Goal: Task Accomplishment & Management: Manage account settings

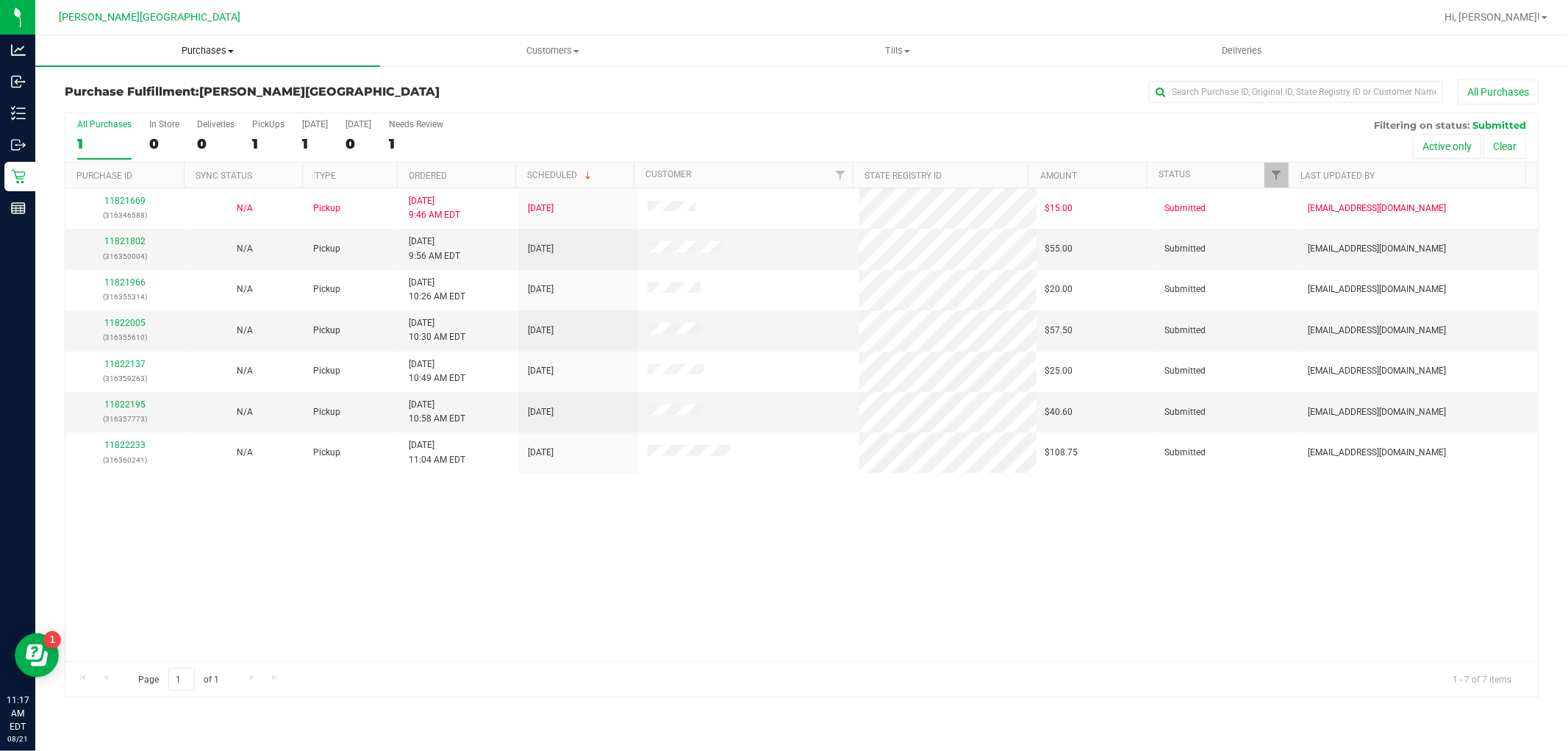
click at [212, 52] on span "Purchases" at bounding box center [207, 51] width 345 height 13
click at [122, 109] on span "Fulfillment" at bounding box center [80, 106] width 92 height 13
click at [138, 408] on link "11822195" at bounding box center [125, 404] width 42 height 10
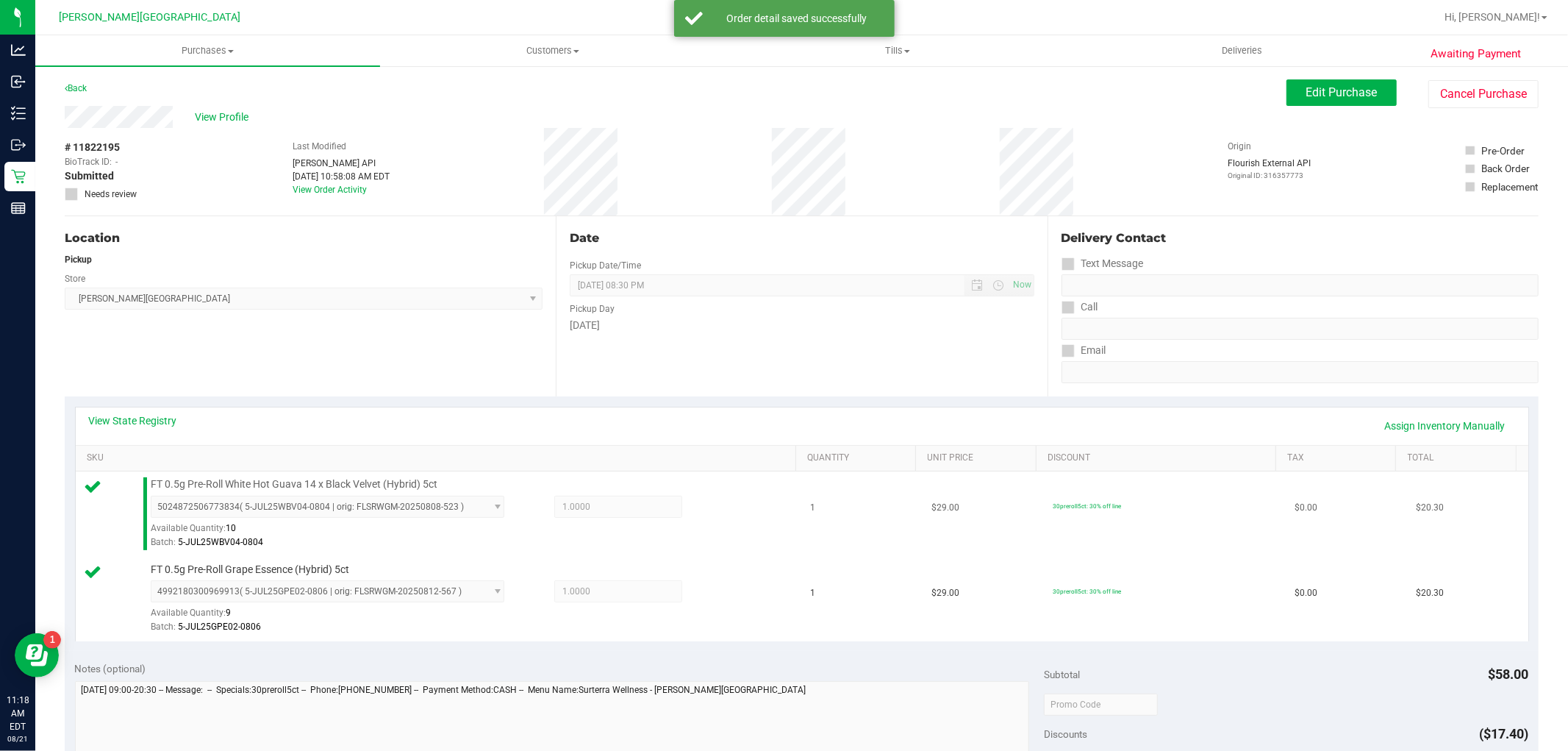
scroll to position [163, 0]
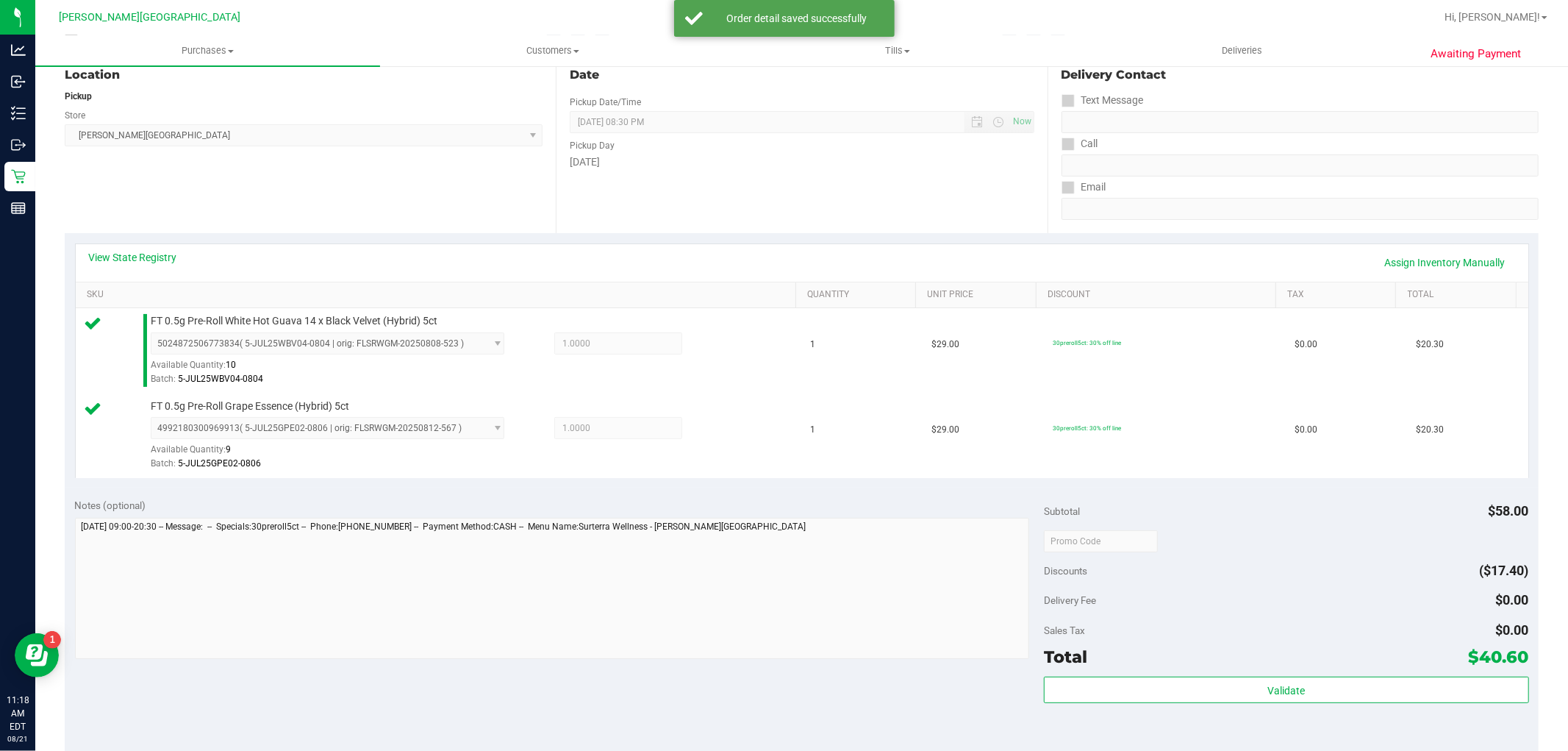
click at [1303, 674] on div "Subtotal $58.00 Discounts ($17.40) Delivery Fee $0.00 Sales Tax $0.00 Total $40…" at bounding box center [1286, 620] width 484 height 245
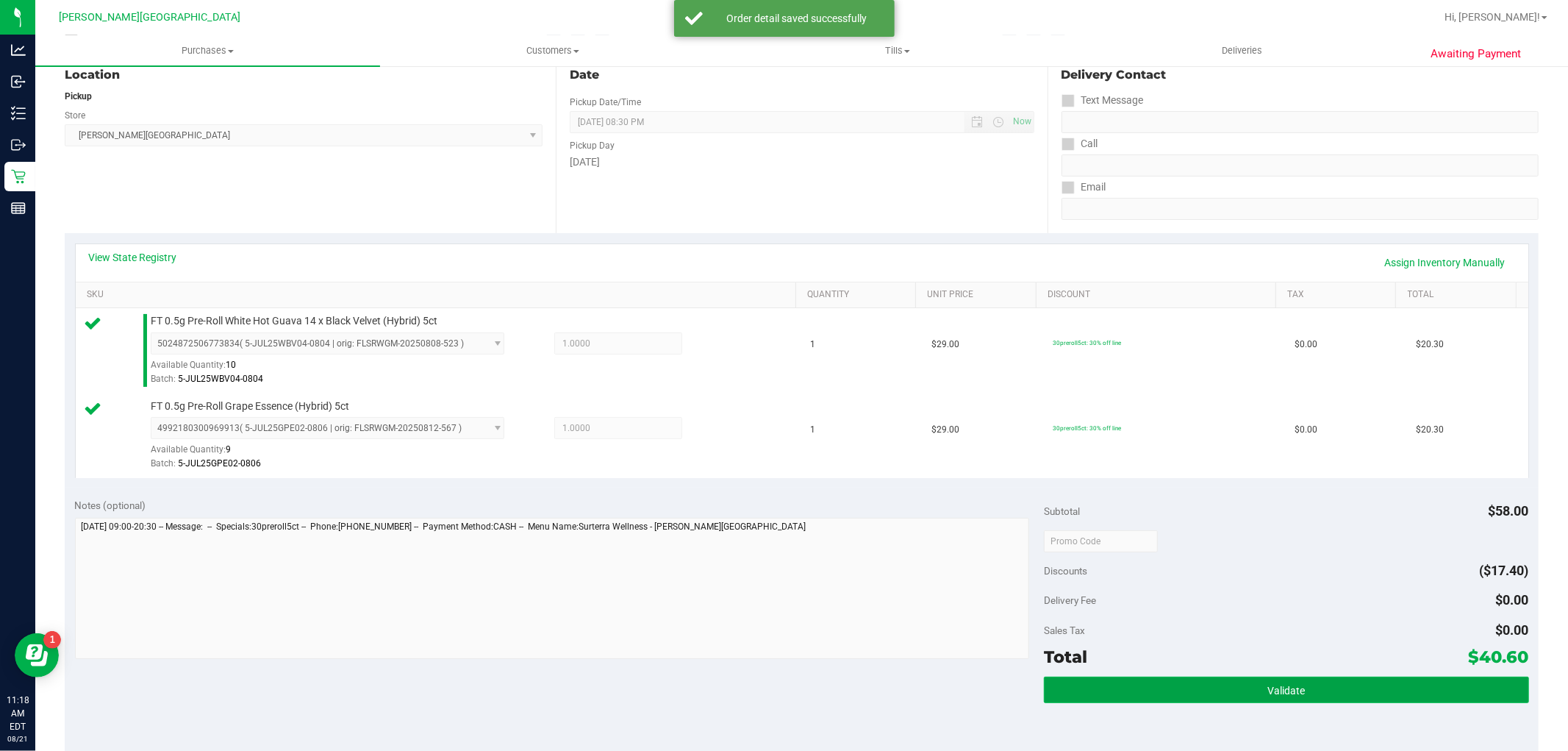
click at [1303, 676] on button "Validate" at bounding box center [1286, 689] width 484 height 27
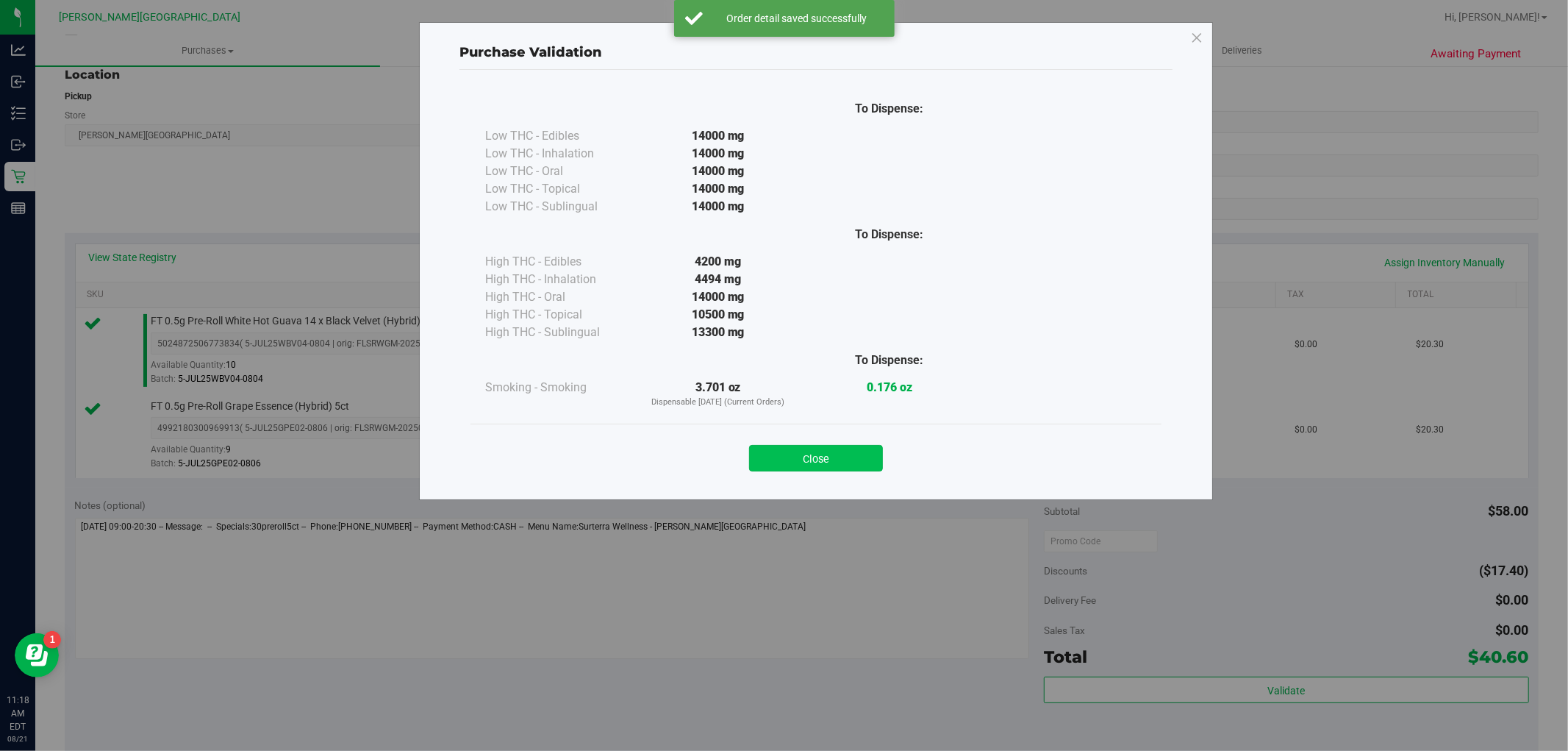
click at [832, 462] on button "Close" at bounding box center [815, 458] width 134 height 27
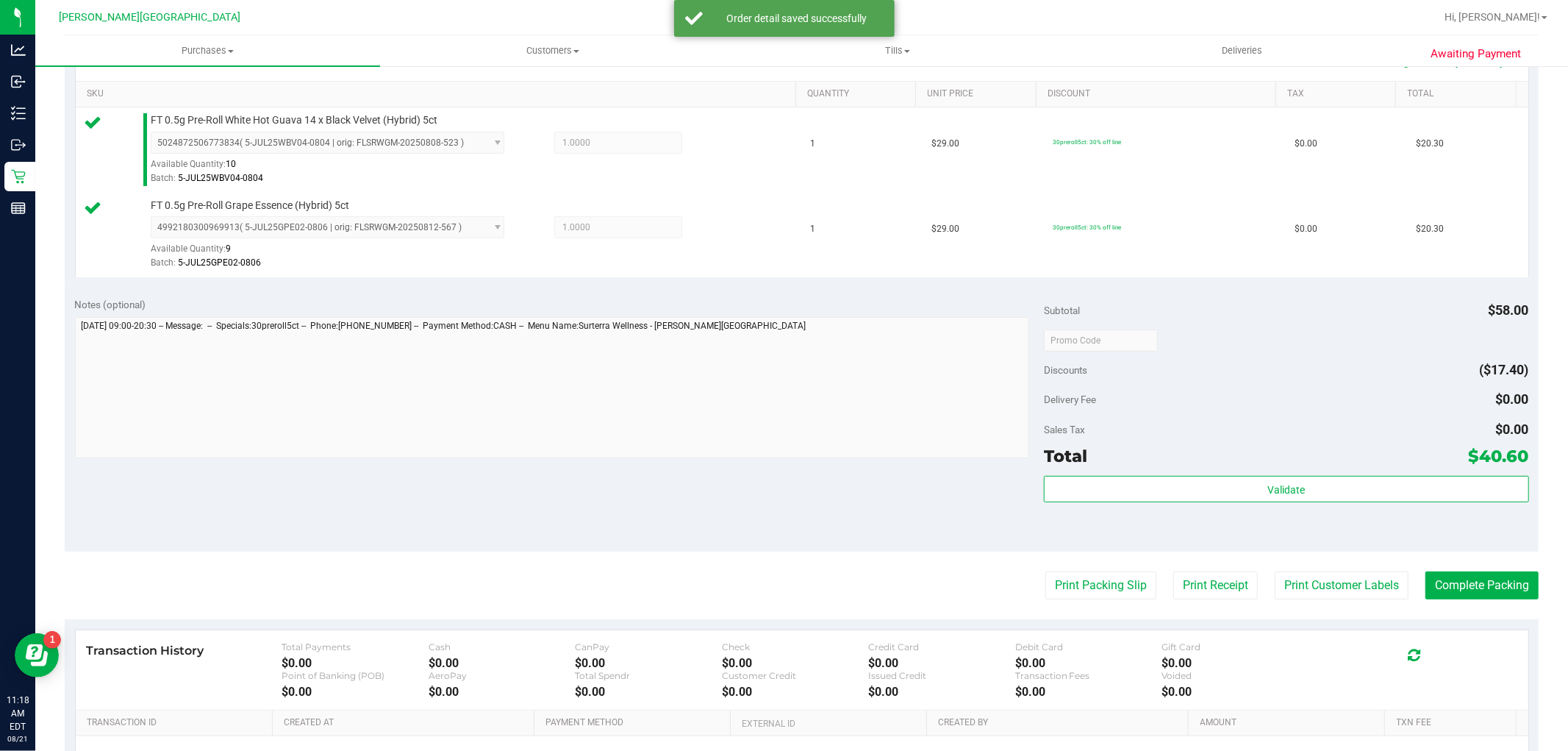
scroll to position [538, 0]
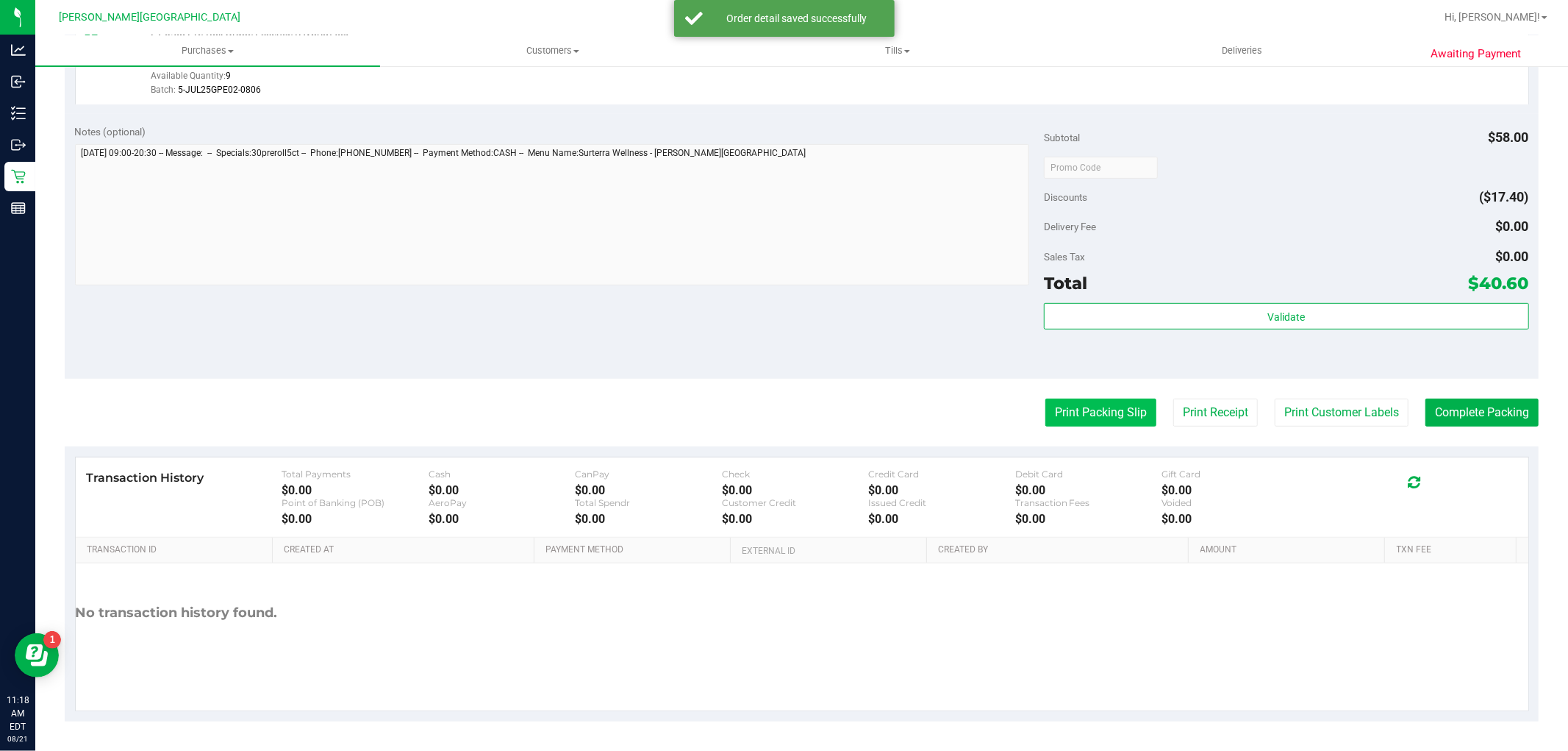
click at [1060, 418] on button "Print Packing Slip" at bounding box center [1100, 412] width 111 height 28
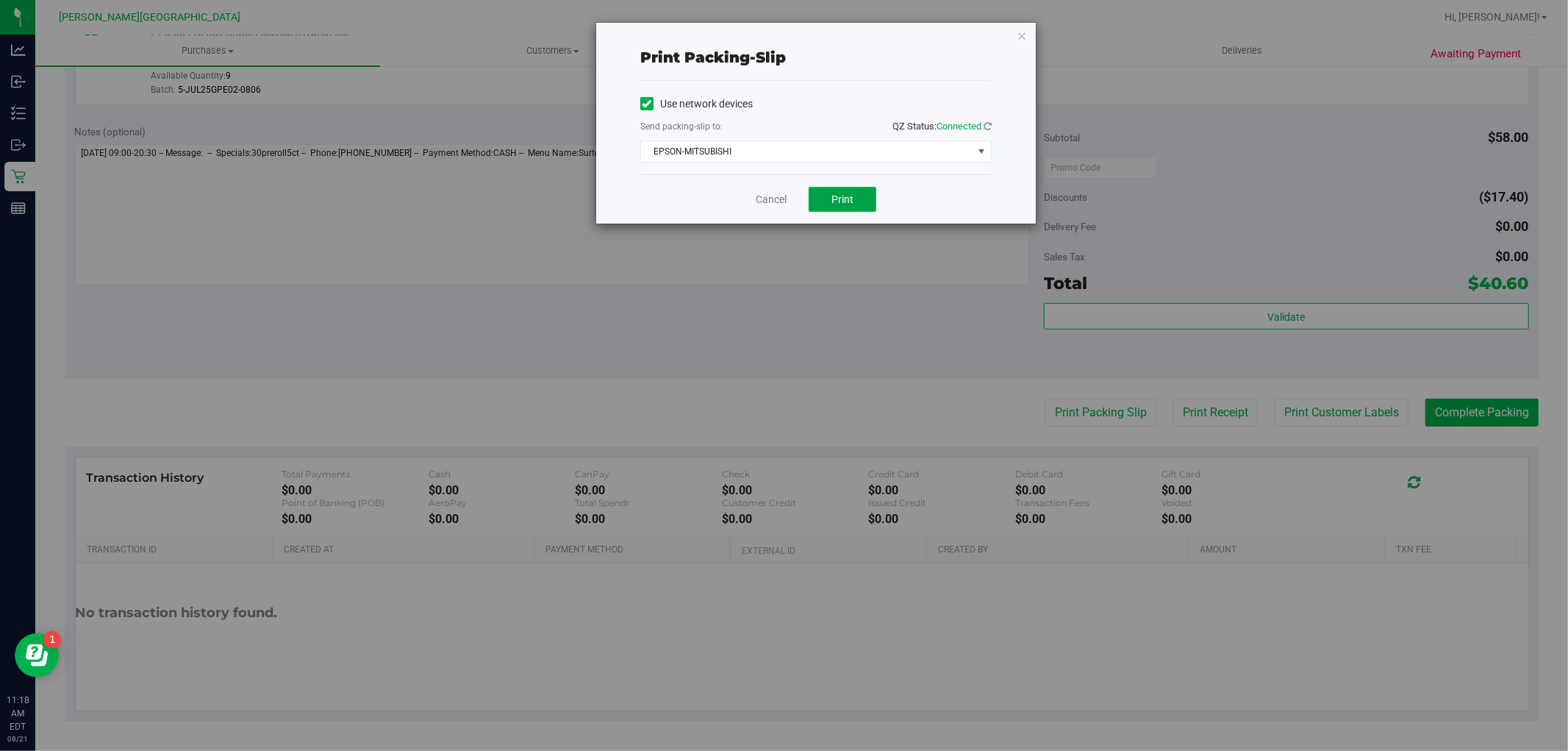
click at [835, 189] on button "Print" at bounding box center [841, 199] width 67 height 25
click at [1027, 32] on div "Print packing-slip Use network devices Send packing-slip to: QZ Status: Connect…" at bounding box center [815, 123] width 439 height 201
click at [1018, 37] on icon "button" at bounding box center [1021, 35] width 10 height 18
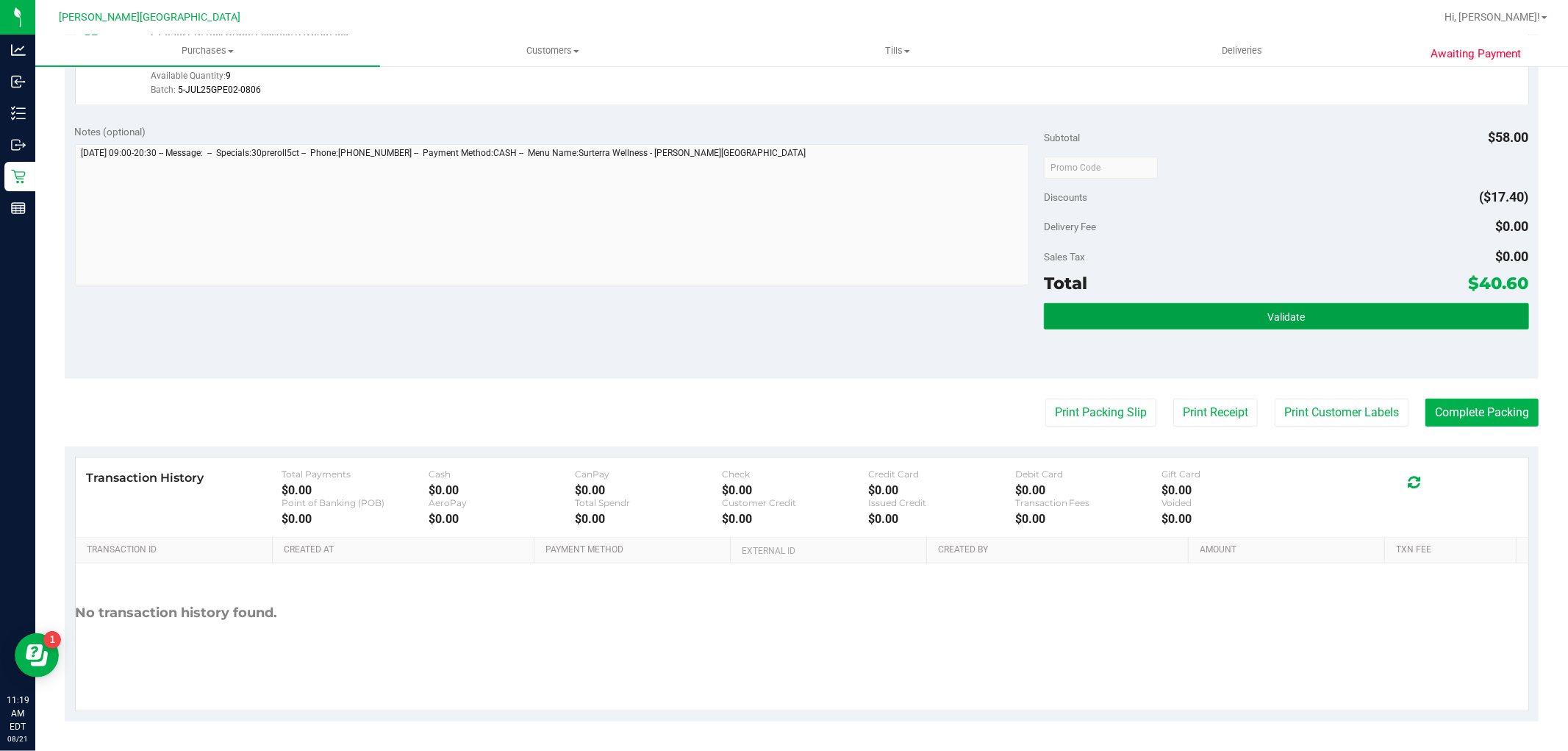
click at [1292, 303] on button "Validate" at bounding box center [1286, 316] width 484 height 27
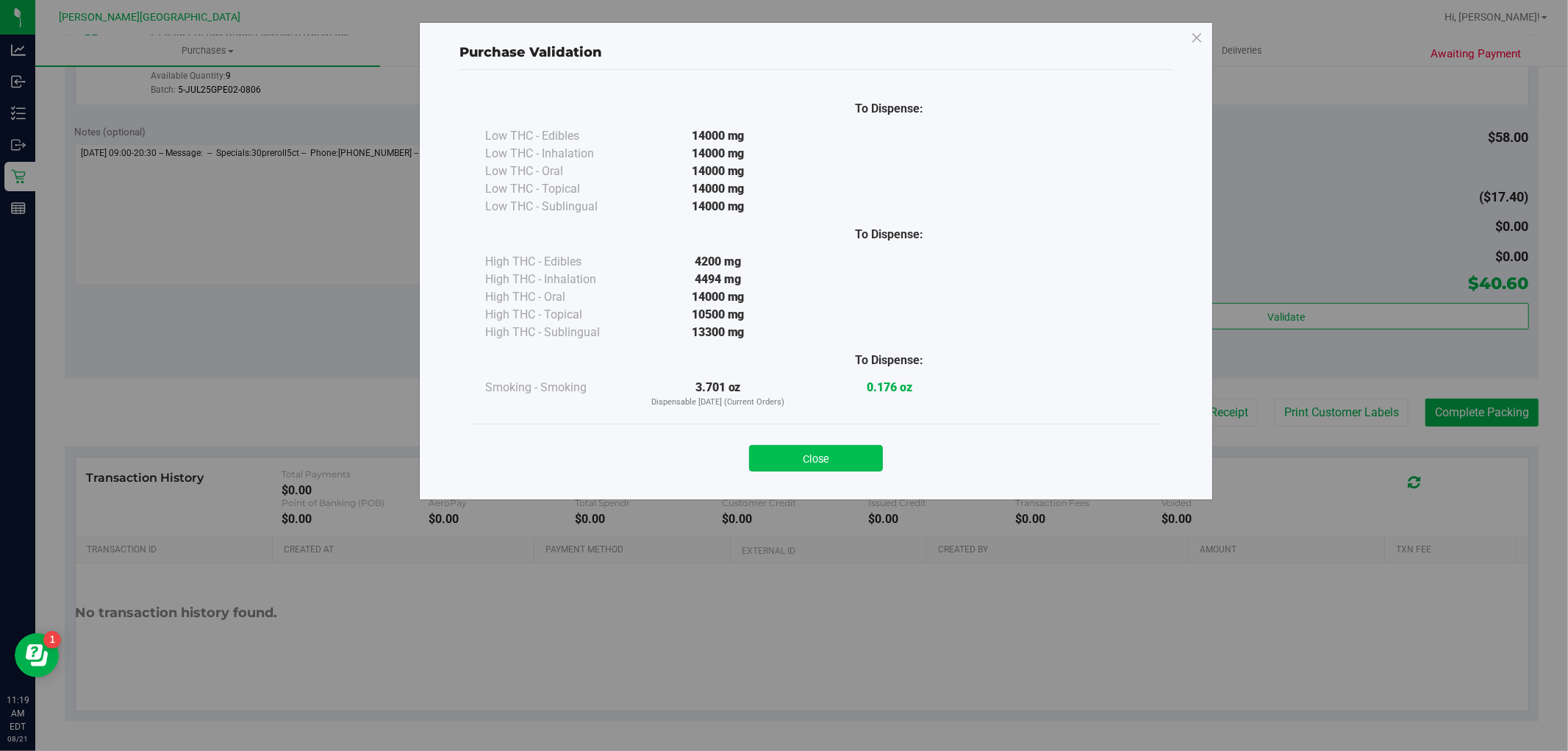
click at [873, 459] on button "Close" at bounding box center [815, 458] width 134 height 27
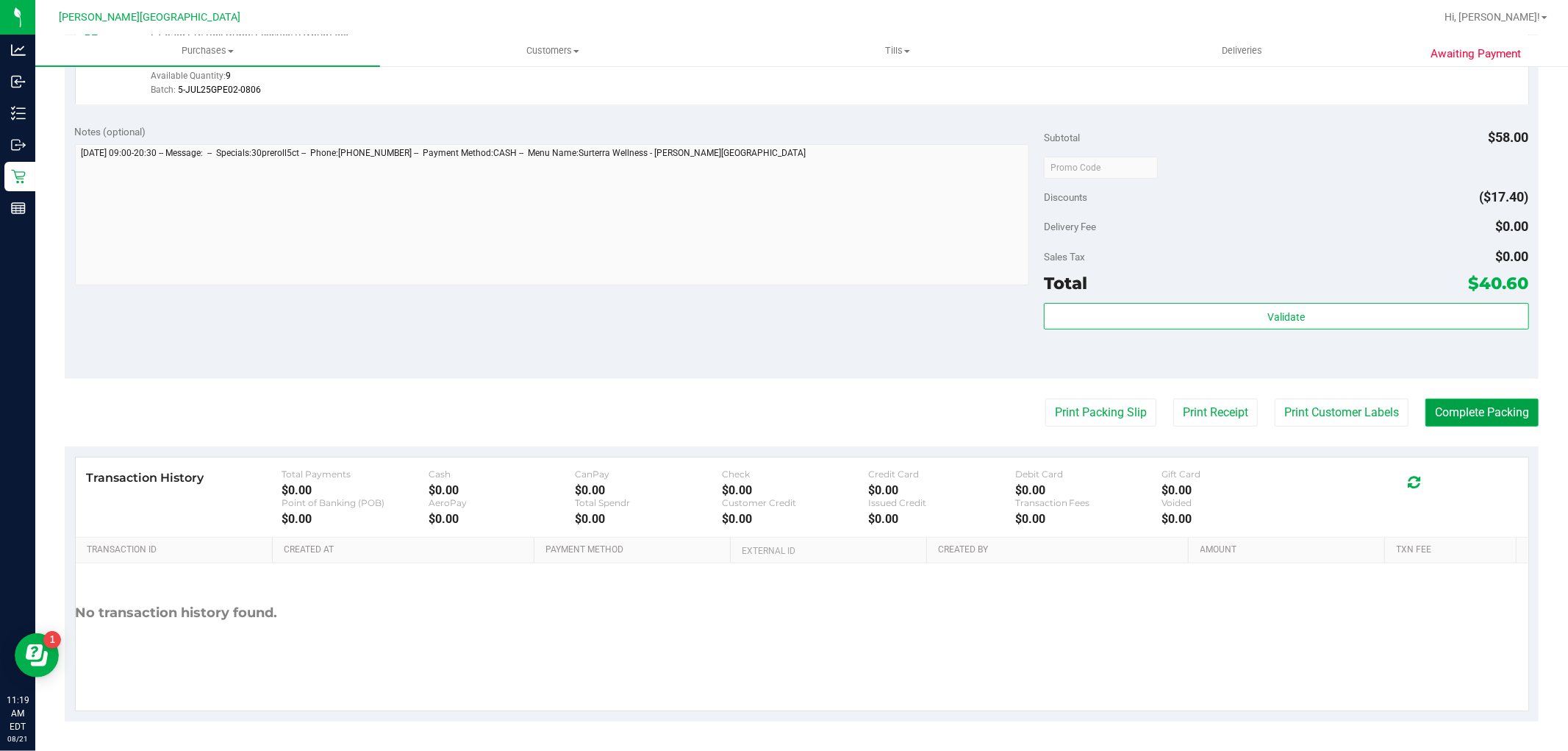
click at [1452, 410] on button "Complete Packing" at bounding box center [1481, 412] width 113 height 28
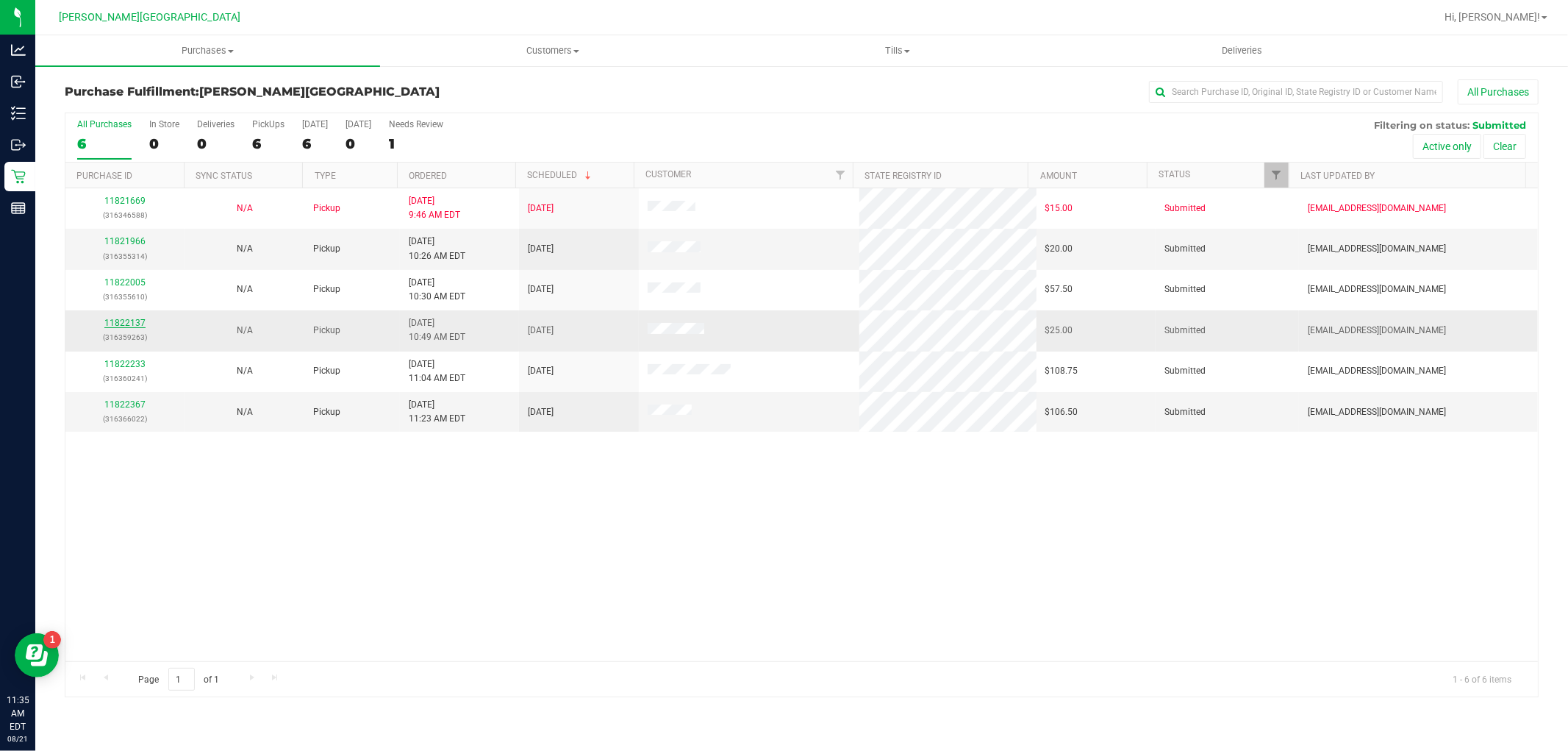
click at [134, 321] on link "11822137" at bounding box center [125, 322] width 42 height 10
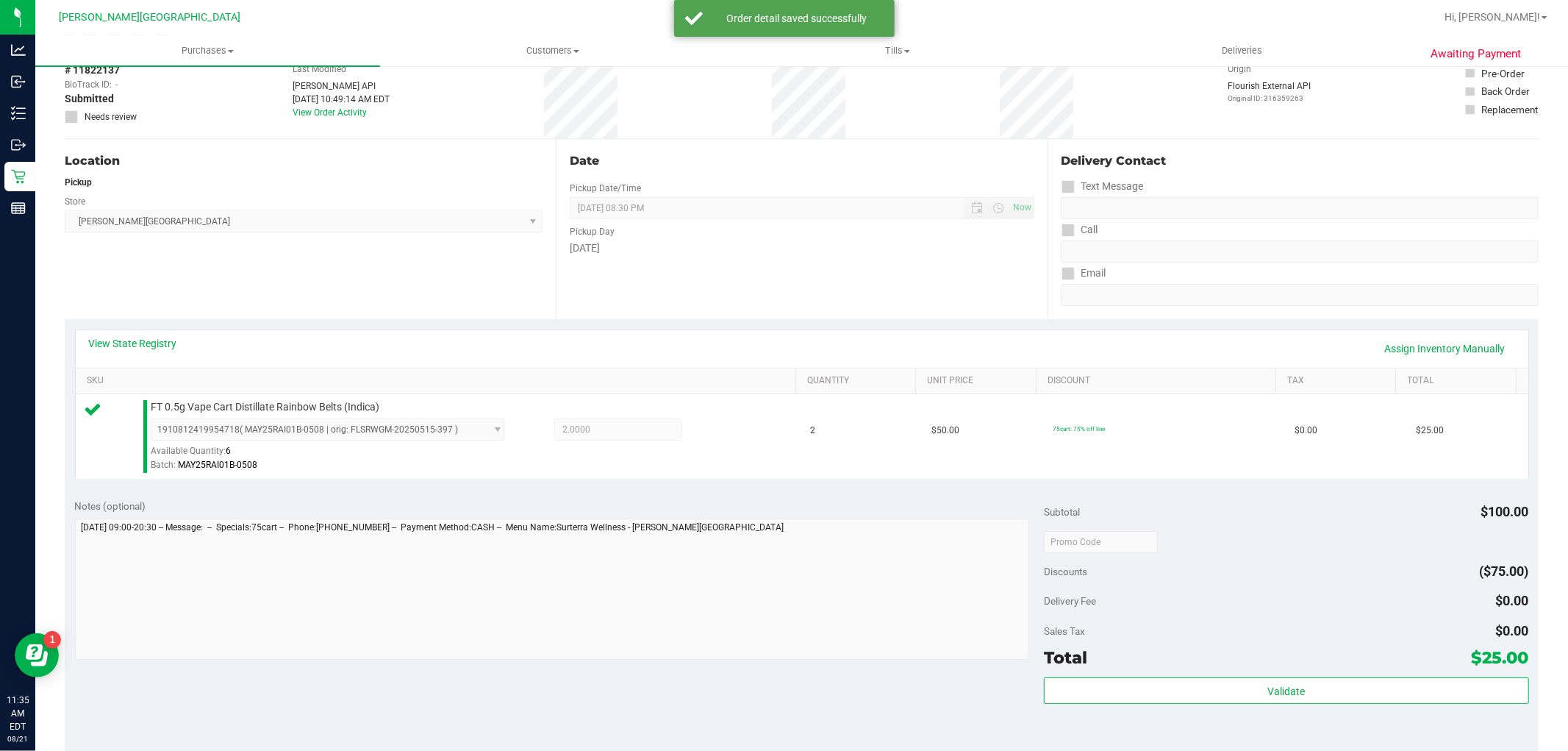
scroll to position [408, 0]
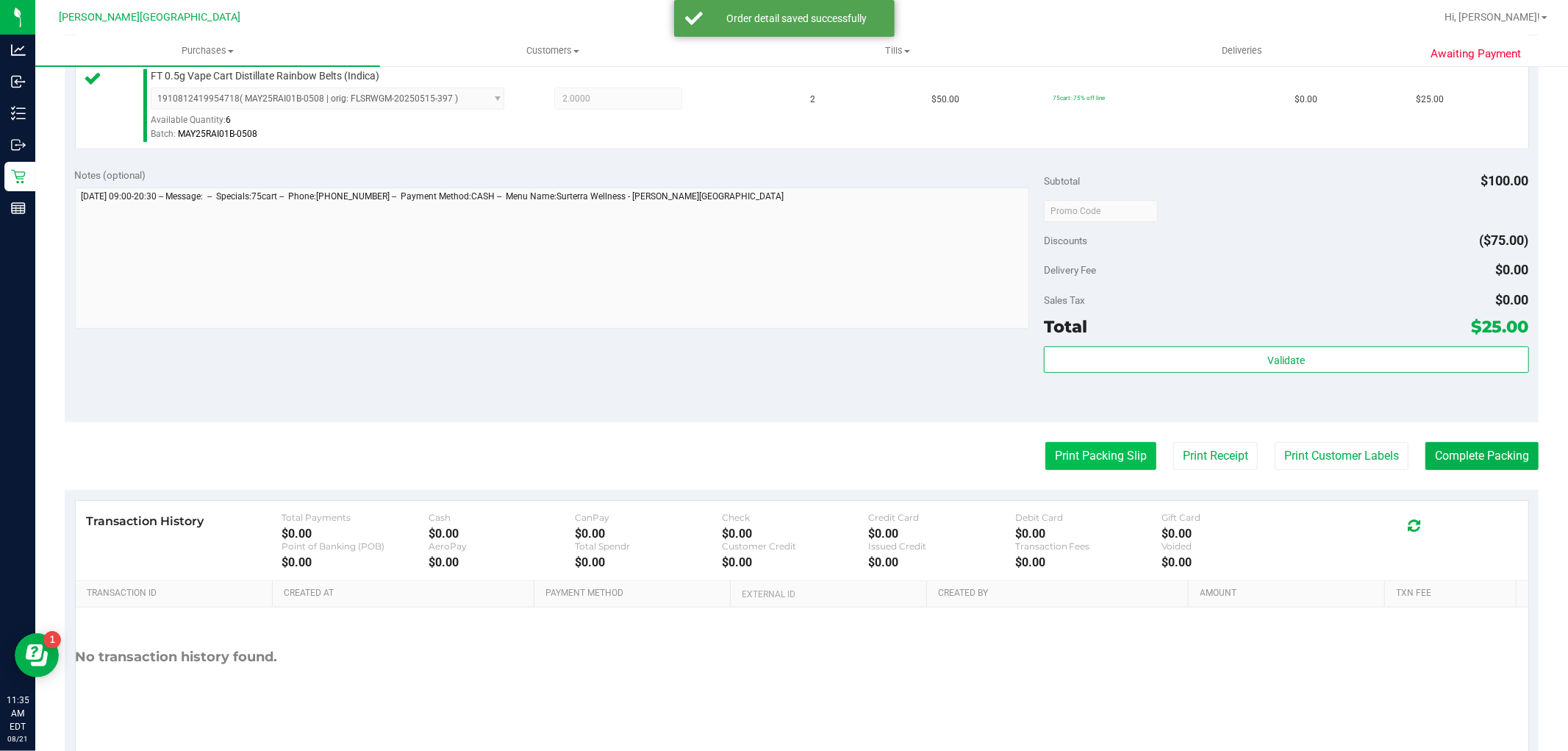
click at [1089, 447] on button "Print Packing Slip" at bounding box center [1100, 456] width 111 height 28
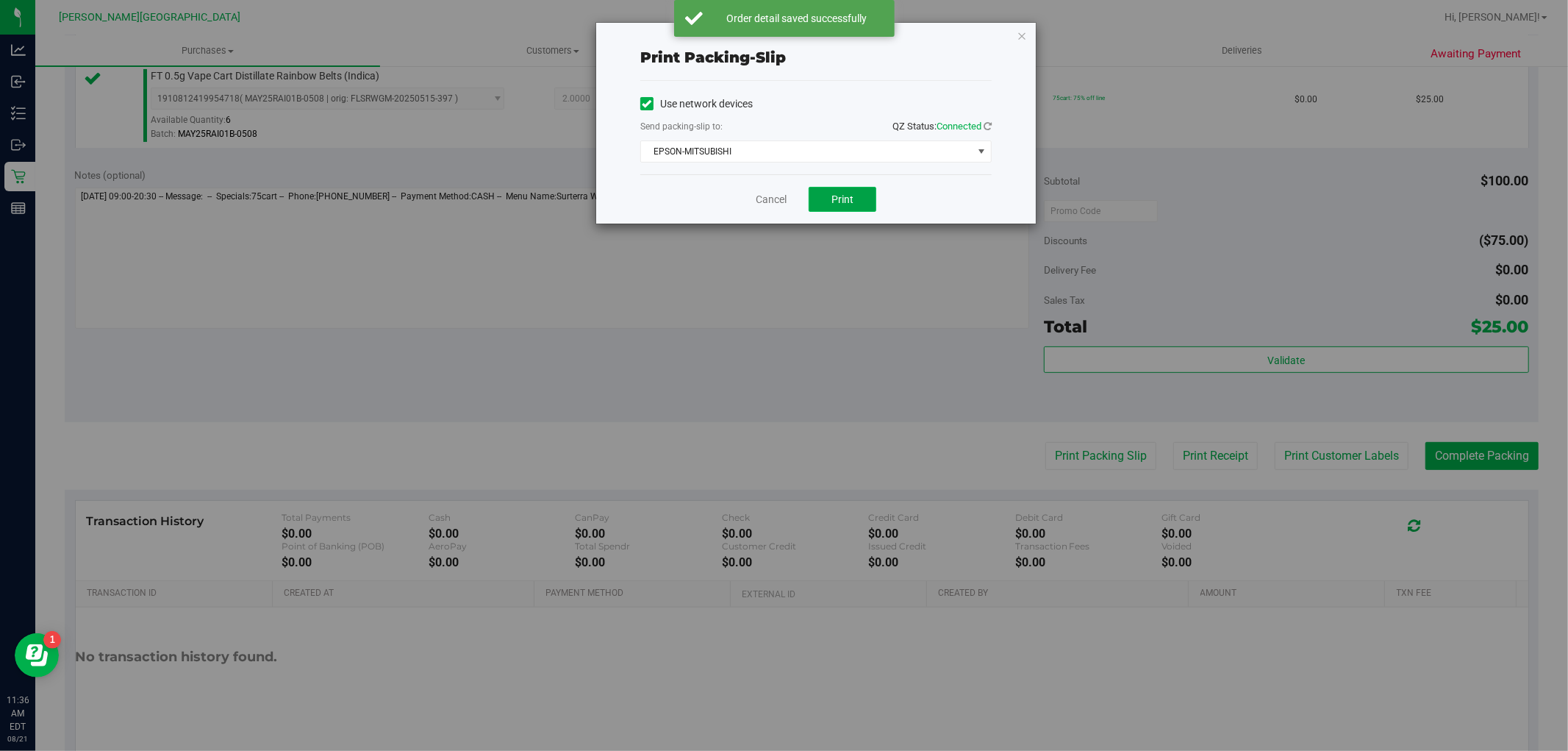
click at [871, 203] on button "Print" at bounding box center [841, 199] width 67 height 25
click at [1020, 37] on icon "button" at bounding box center [1021, 35] width 10 height 18
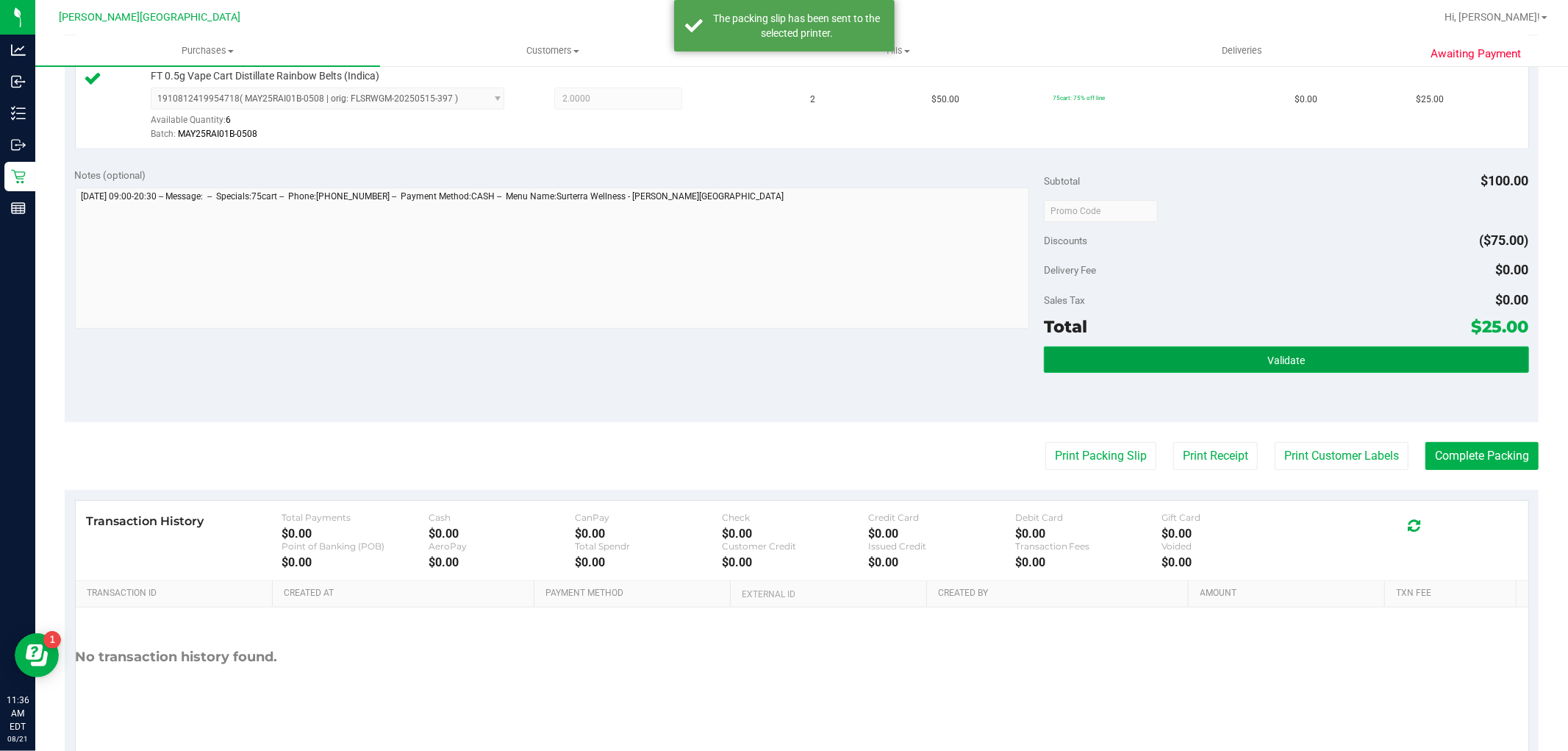
click at [1356, 371] on button "Validate" at bounding box center [1286, 359] width 484 height 27
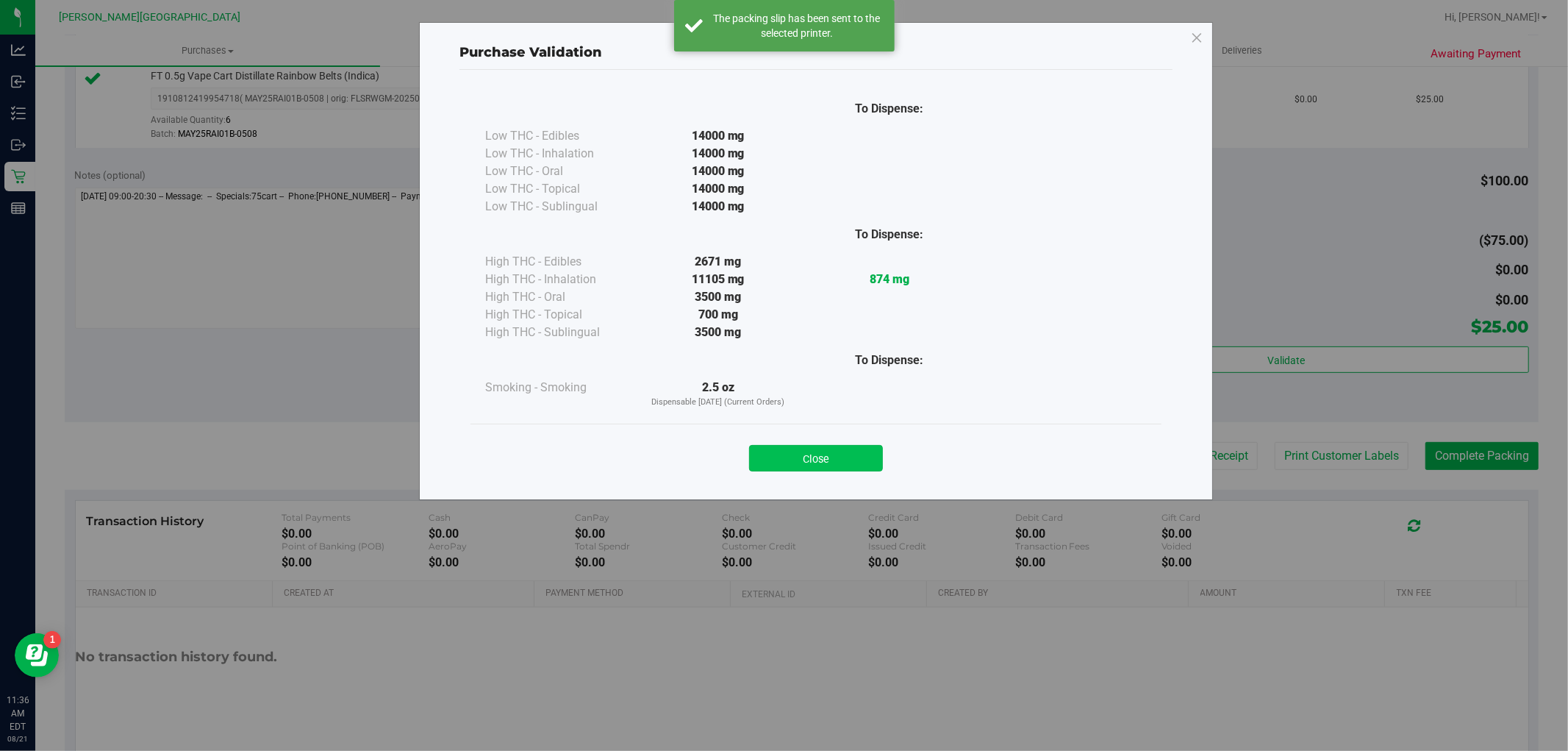
click at [873, 445] on button "Close" at bounding box center [815, 458] width 134 height 27
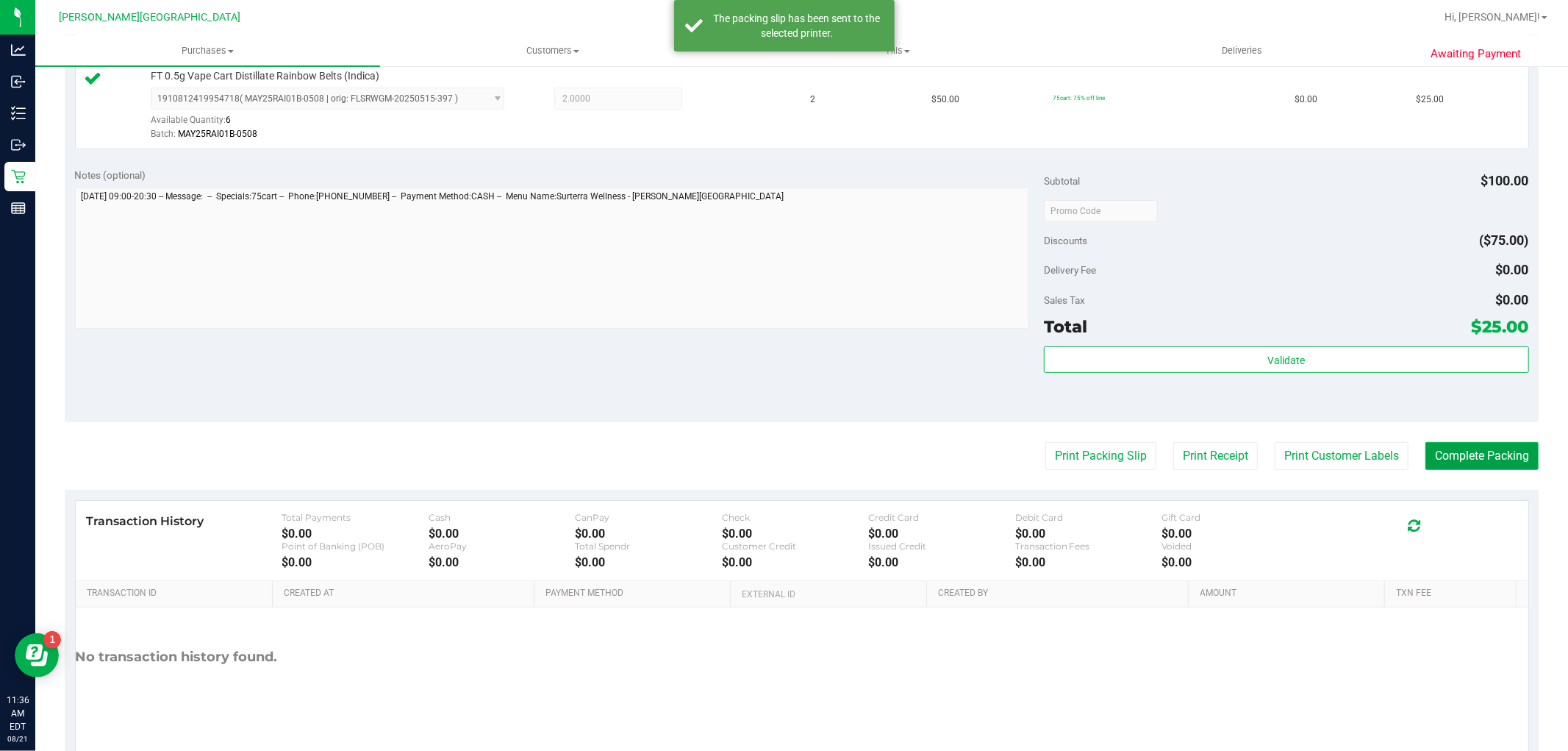
click at [1488, 457] on button "Complete Packing" at bounding box center [1481, 456] width 113 height 28
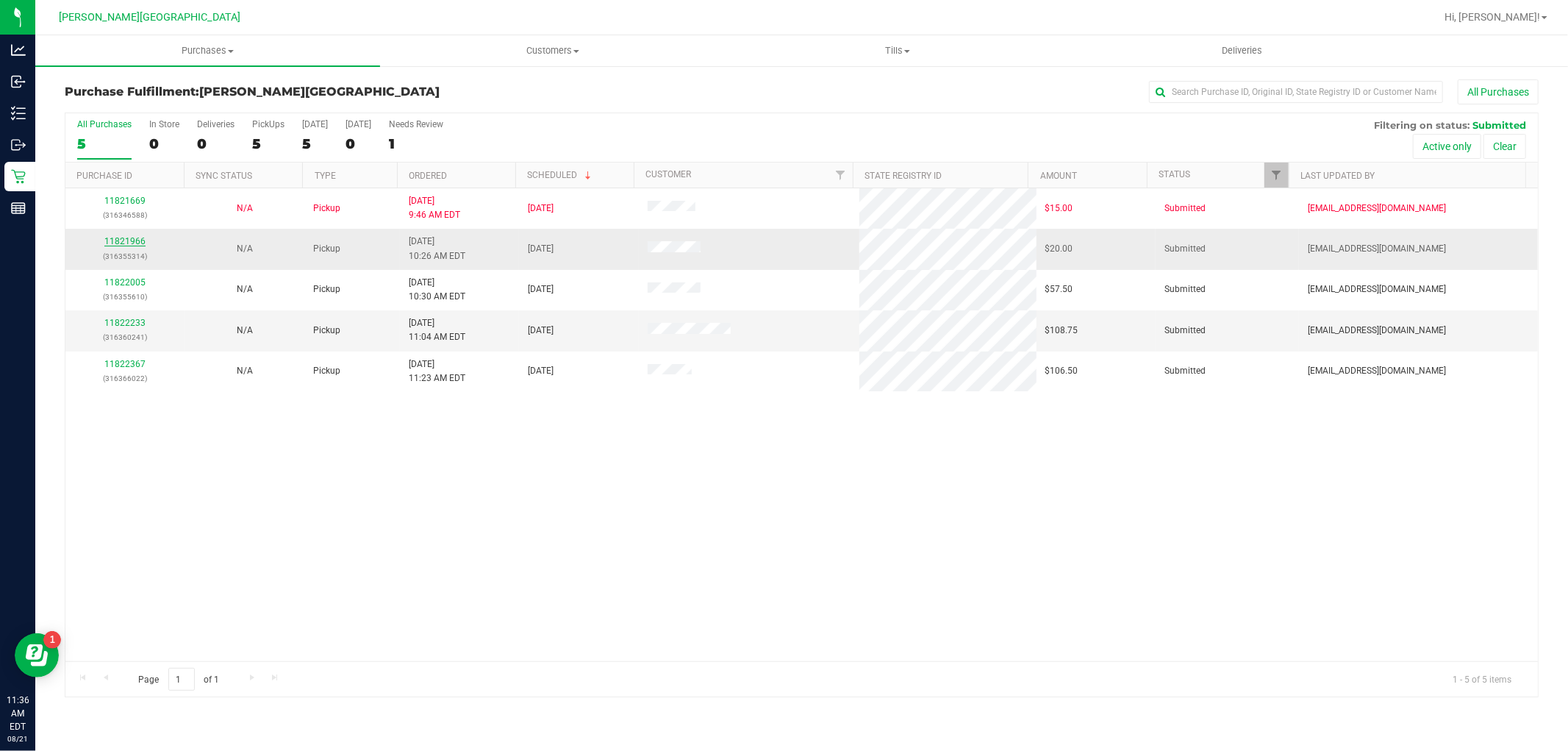
click at [115, 239] on link "11821966" at bounding box center [125, 240] width 42 height 10
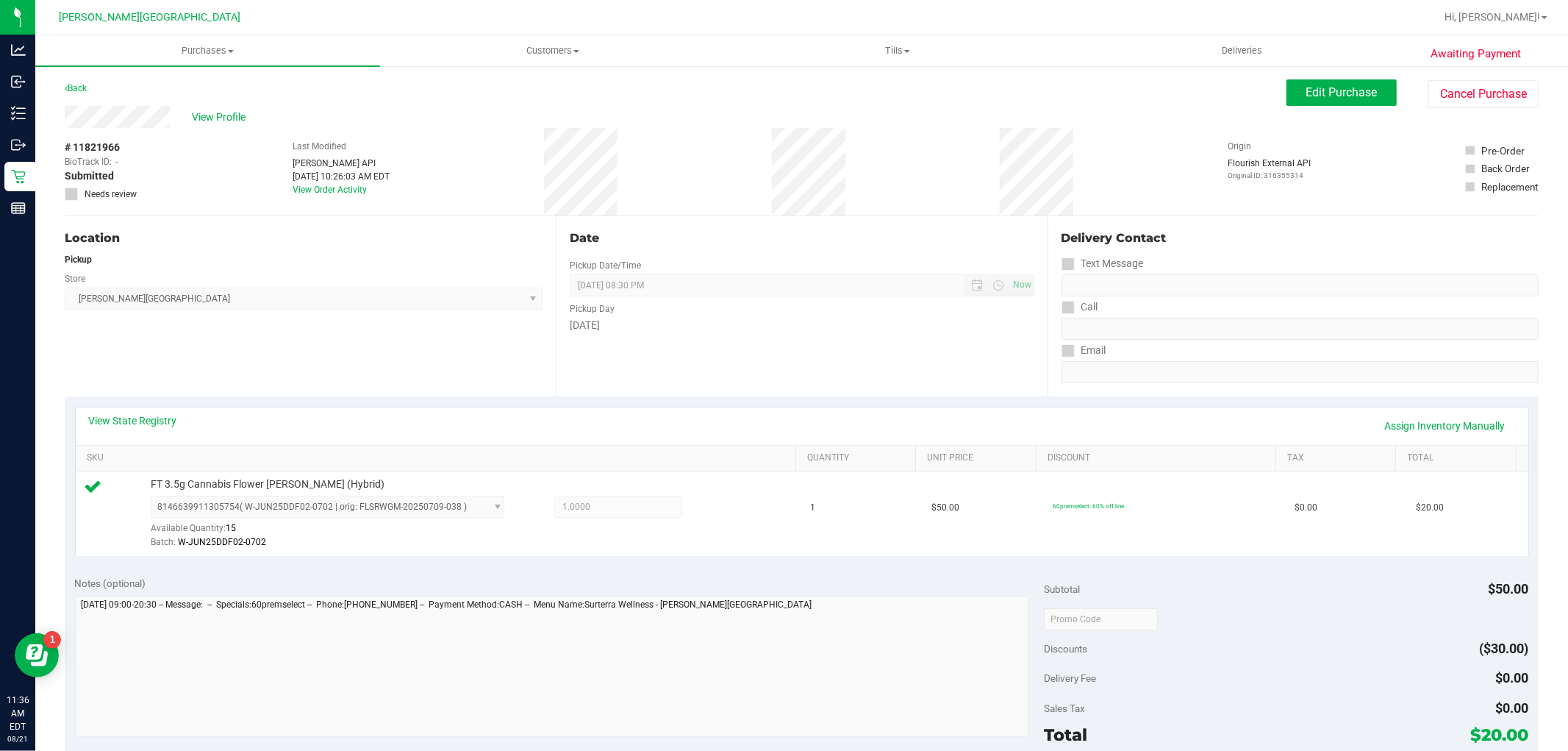
scroll to position [245, 0]
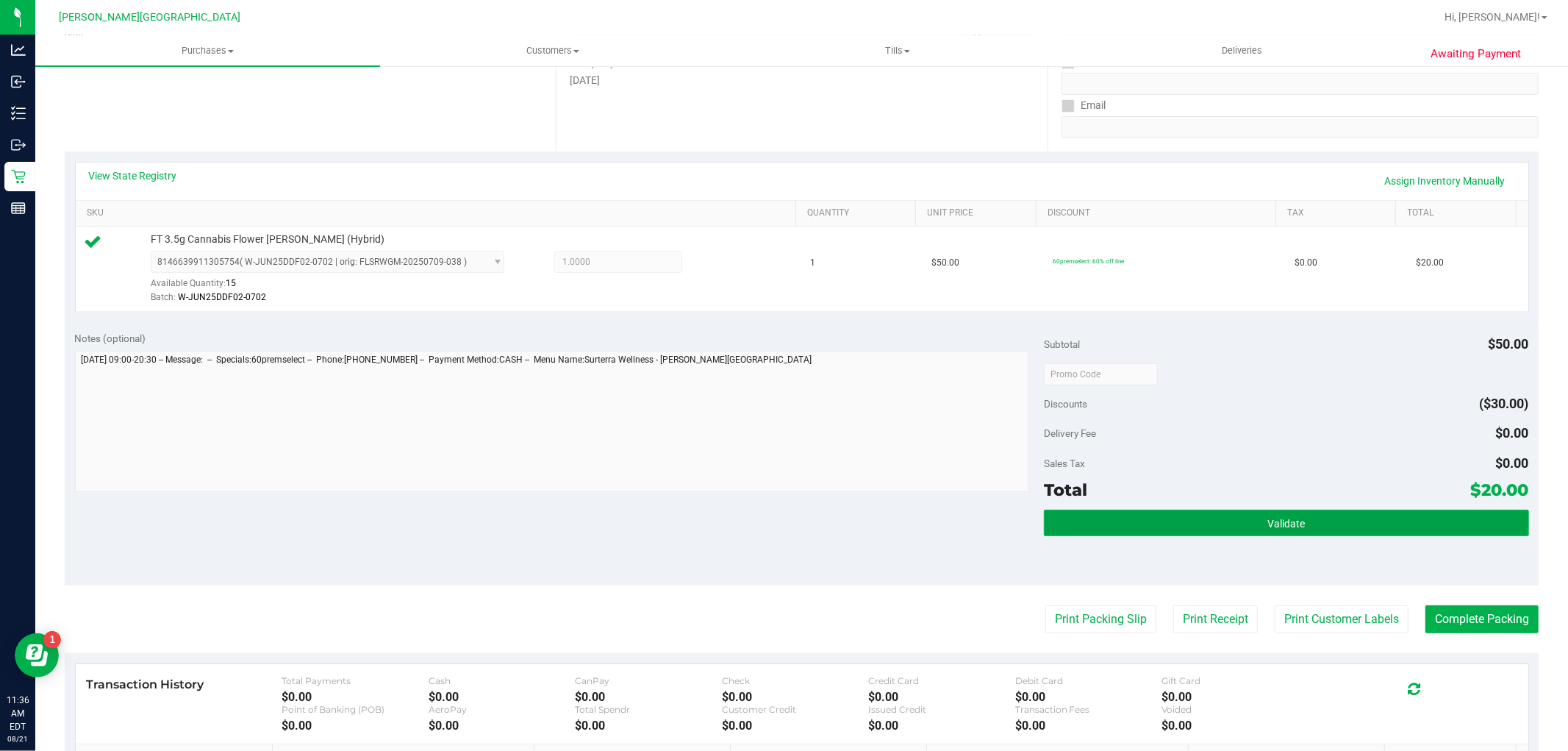
click at [1169, 535] on button "Validate" at bounding box center [1286, 523] width 484 height 27
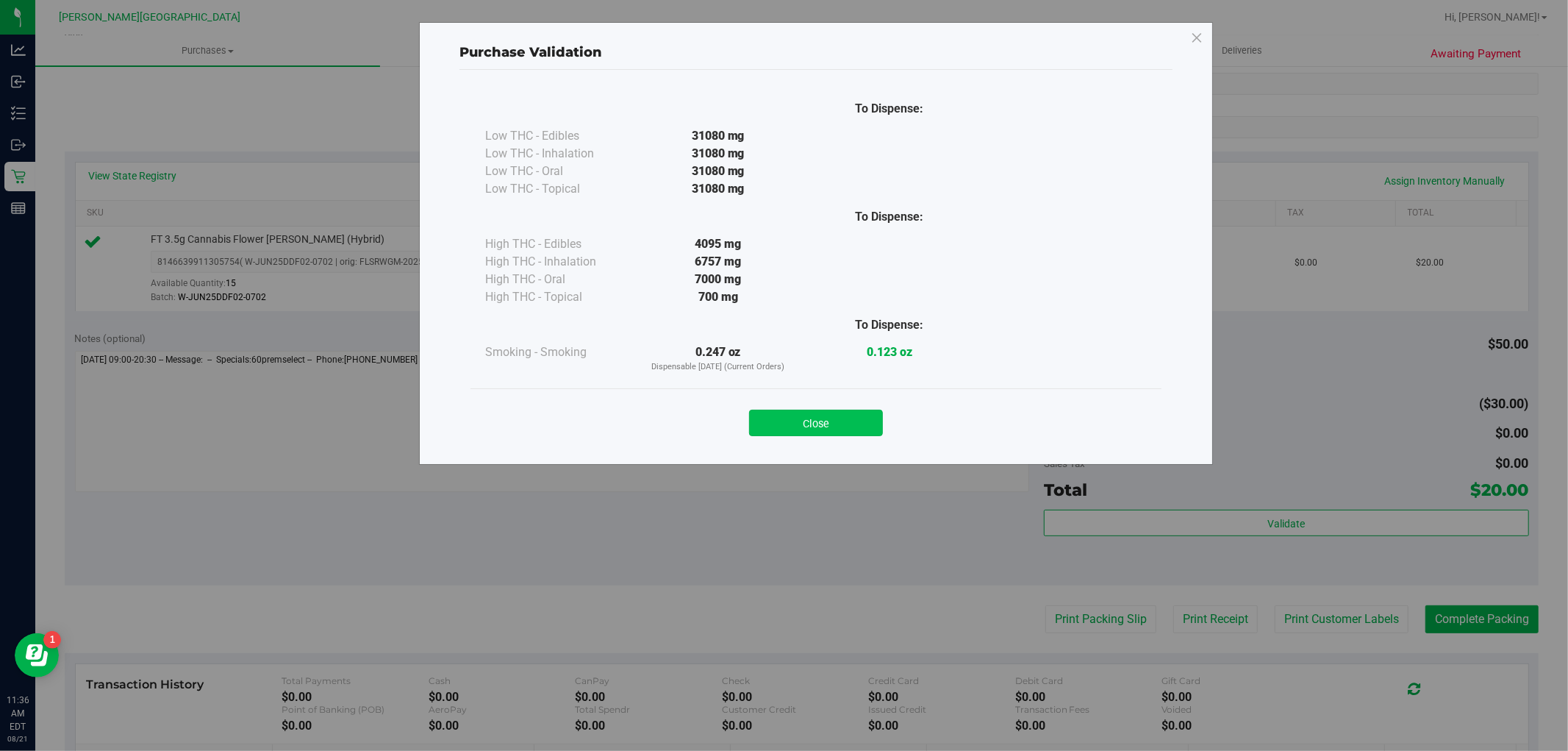
click at [865, 432] on button "Close" at bounding box center [815, 423] width 134 height 27
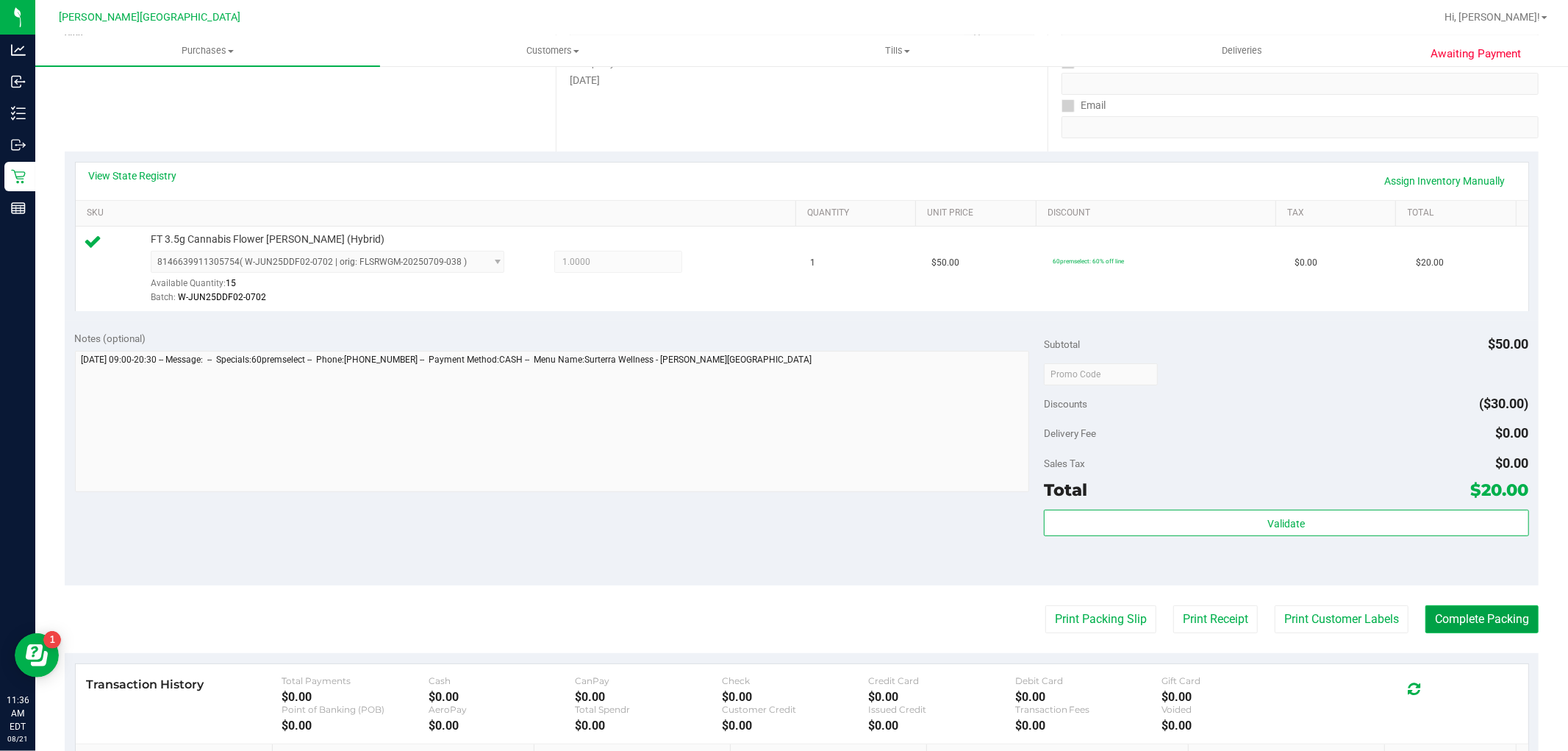
click at [1501, 630] on button "Complete Packing" at bounding box center [1481, 619] width 113 height 28
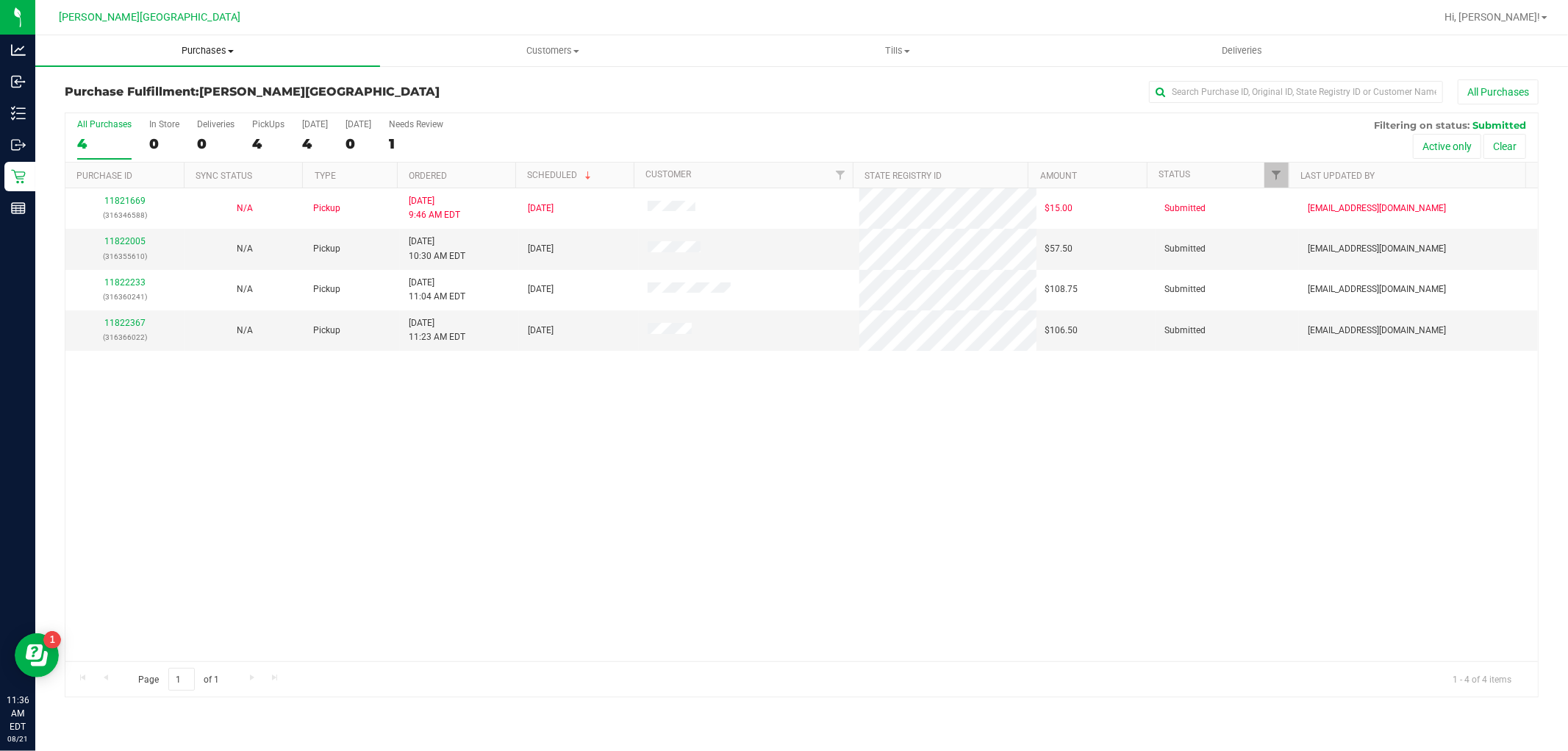
click at [227, 56] on span "Purchases" at bounding box center [207, 51] width 345 height 13
click at [179, 89] on span "Summary of purchases" at bounding box center [110, 89] width 151 height 13
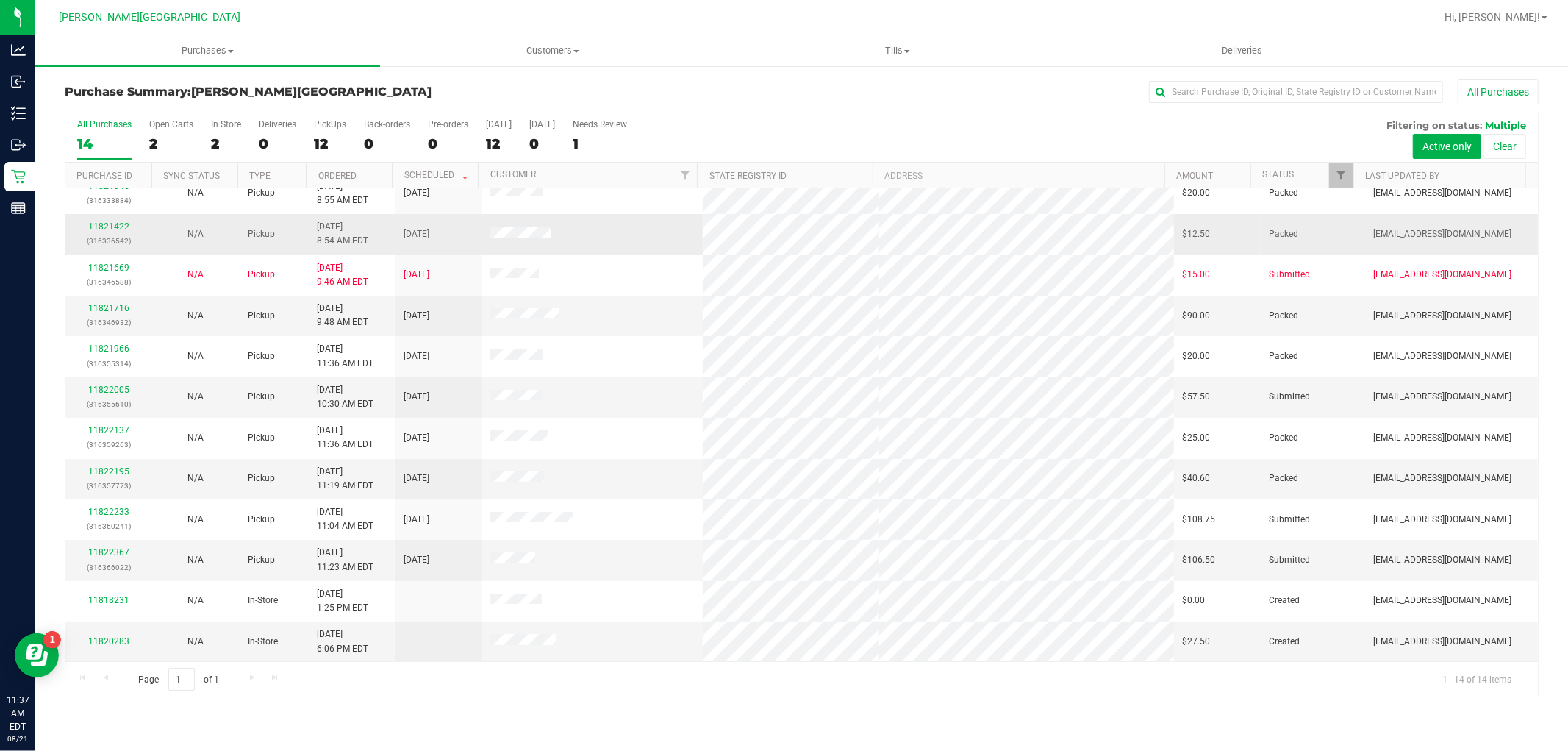
scroll to position [97, 0]
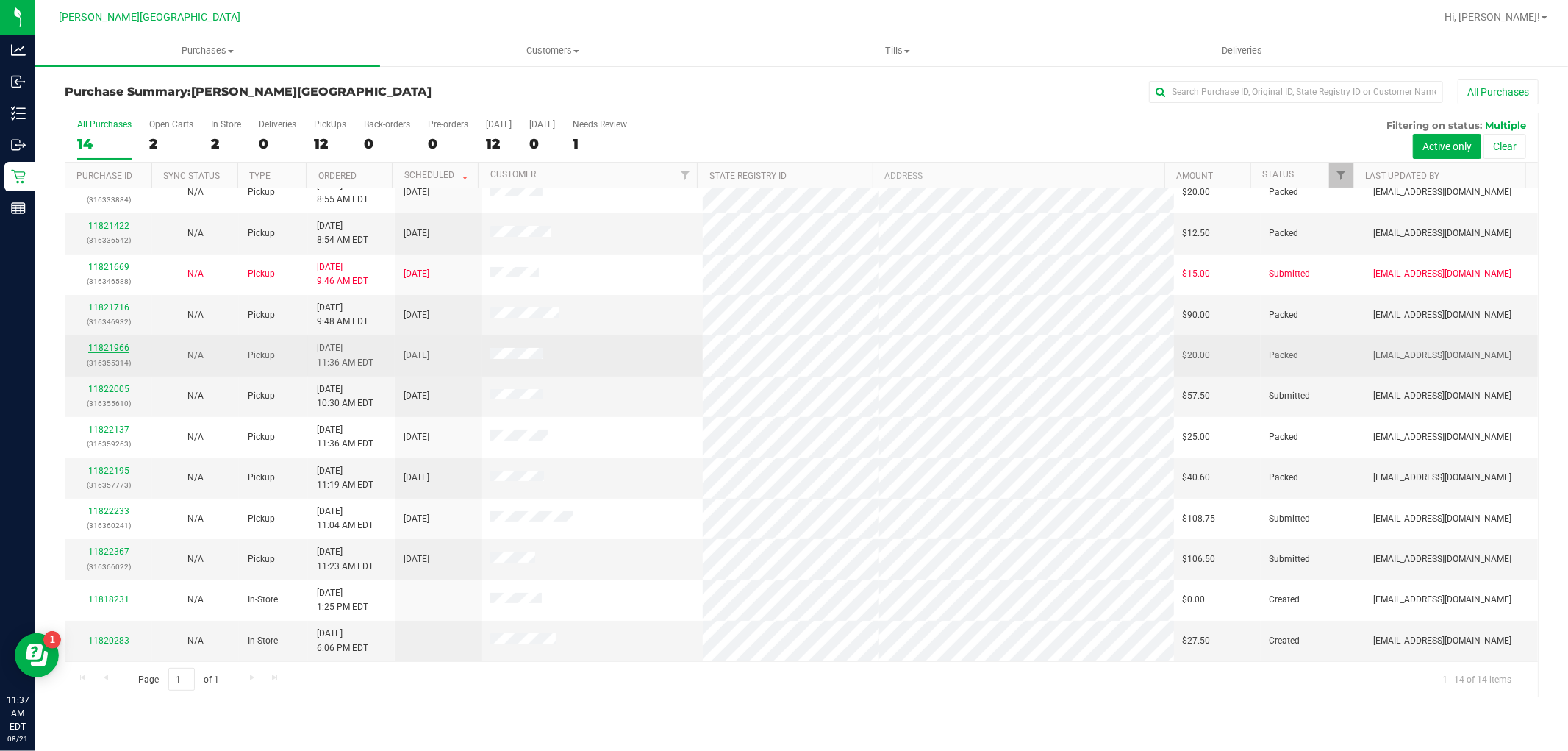
click at [98, 347] on link "11821966" at bounding box center [108, 347] width 42 height 10
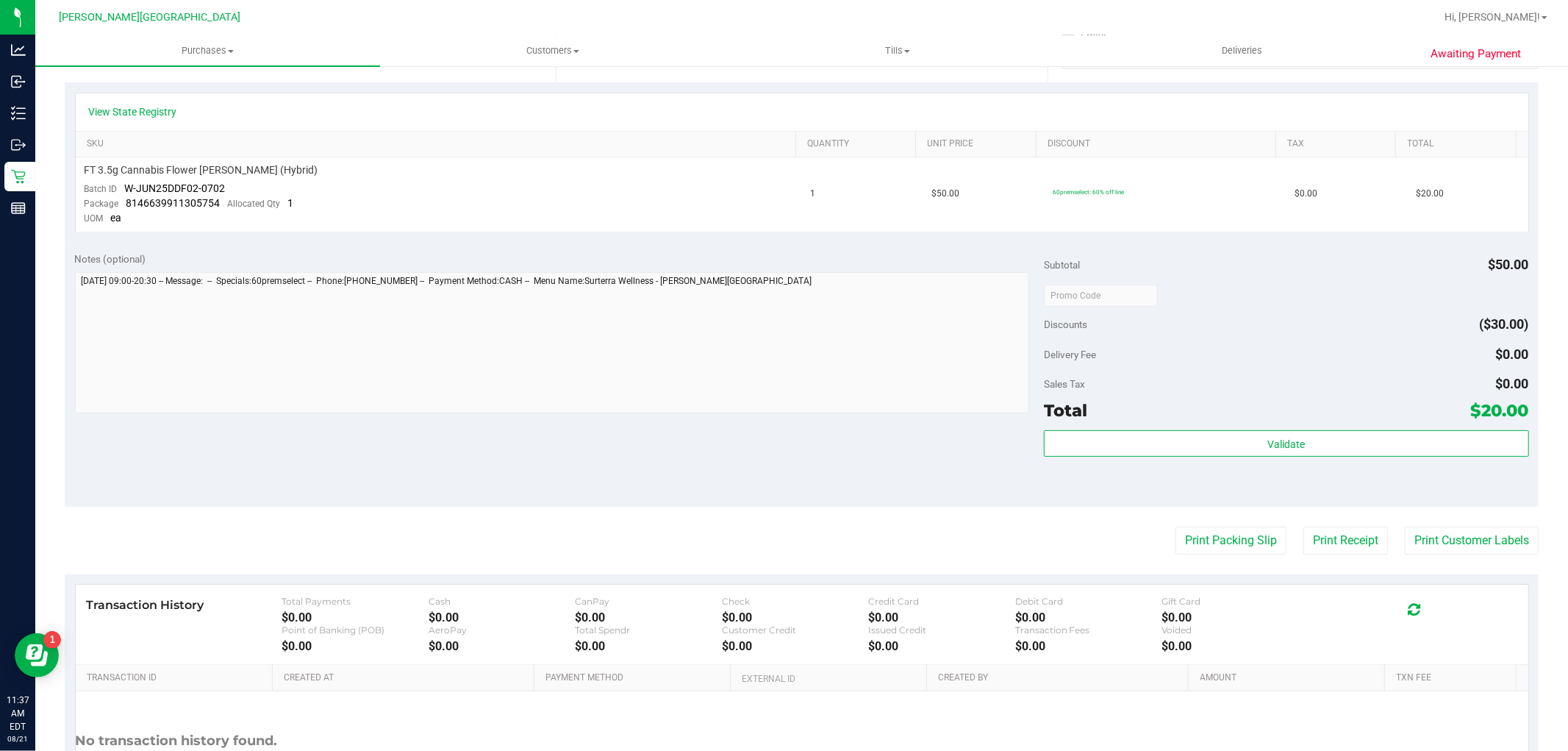
scroll to position [326, 0]
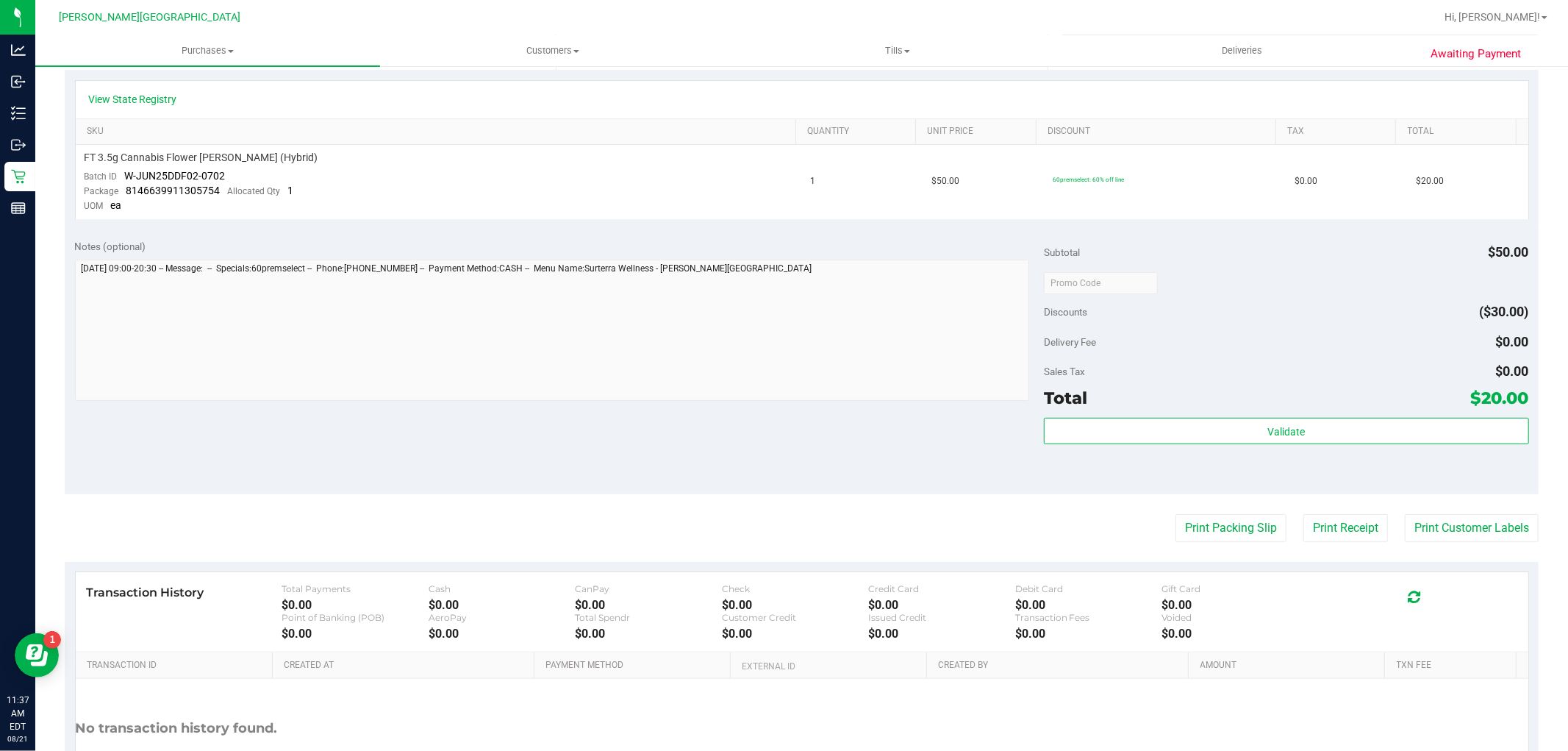
click at [1151, 402] on div "Total $20.00" at bounding box center [1286, 398] width 484 height 27
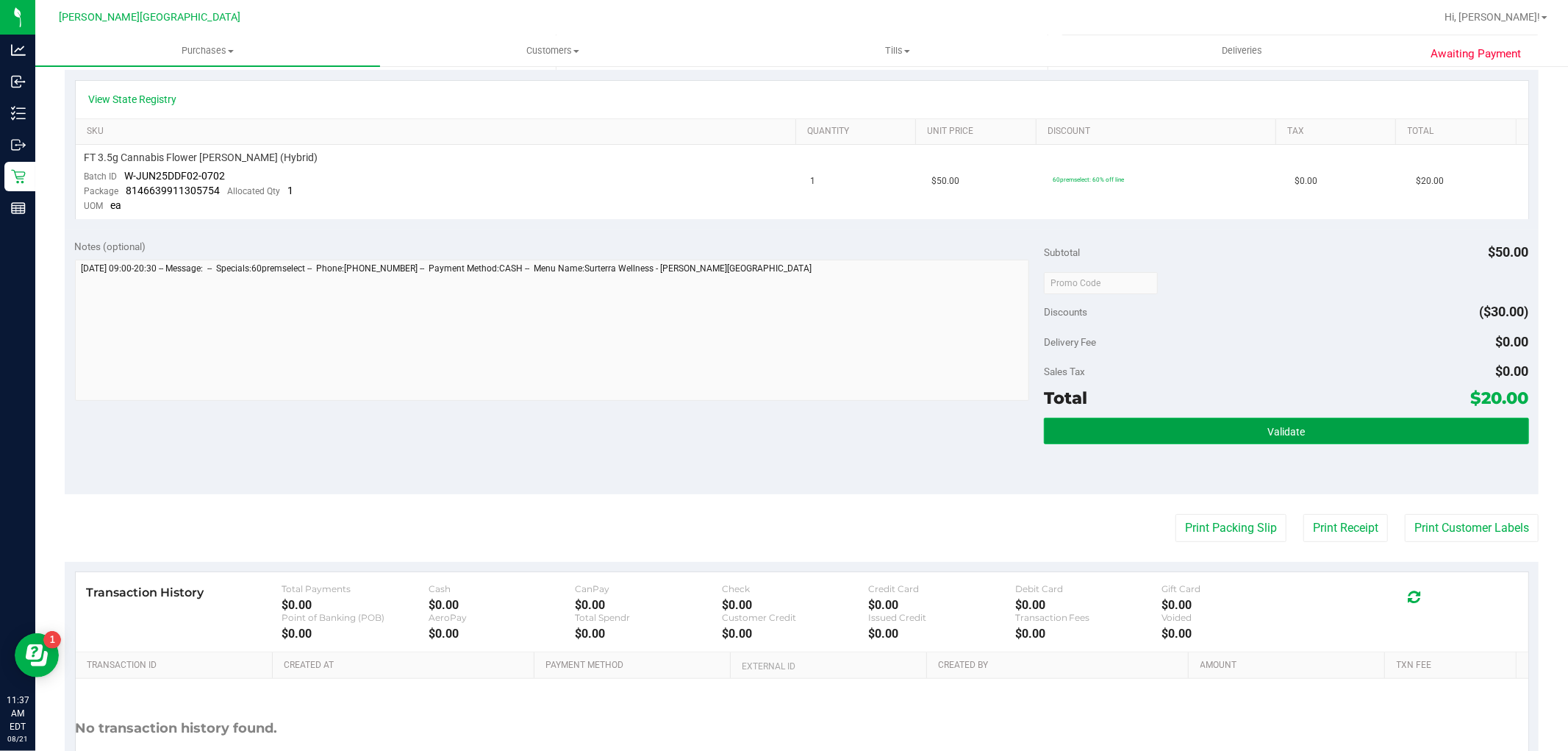
click at [1151, 432] on button "Validate" at bounding box center [1286, 431] width 484 height 27
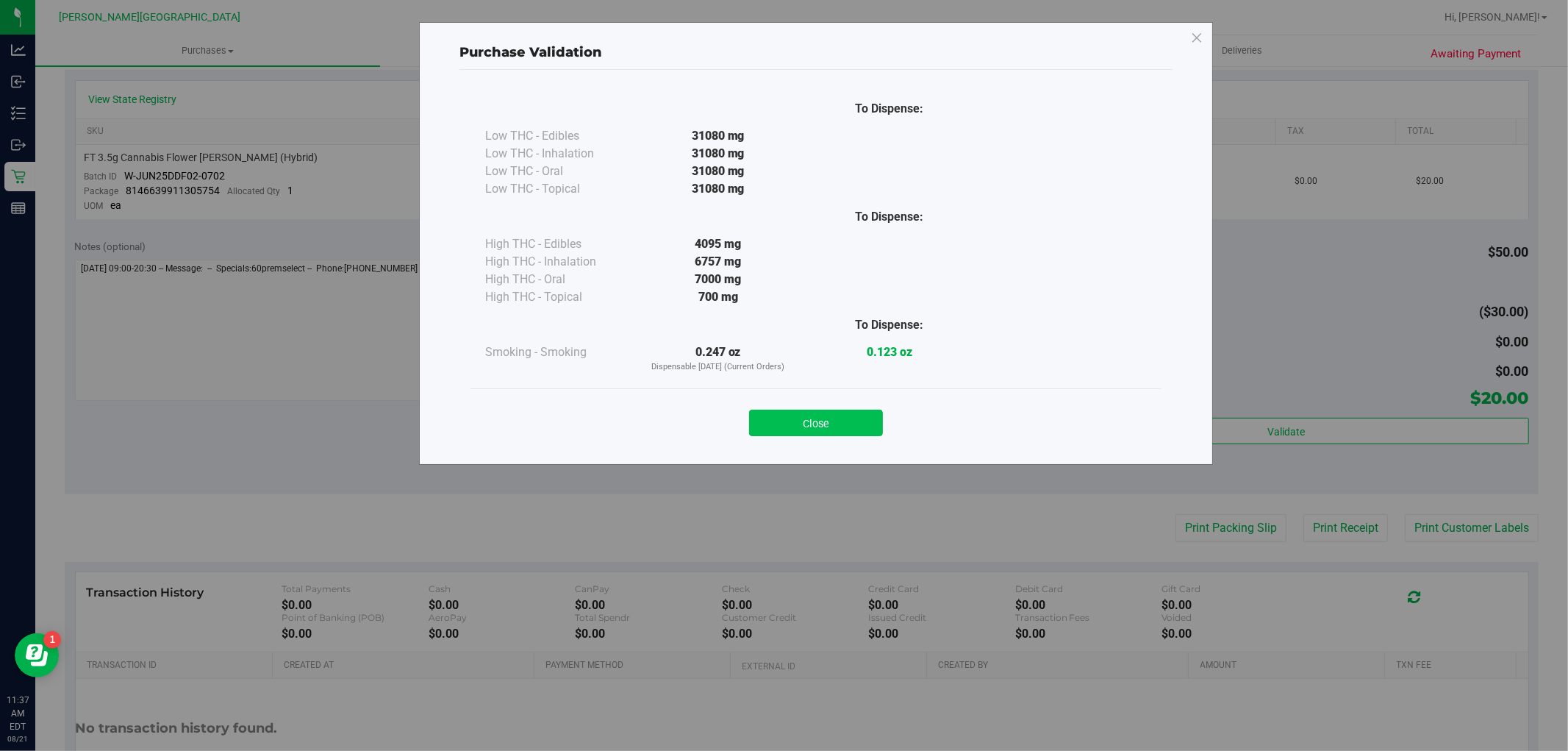
click at [851, 432] on button "Close" at bounding box center [815, 423] width 134 height 27
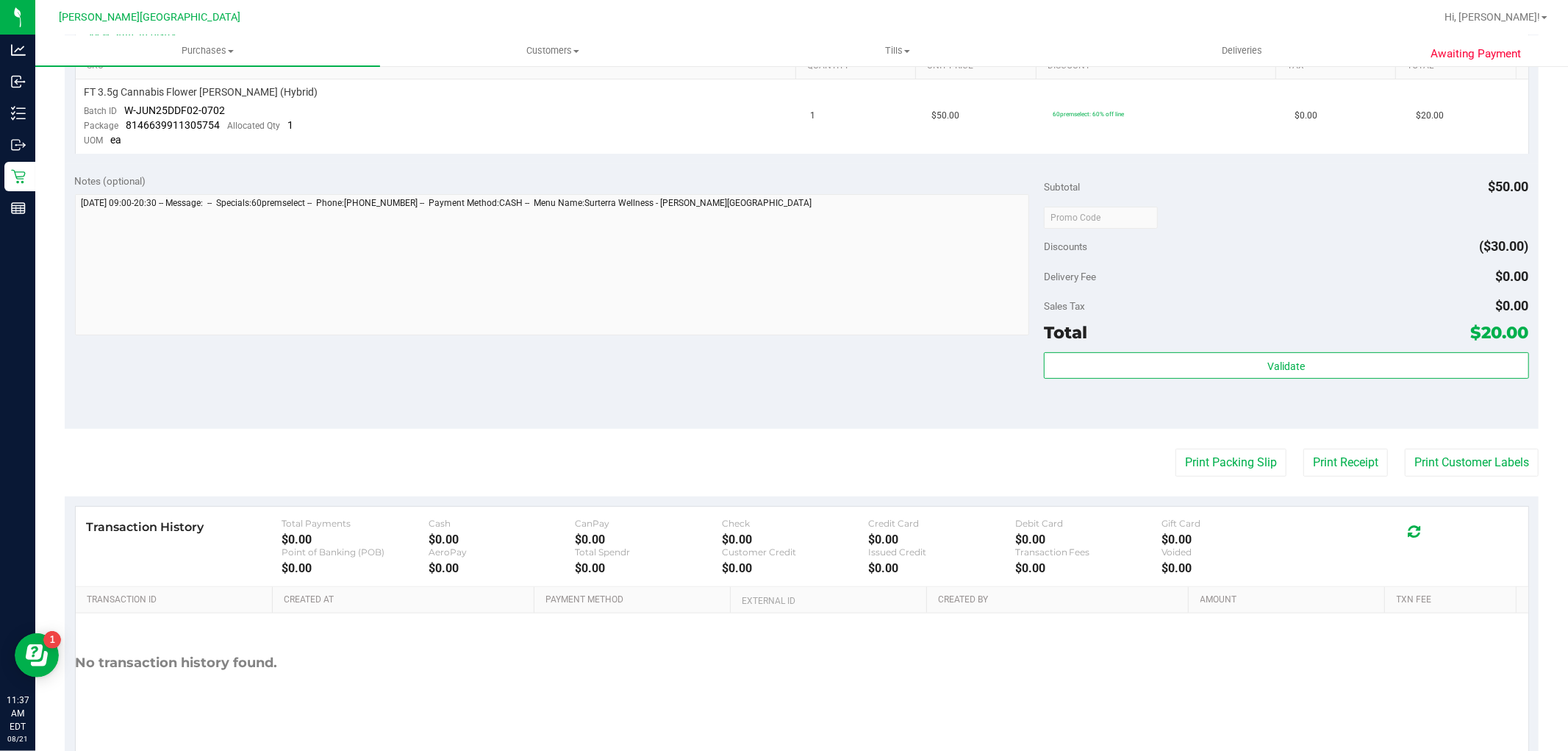
scroll to position [443, 0]
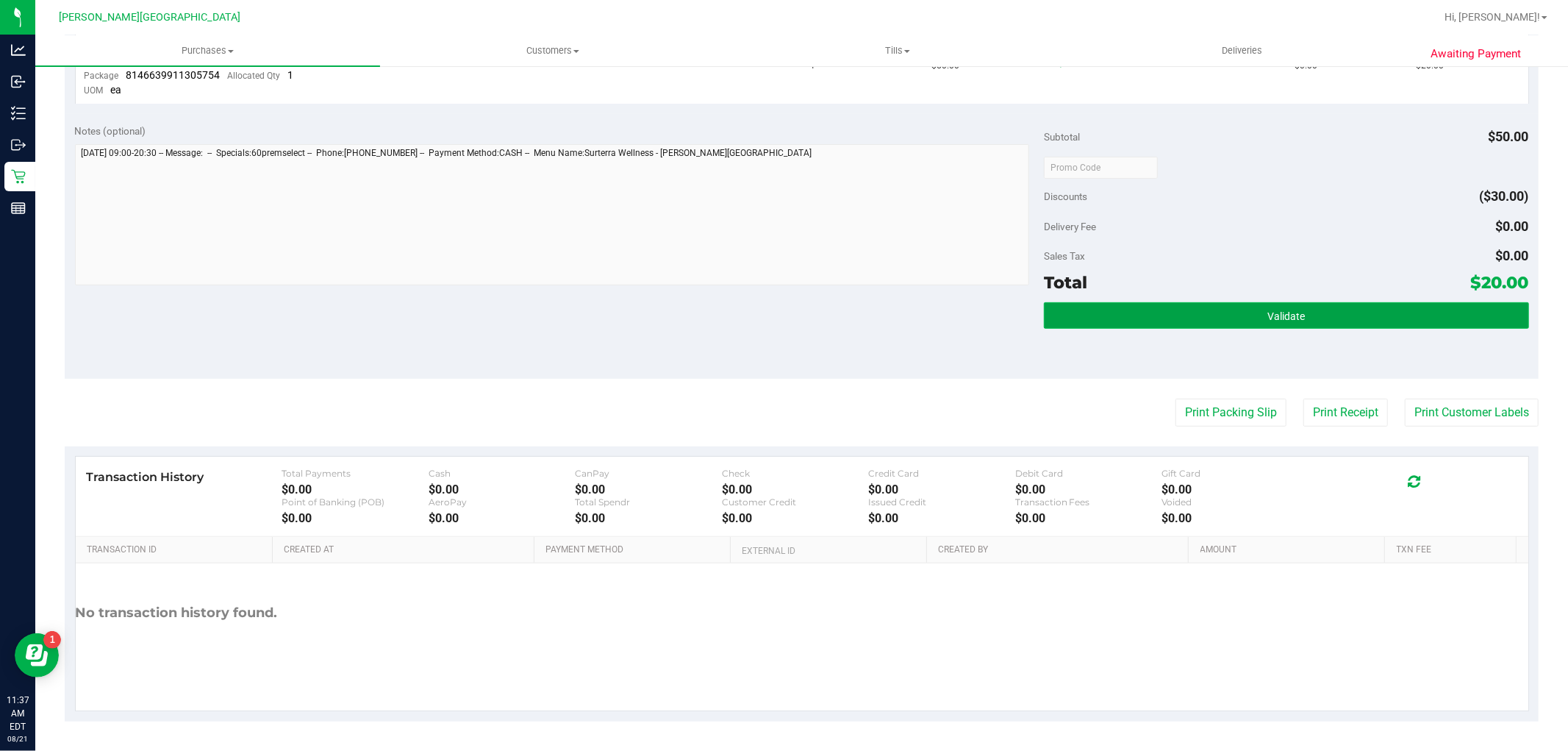
click at [1236, 326] on button "Validate" at bounding box center [1286, 315] width 484 height 27
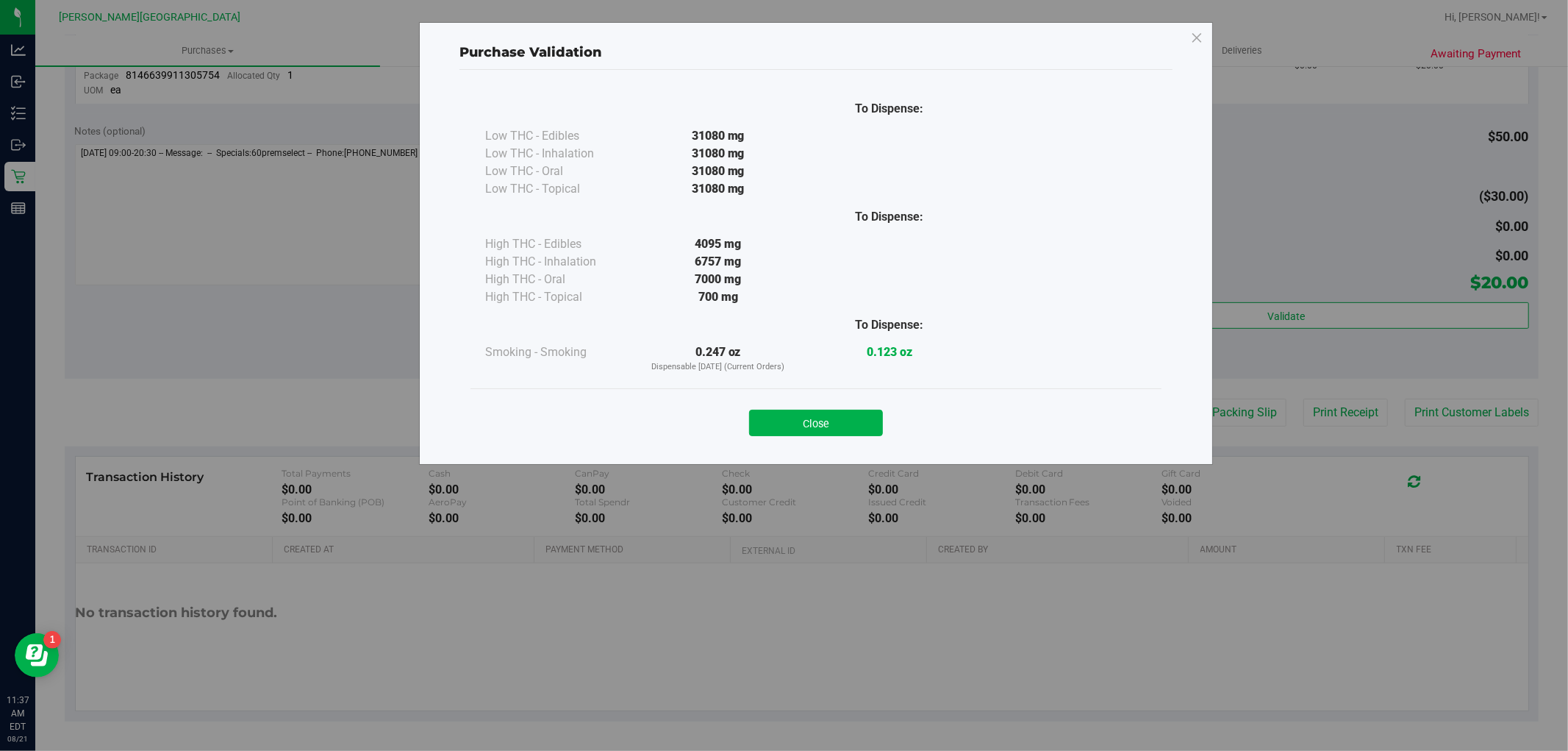
click at [873, 426] on button "Close" at bounding box center [815, 423] width 134 height 27
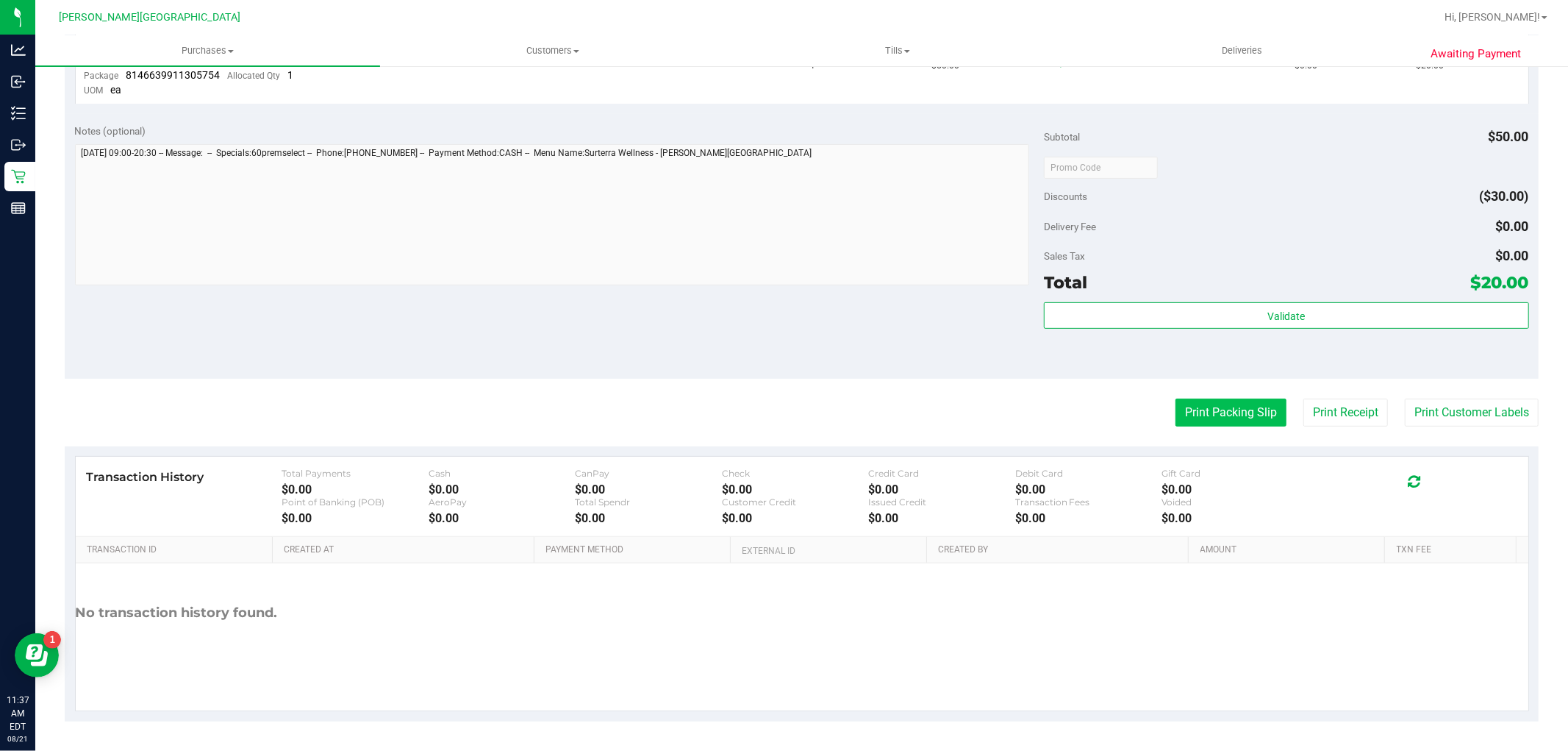
click at [1224, 404] on button "Print Packing Slip" at bounding box center [1231, 412] width 111 height 28
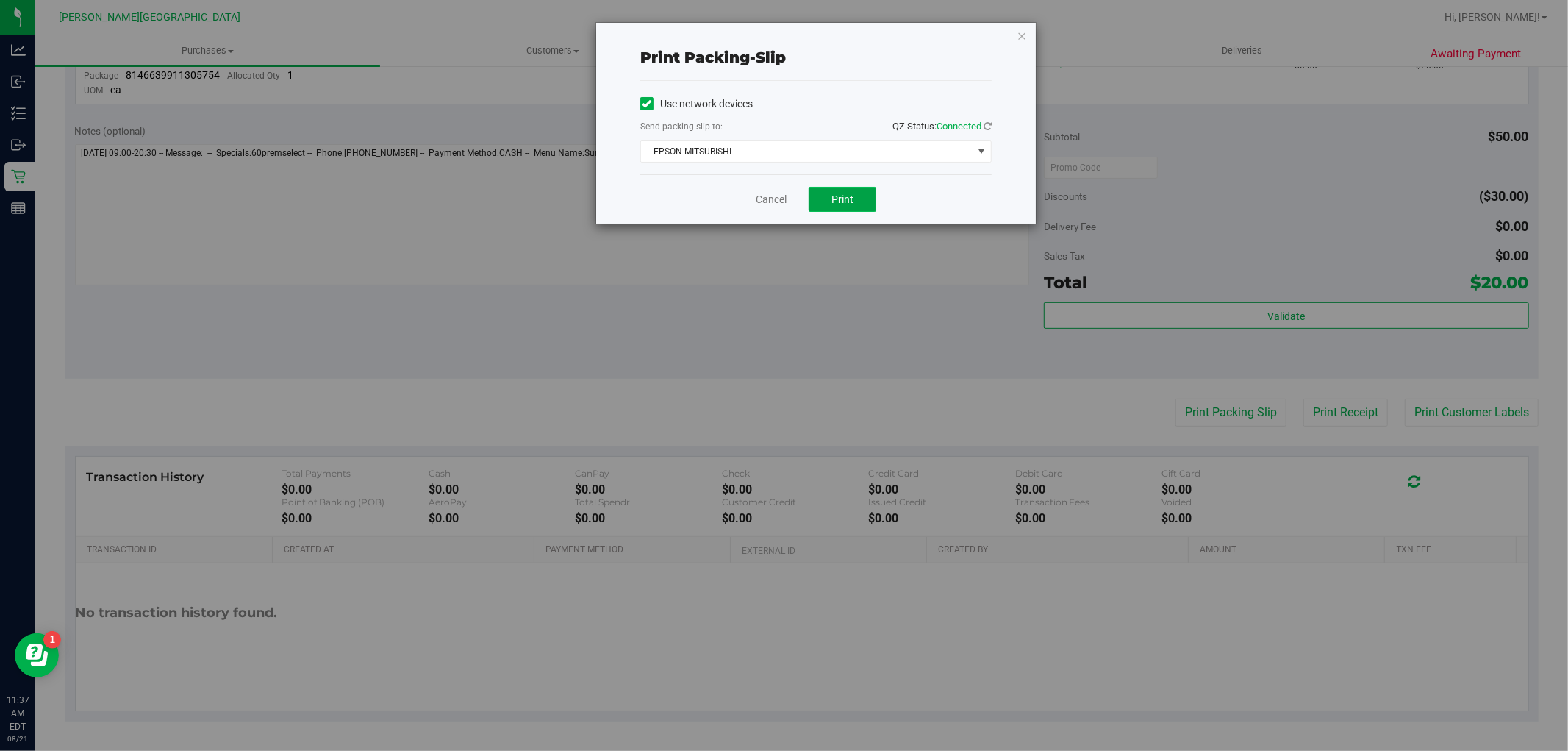
click at [835, 210] on button "Print" at bounding box center [841, 199] width 67 height 25
click at [1019, 38] on icon "button" at bounding box center [1021, 35] width 10 height 18
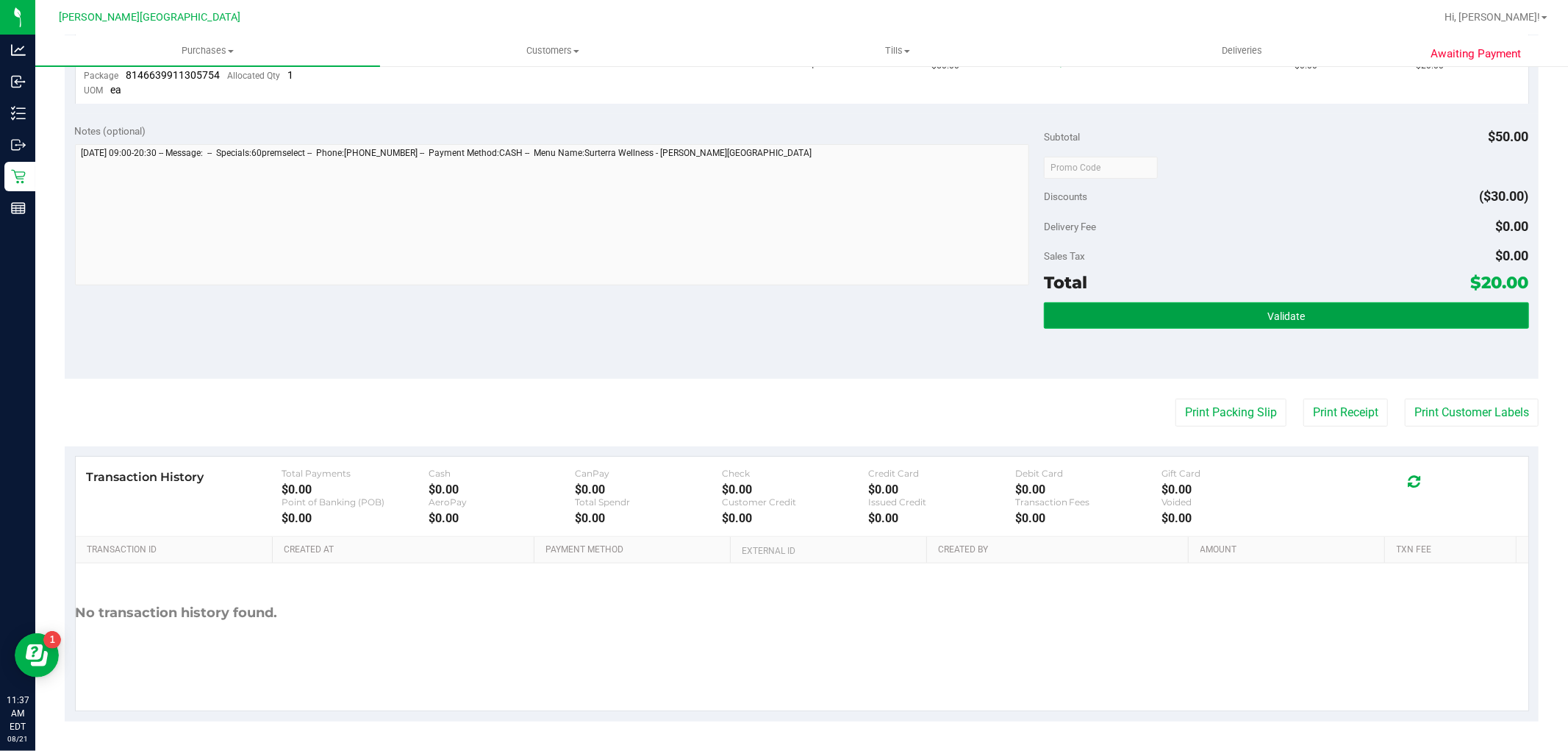
click at [1340, 320] on button "Validate" at bounding box center [1286, 315] width 484 height 27
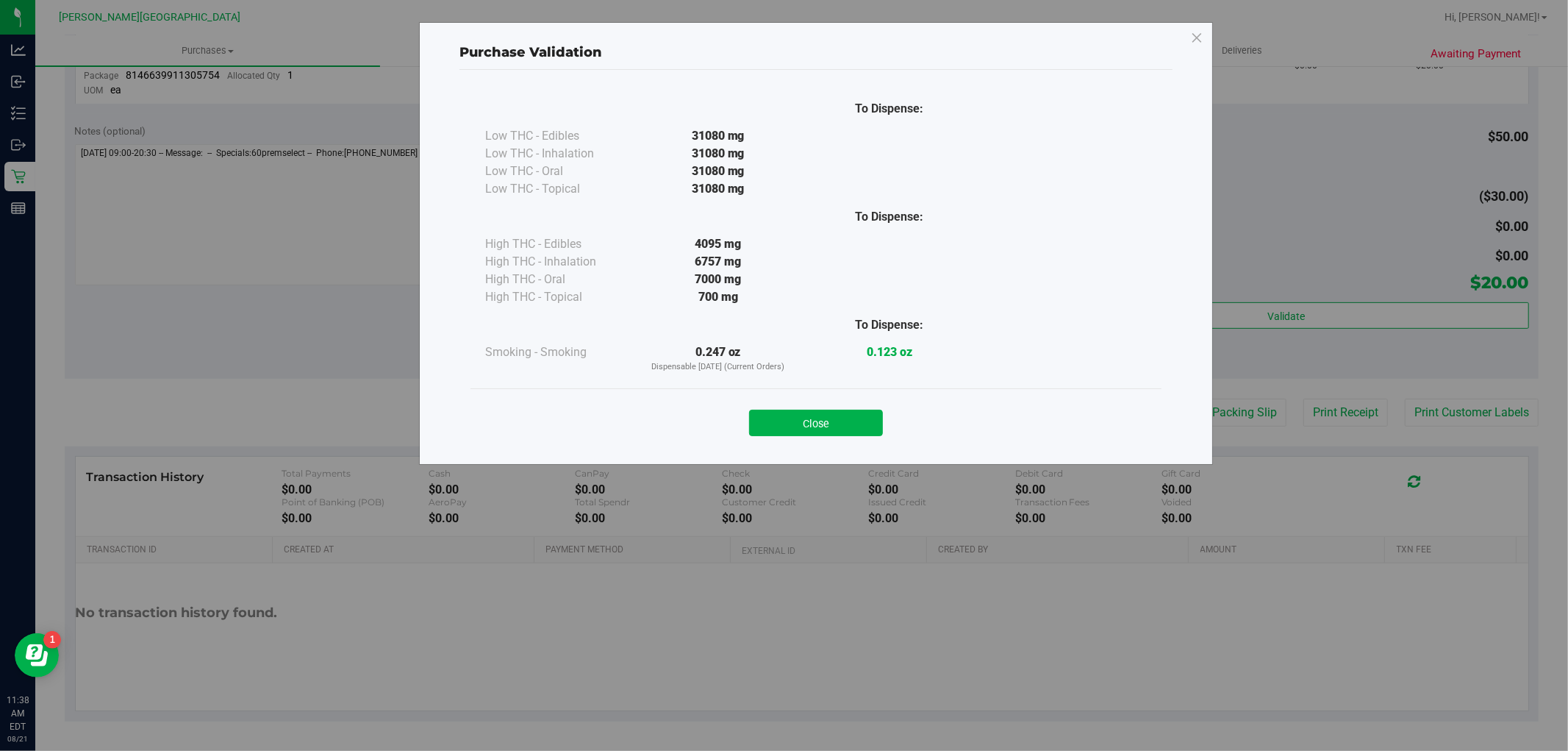
drag, startPoint x: 845, startPoint y: 415, endPoint x: 712, endPoint y: 271, distance: 196.0
click at [844, 414] on button "Close" at bounding box center [815, 423] width 134 height 27
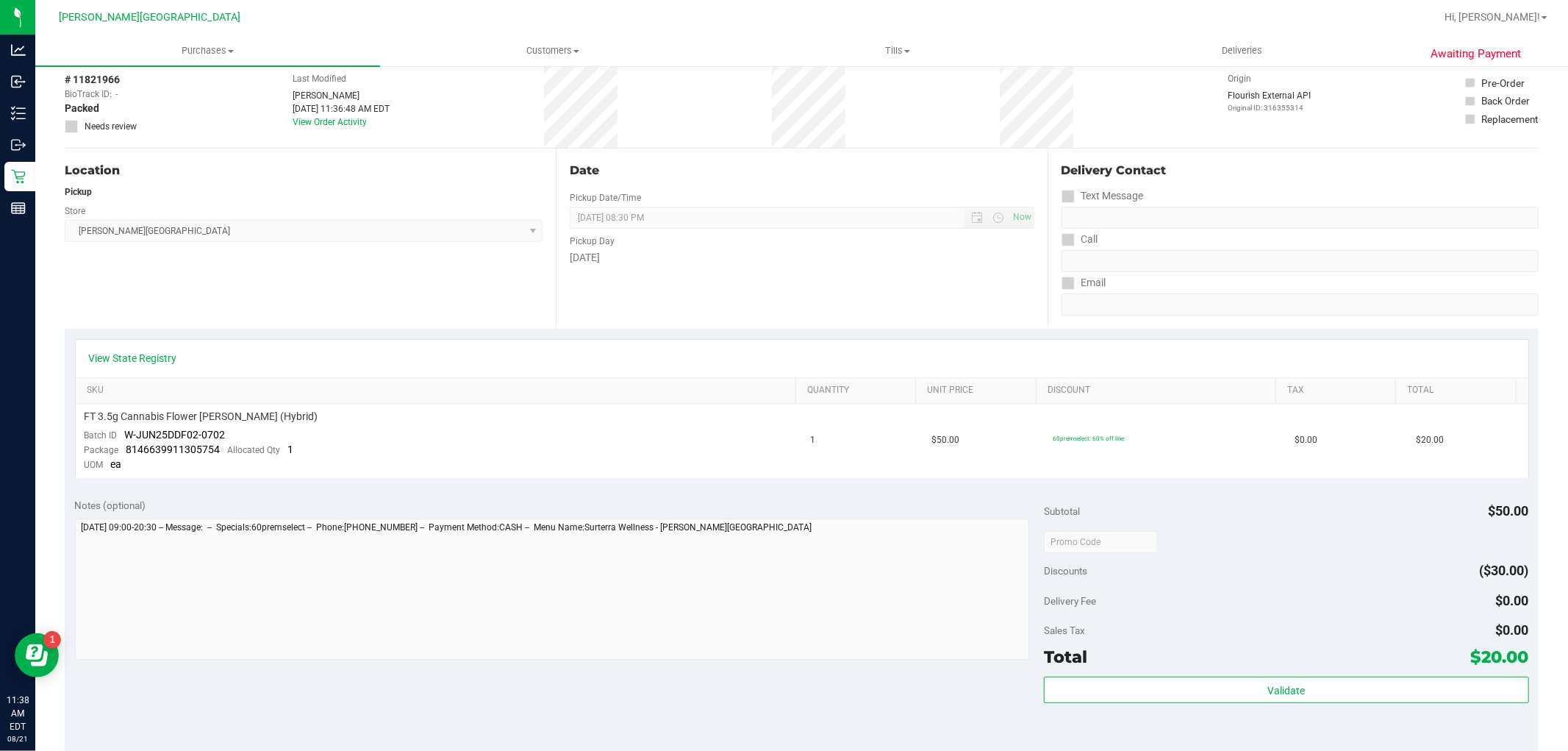
scroll to position [0, 0]
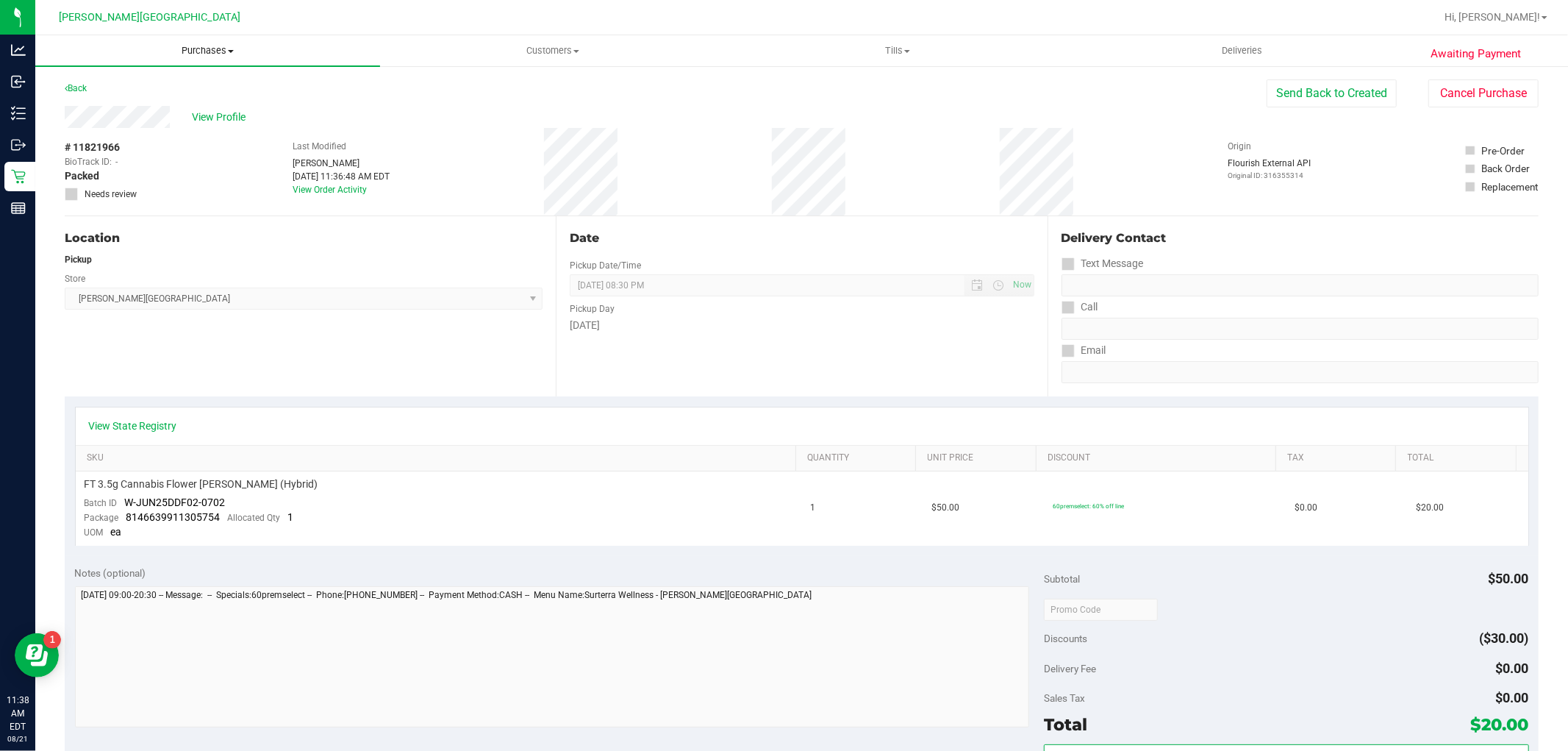
click at [209, 44] on span "Purchases" at bounding box center [207, 51] width 345 height 13
click at [169, 104] on li "Fulfillment" at bounding box center [207, 106] width 345 height 18
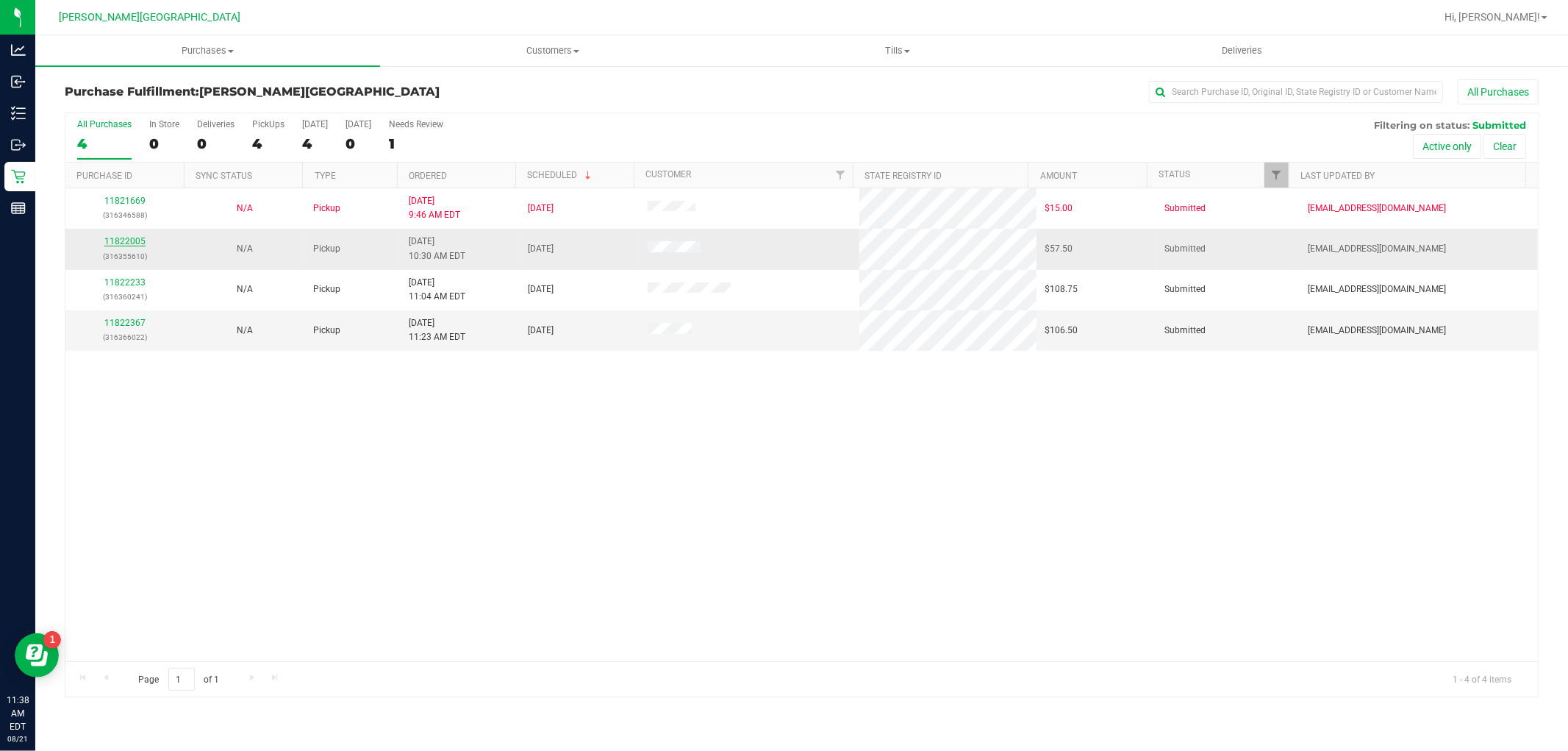
click at [138, 237] on link "11822005" at bounding box center [125, 240] width 42 height 10
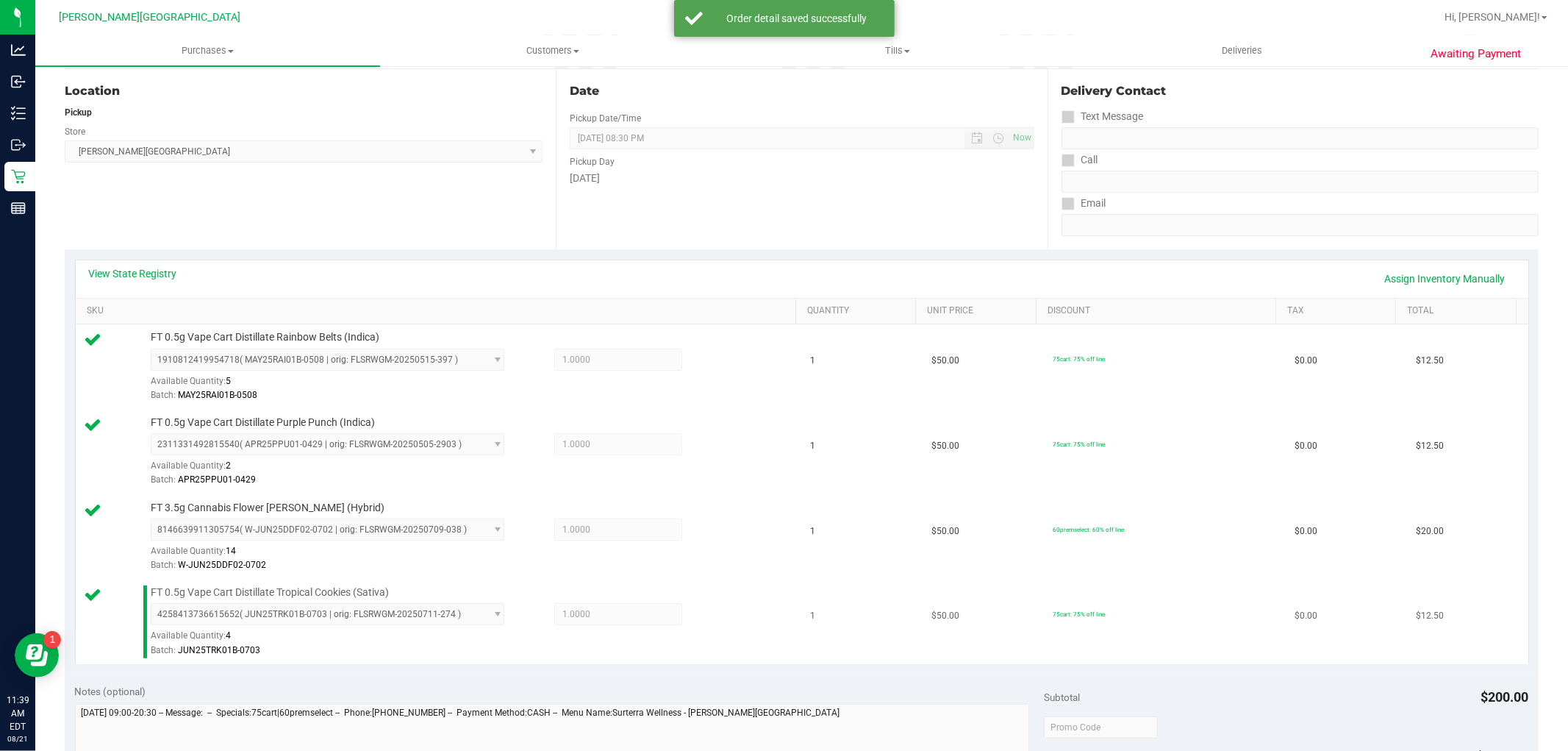
scroll to position [326, 0]
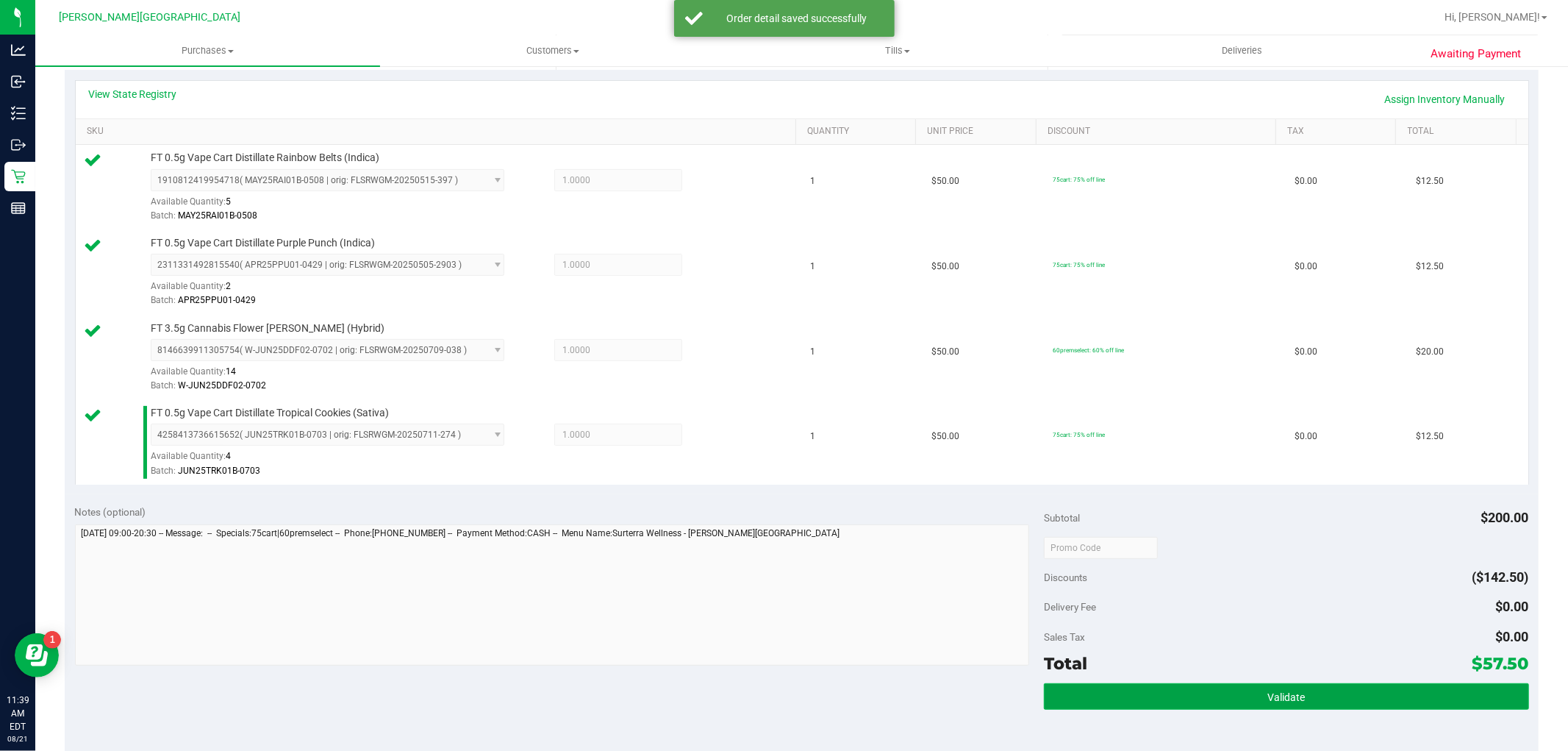
click at [1440, 693] on button "Validate" at bounding box center [1286, 696] width 484 height 27
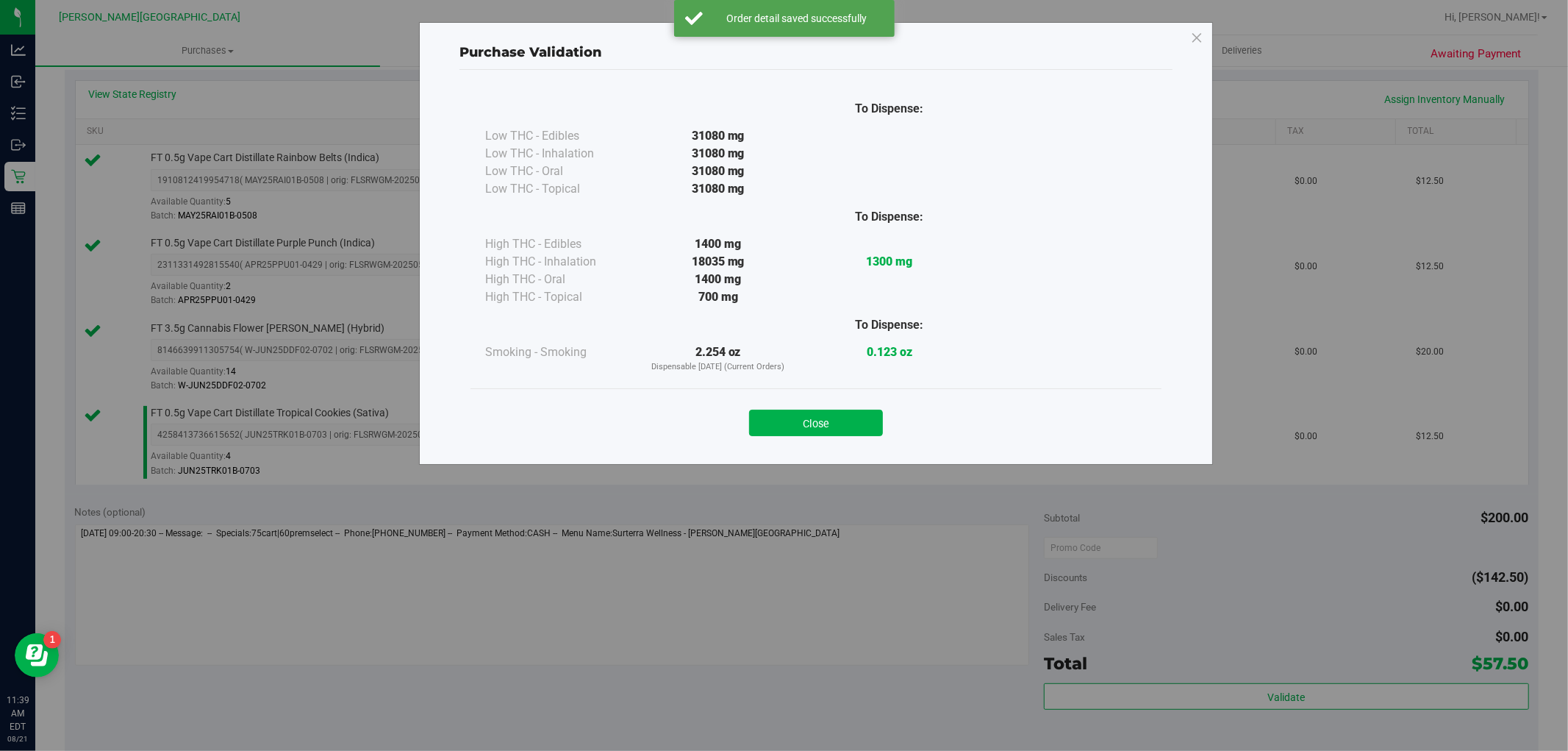
click at [869, 439] on div "Close" at bounding box center [815, 418] width 691 height 59
click at [876, 436] on button "Close" at bounding box center [815, 423] width 134 height 27
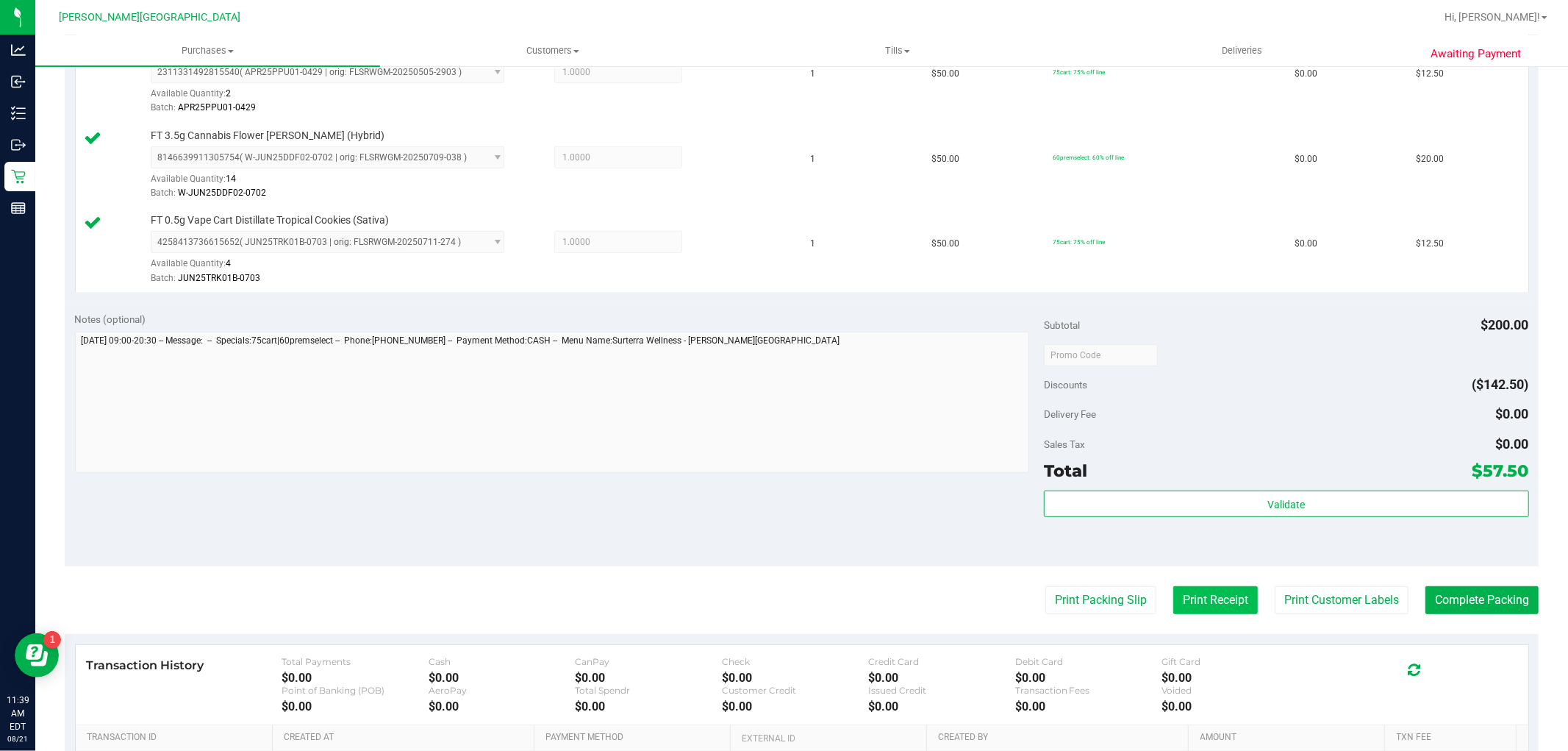
scroll to position [653, 0]
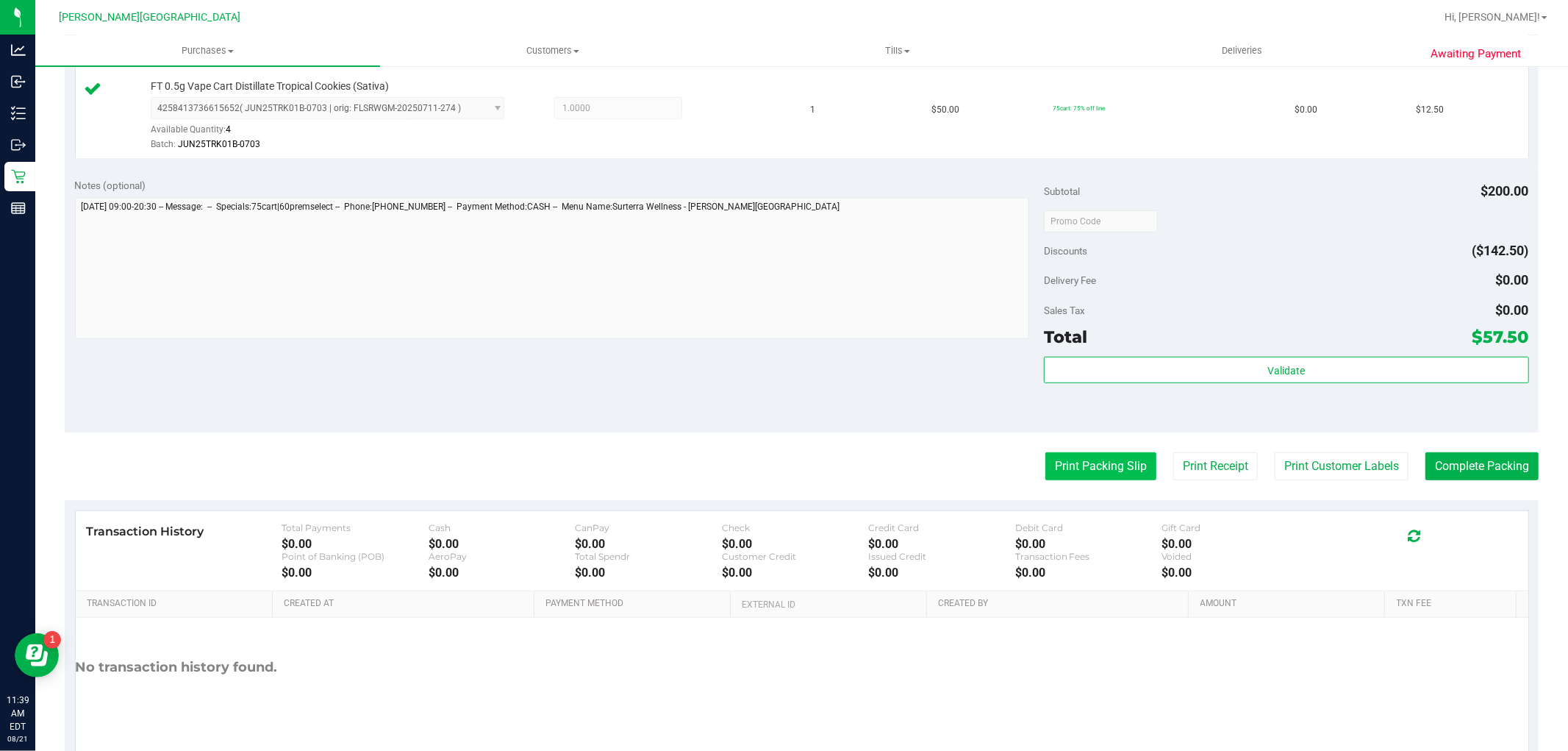
click at [1096, 461] on button "Print Packing Slip" at bounding box center [1100, 466] width 111 height 28
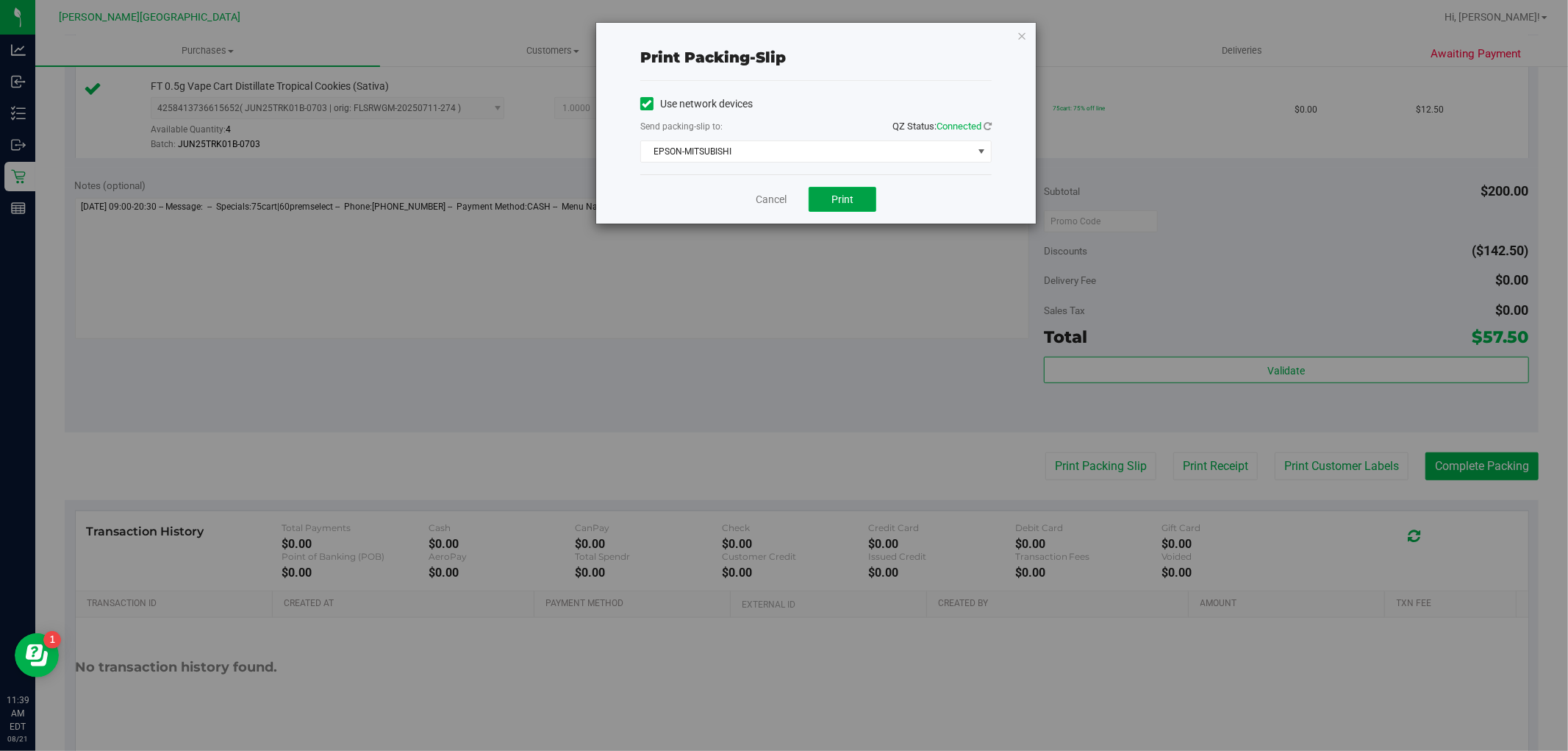
click at [864, 194] on button "Print" at bounding box center [841, 199] width 67 height 25
click at [1012, 34] on div "Print packing-slip Use network devices Send packing-slip to: QZ Status: Connect…" at bounding box center [815, 123] width 439 height 201
click at [1016, 31] on div "Print packing-slip Use network devices Send packing-slip to: QZ Status: Connect…" at bounding box center [815, 123] width 439 height 201
click at [1022, 27] on icon "button" at bounding box center [1021, 35] width 10 height 18
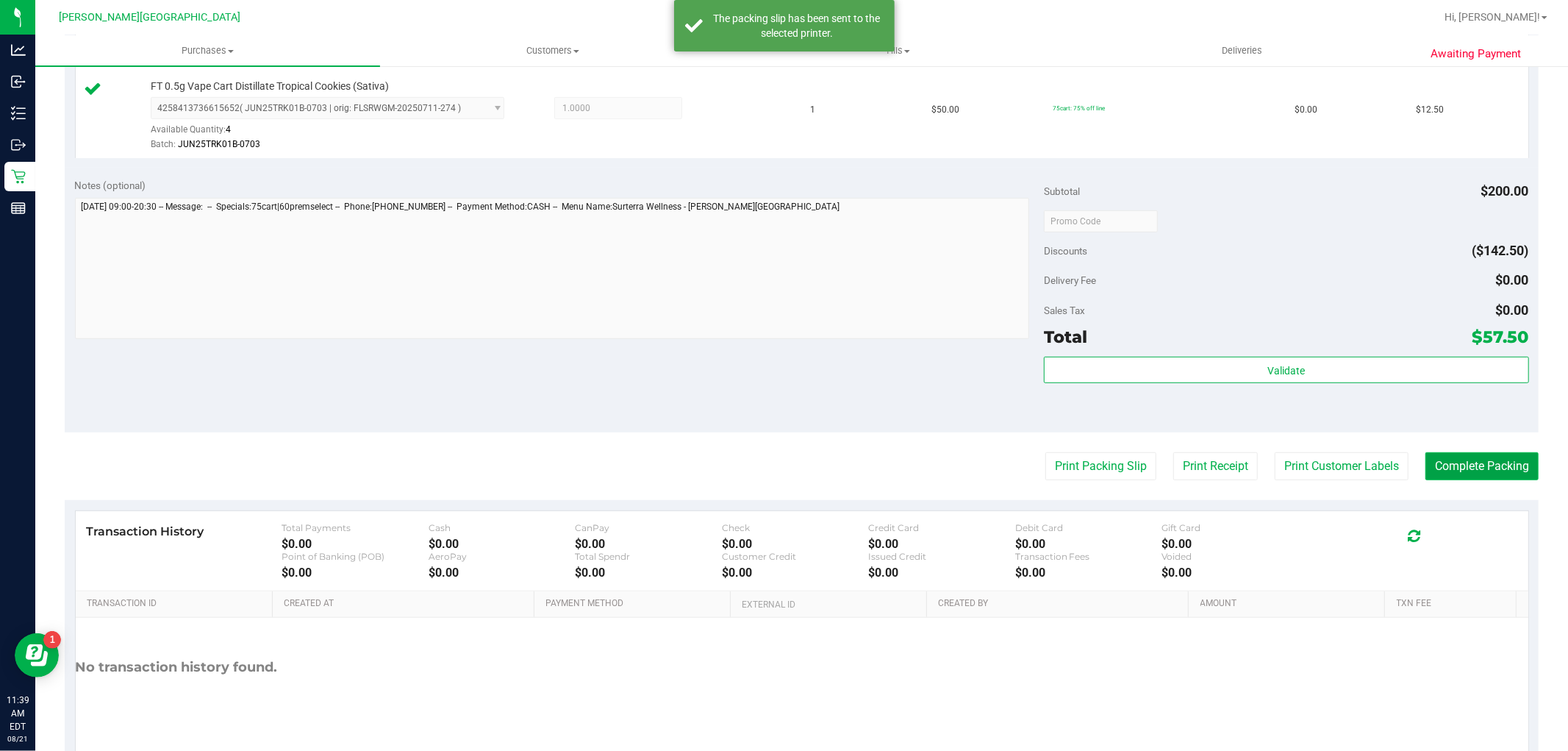
click at [1502, 468] on button "Complete Packing" at bounding box center [1481, 466] width 113 height 28
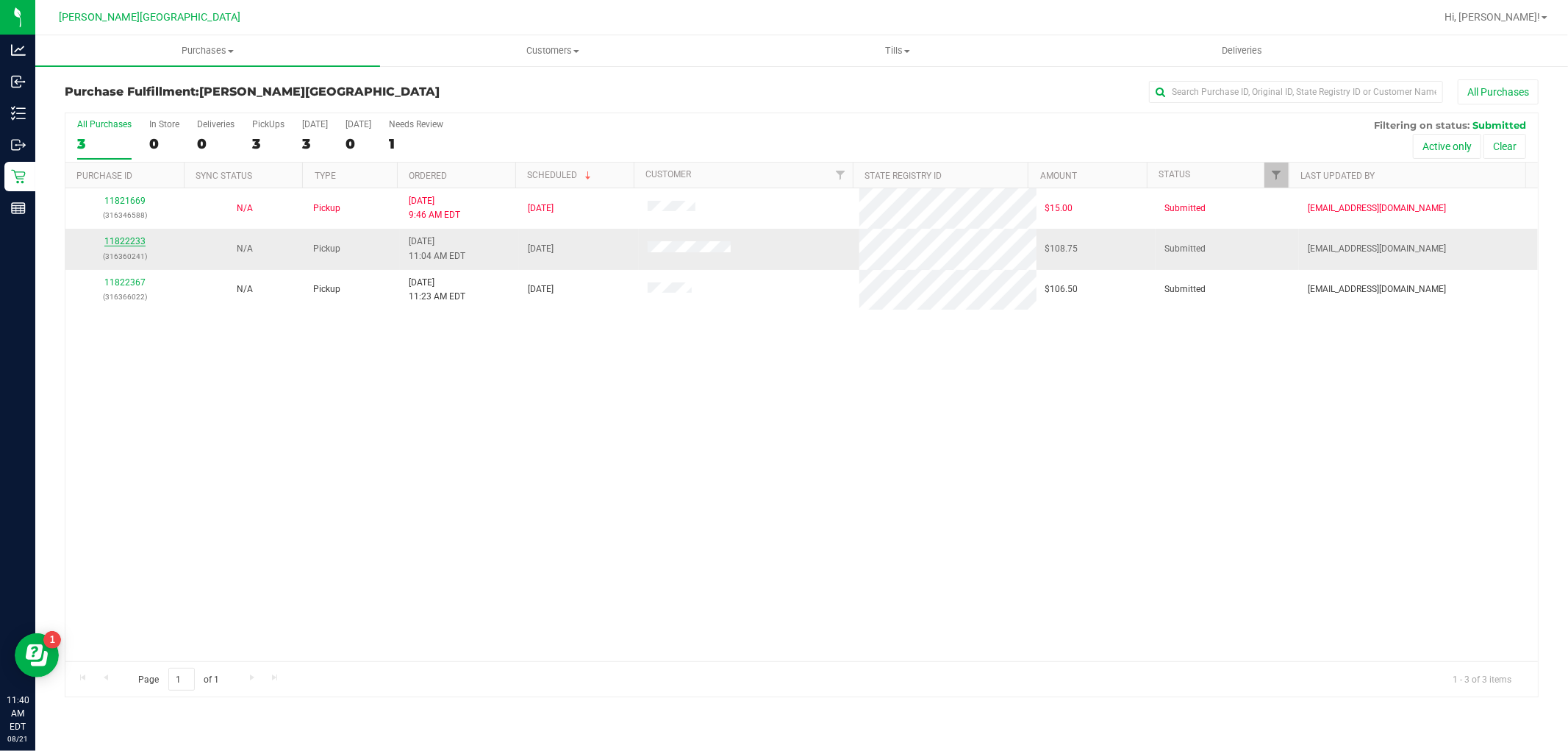
click at [129, 238] on link "11822233" at bounding box center [125, 240] width 42 height 10
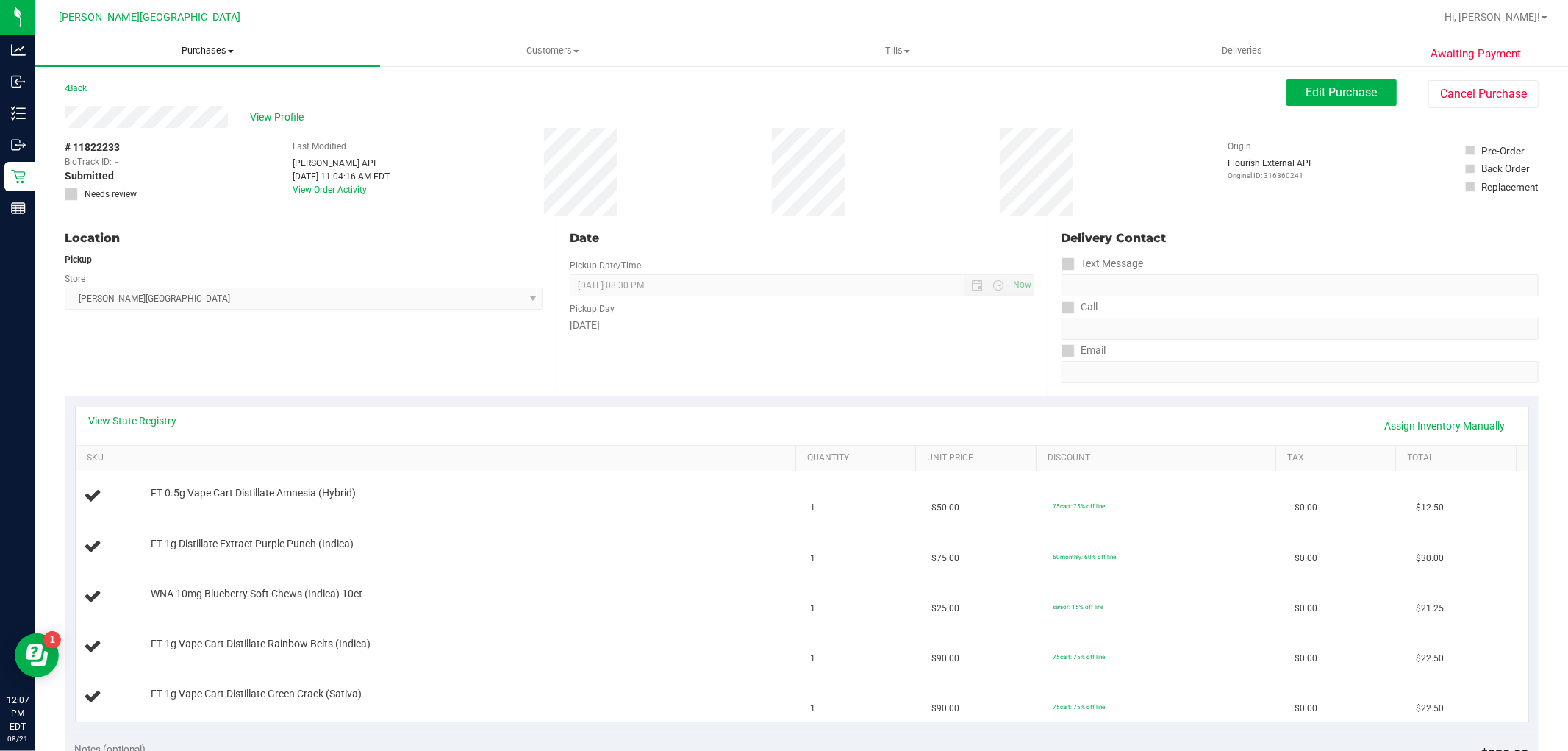
click at [199, 54] on span "Purchases" at bounding box center [207, 51] width 345 height 13
click at [123, 102] on span "Fulfillment" at bounding box center [80, 106] width 92 height 13
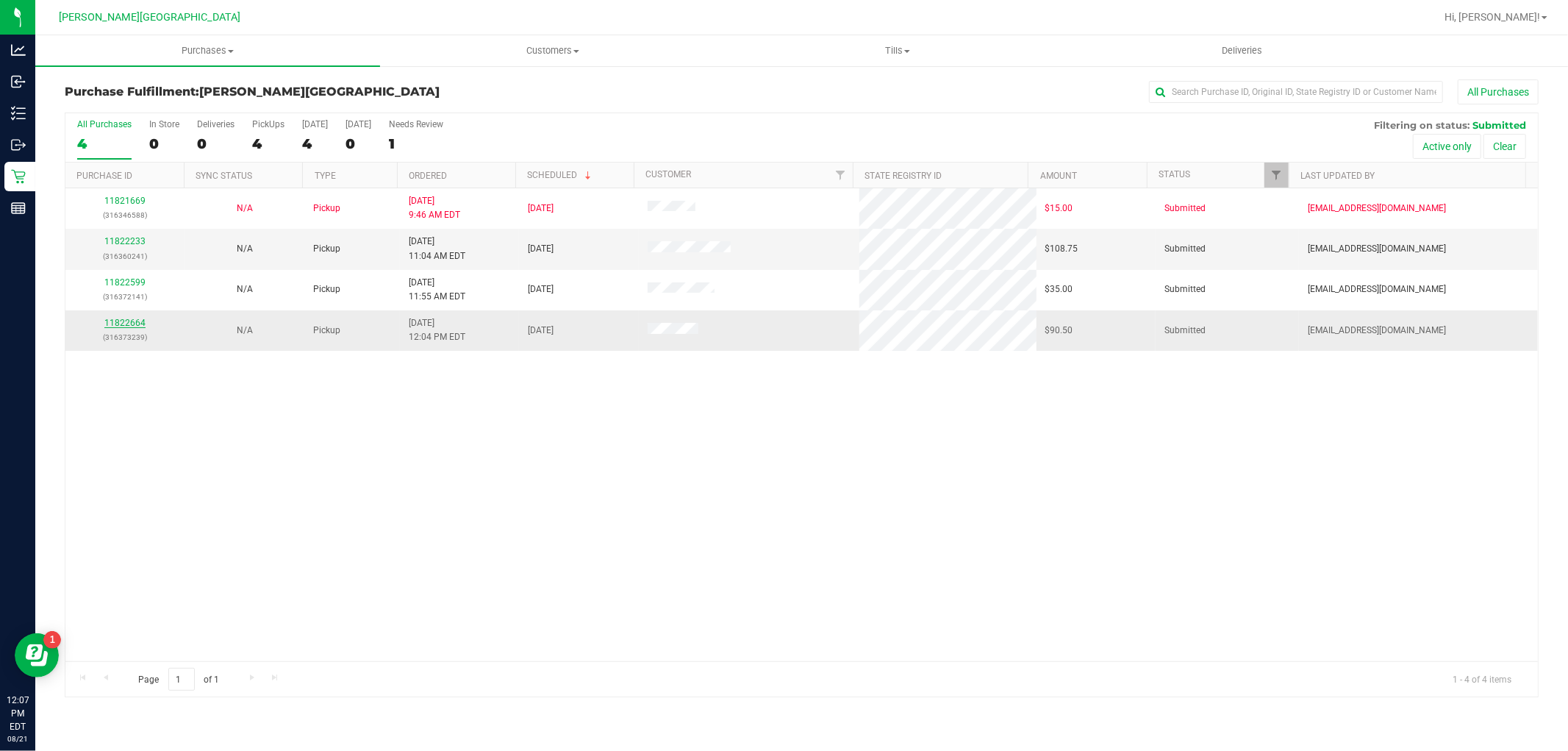
click at [129, 321] on link "11822664" at bounding box center [125, 322] width 42 height 10
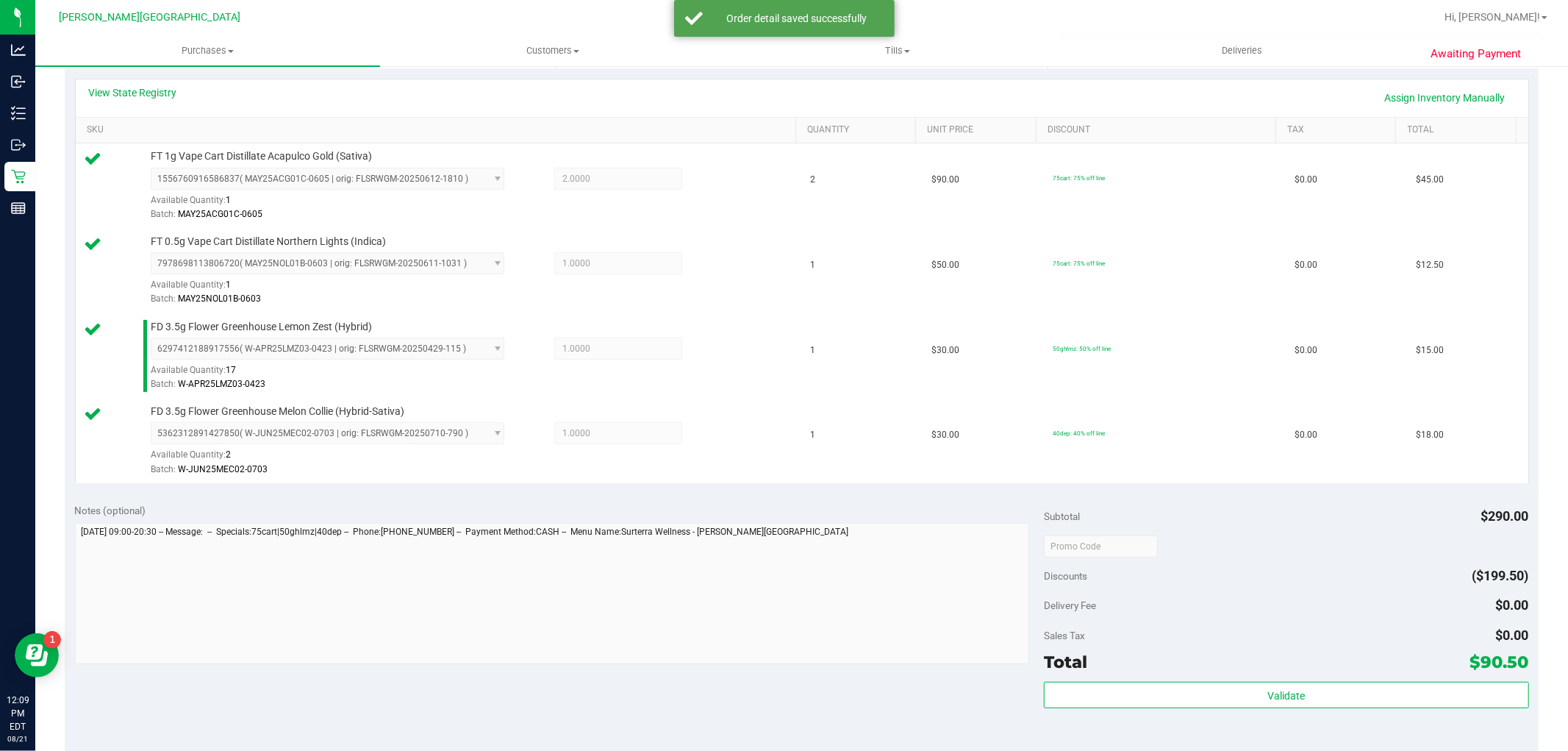
scroll to position [408, 0]
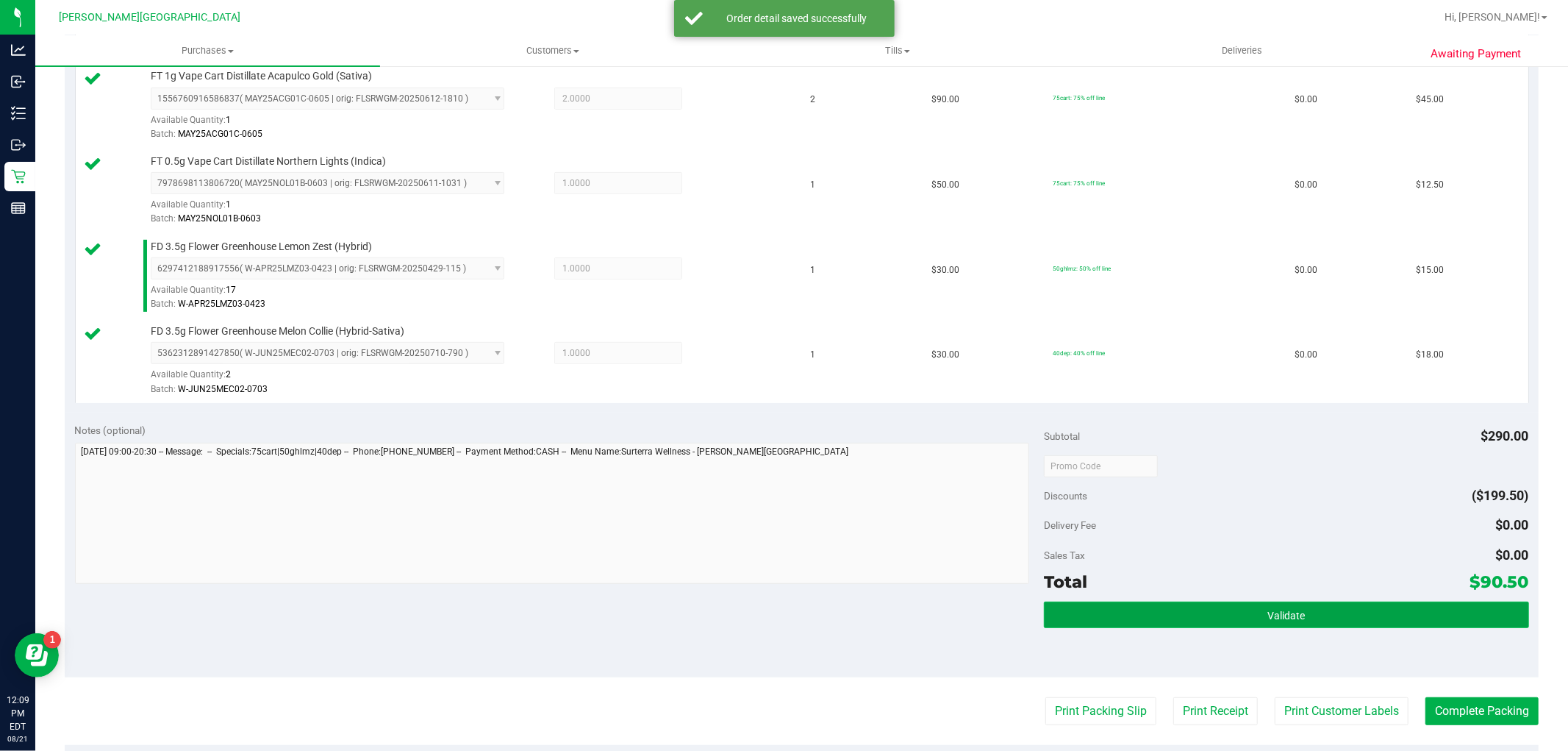
click at [1383, 609] on button "Validate" at bounding box center [1286, 614] width 484 height 27
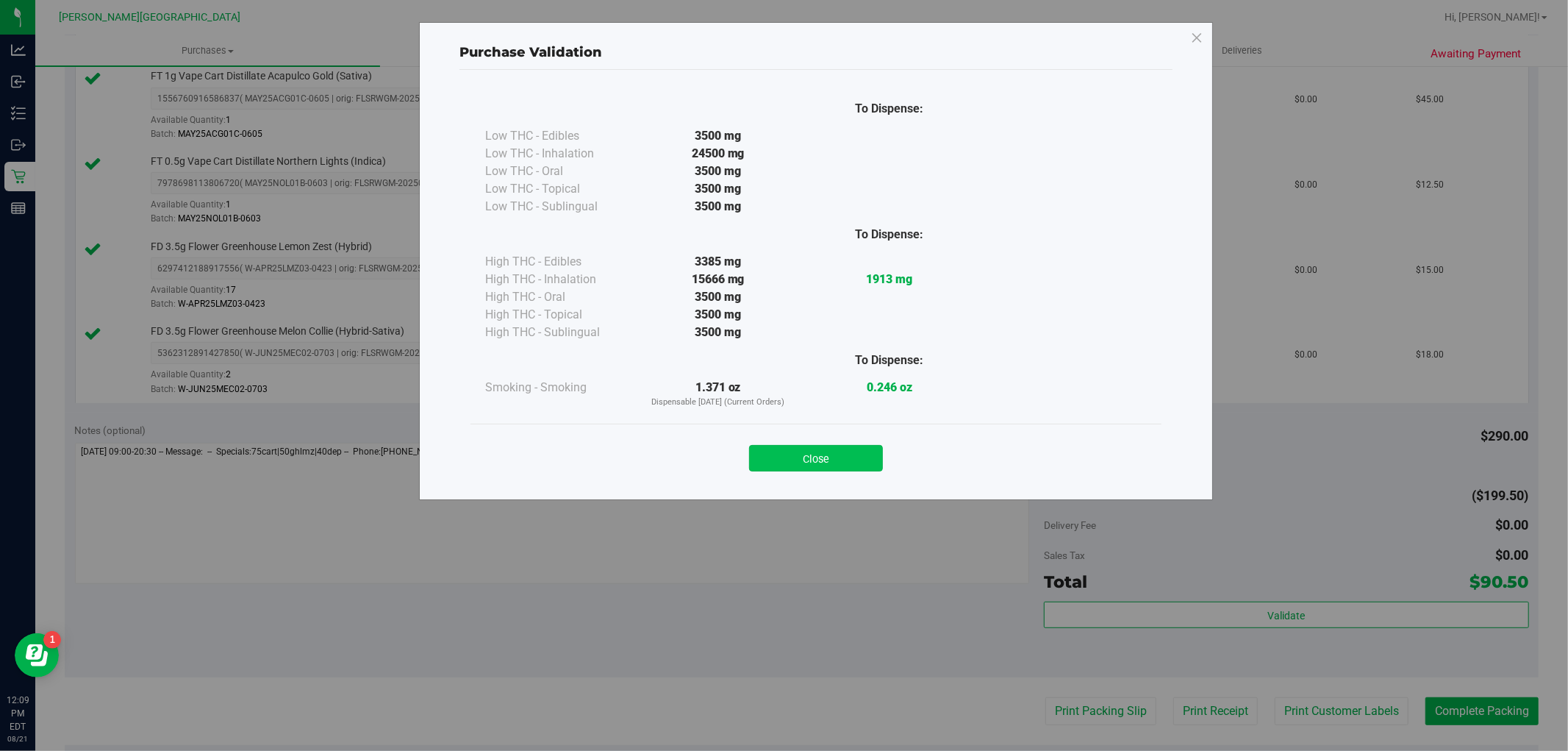
click at [876, 471] on button "Close" at bounding box center [815, 458] width 134 height 27
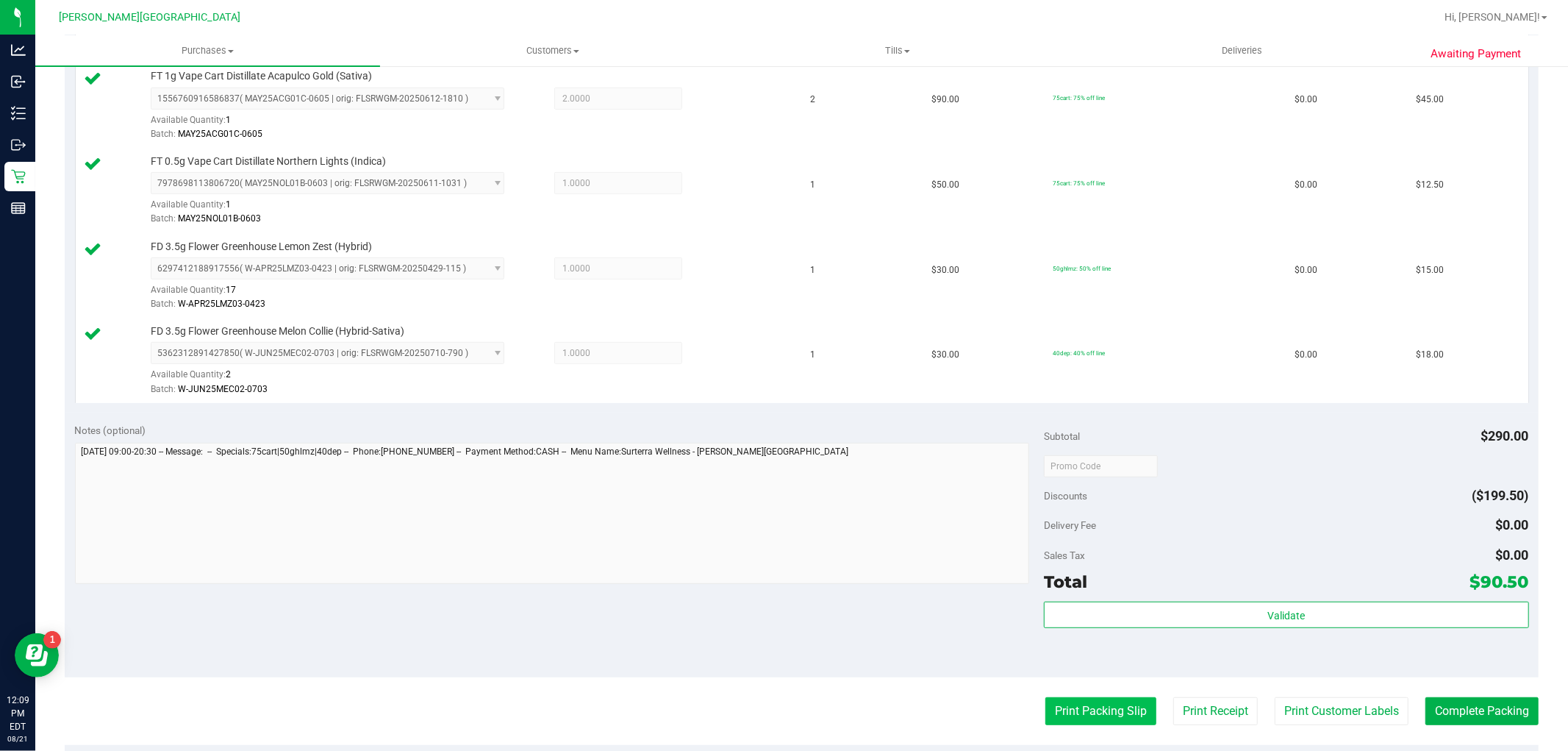
click at [1098, 719] on button "Print Packing Slip" at bounding box center [1100, 711] width 111 height 28
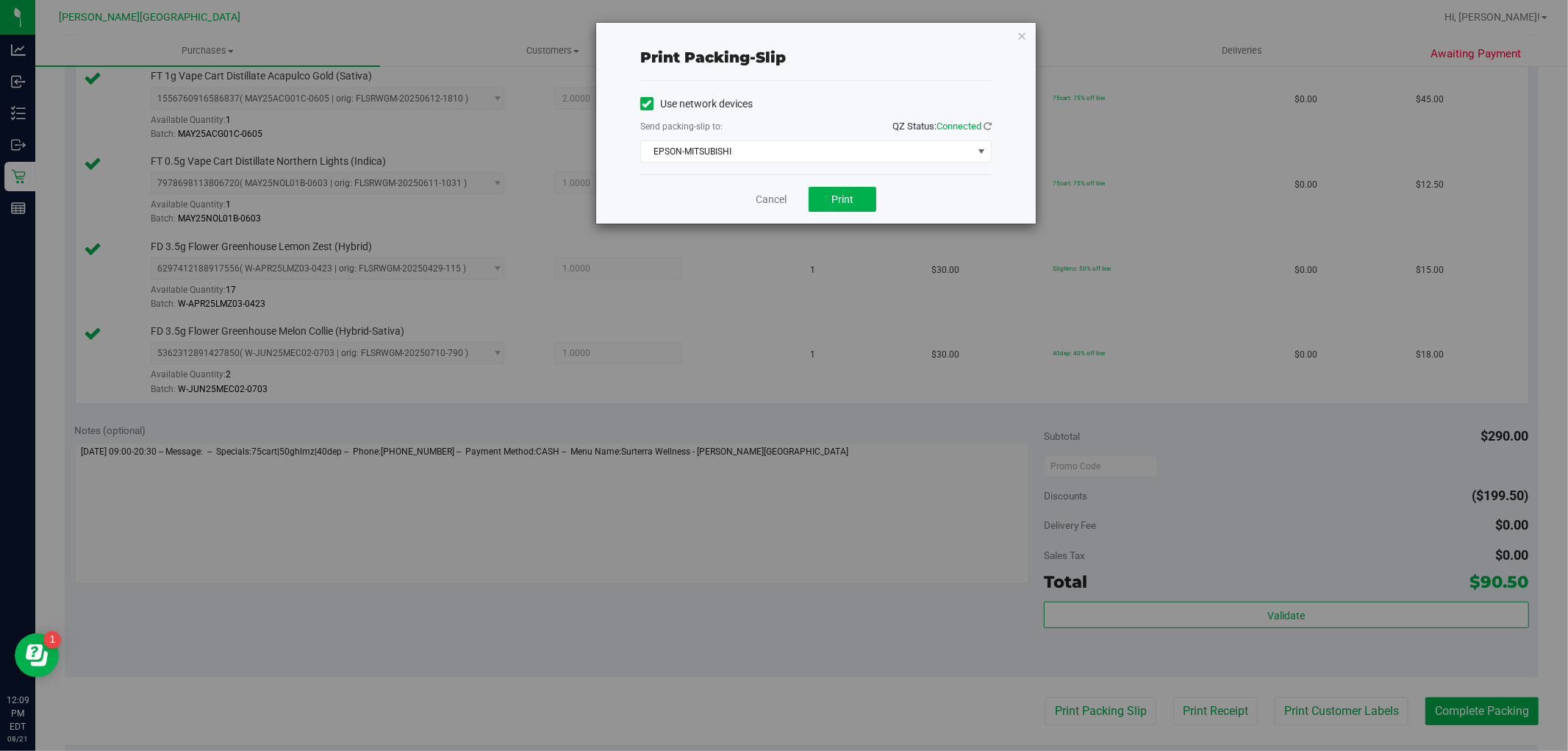
click at [876, 201] on div "Cancel Print" at bounding box center [815, 198] width 351 height 49
click at [876, 200] on div "Cancel Print" at bounding box center [815, 198] width 351 height 49
click at [869, 201] on button "Print" at bounding box center [841, 199] width 67 height 25
click at [1020, 37] on icon "button" at bounding box center [1021, 35] width 10 height 18
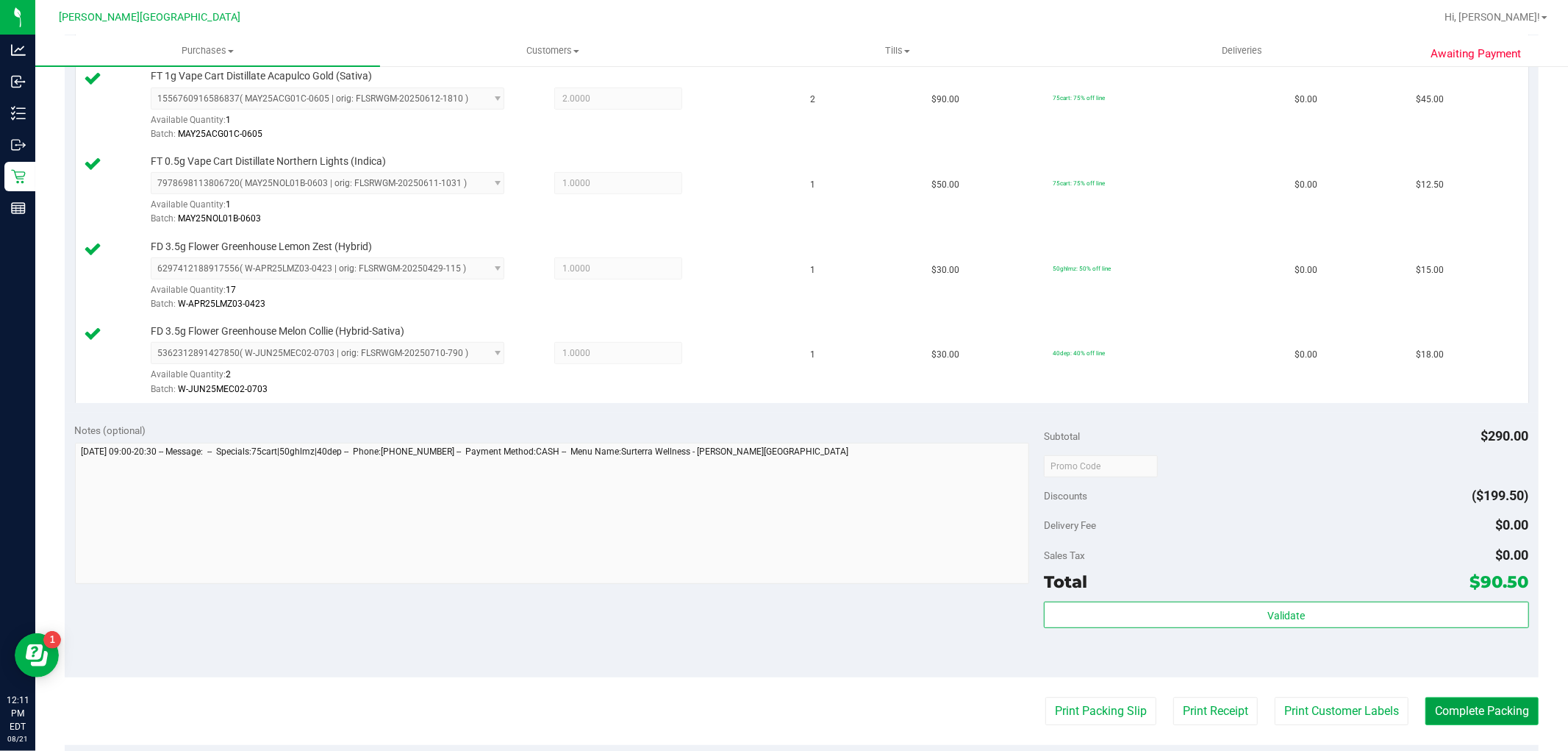
click at [1468, 705] on button "Complete Packing" at bounding box center [1481, 711] width 113 height 28
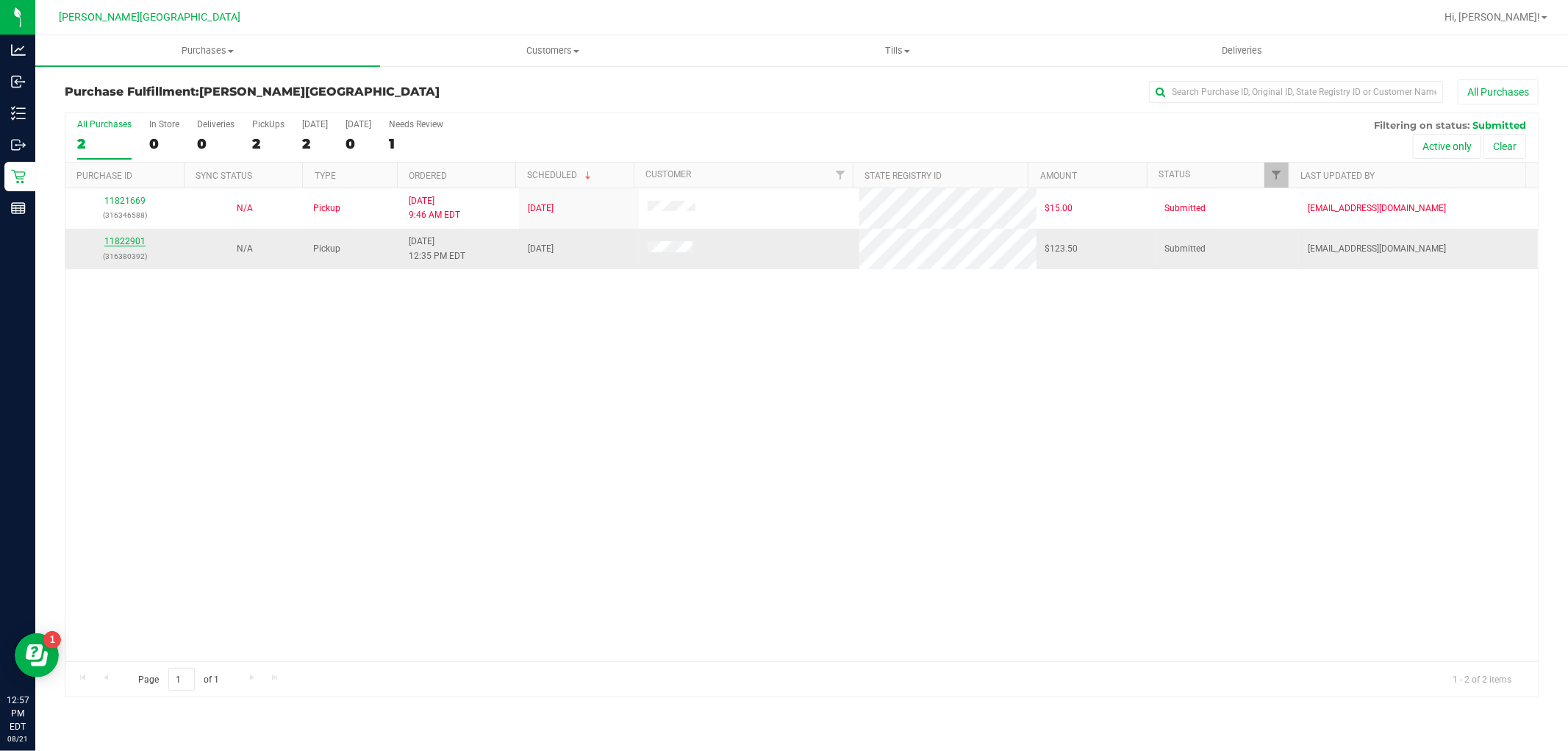
click at [138, 243] on link "11822901" at bounding box center [125, 240] width 42 height 10
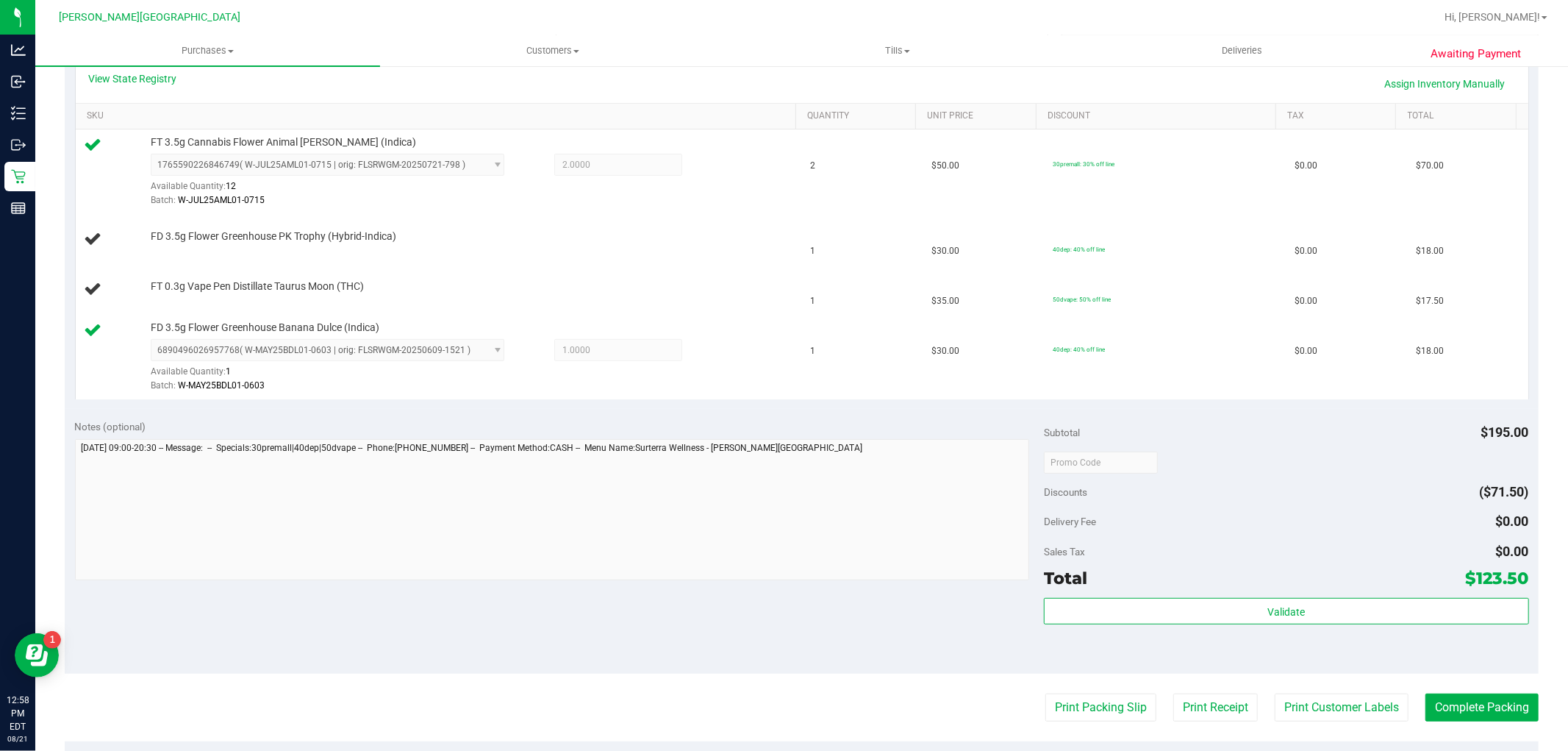
scroll to position [489, 0]
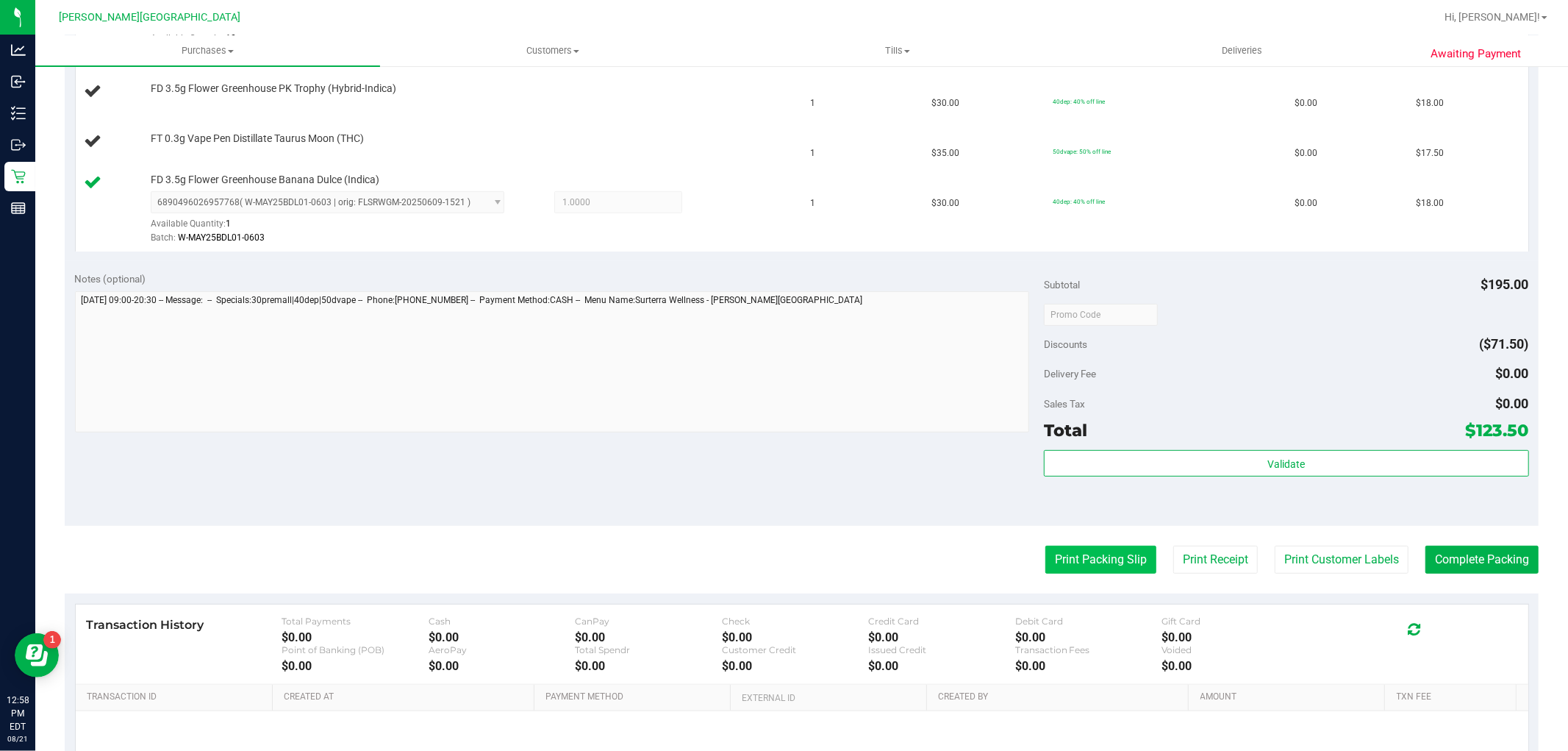
click at [1077, 553] on button "Print Packing Slip" at bounding box center [1100, 560] width 111 height 28
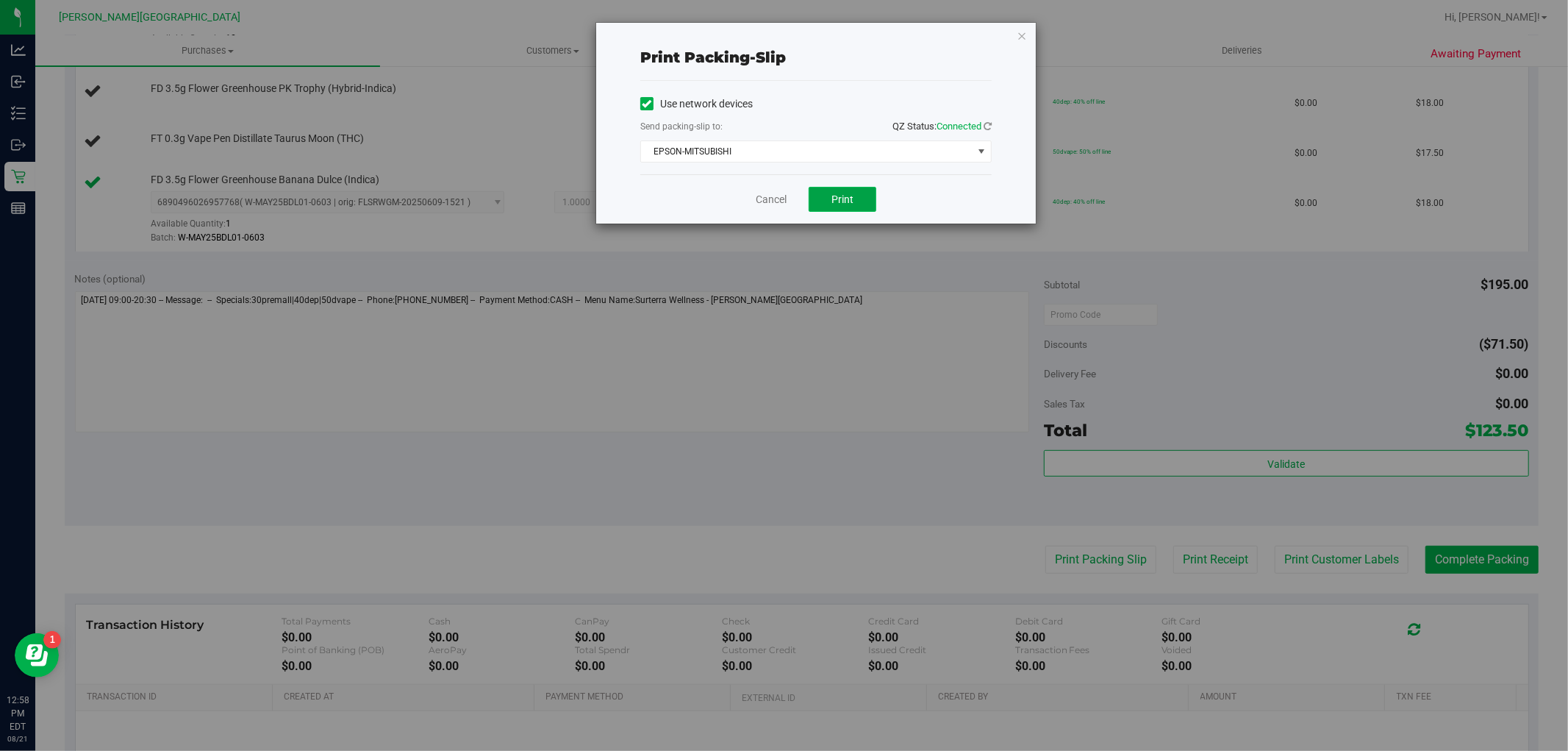
click at [861, 203] on button "Print" at bounding box center [841, 199] width 67 height 25
click at [1024, 37] on icon "button" at bounding box center [1021, 35] width 10 height 18
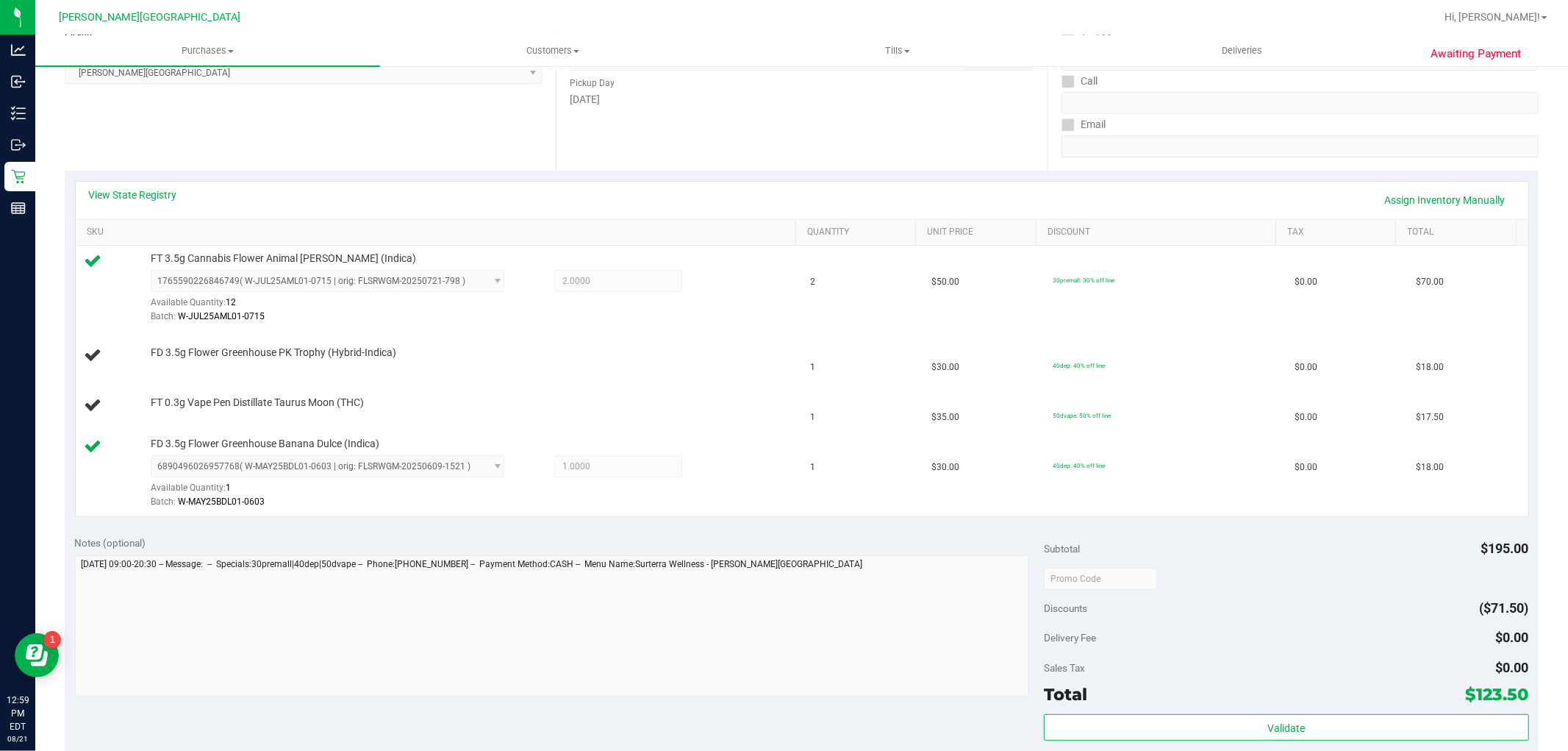
scroll to position [81, 0]
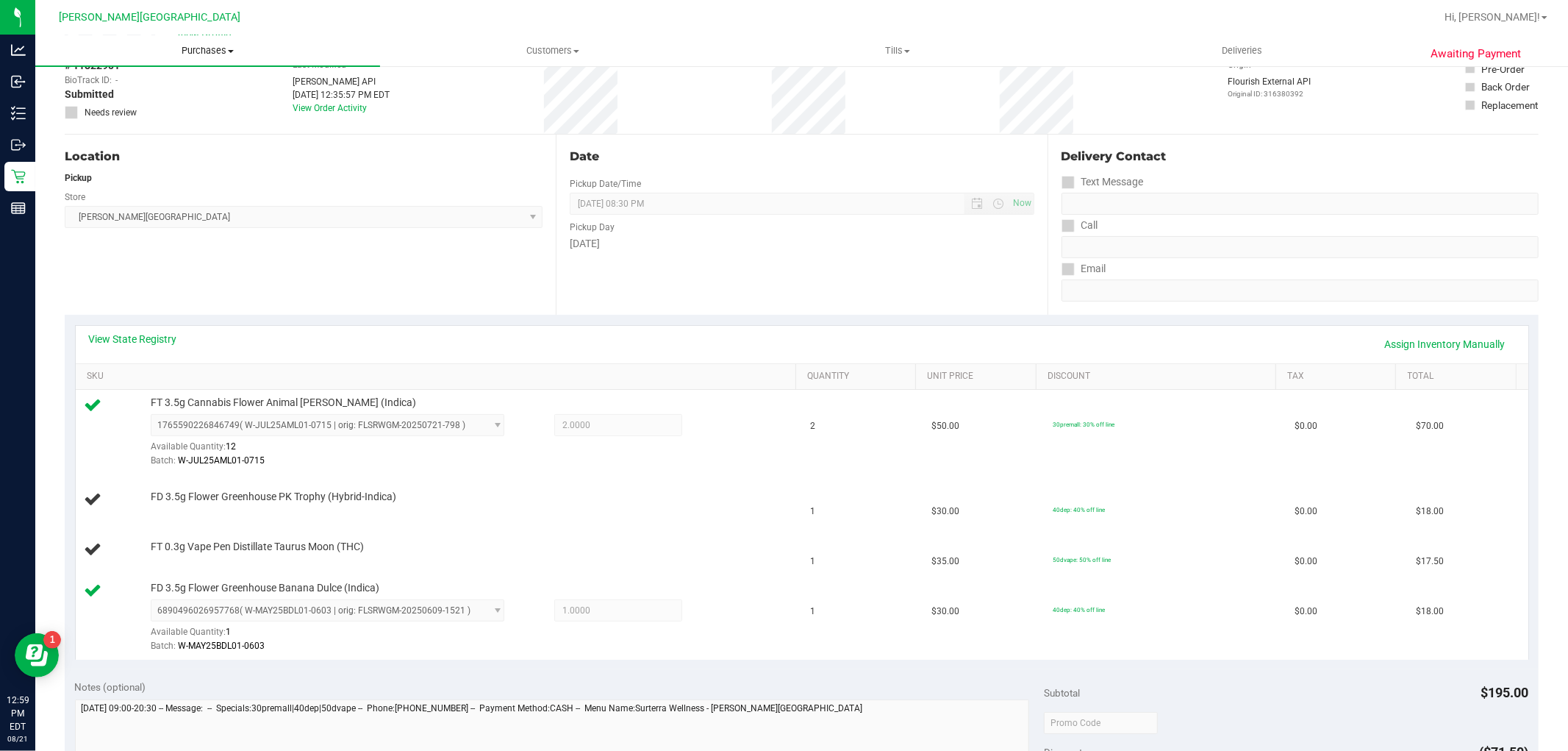
click at [187, 52] on span "Purchases" at bounding box center [207, 51] width 345 height 13
click at [125, 108] on li "Fulfillment" at bounding box center [207, 106] width 345 height 18
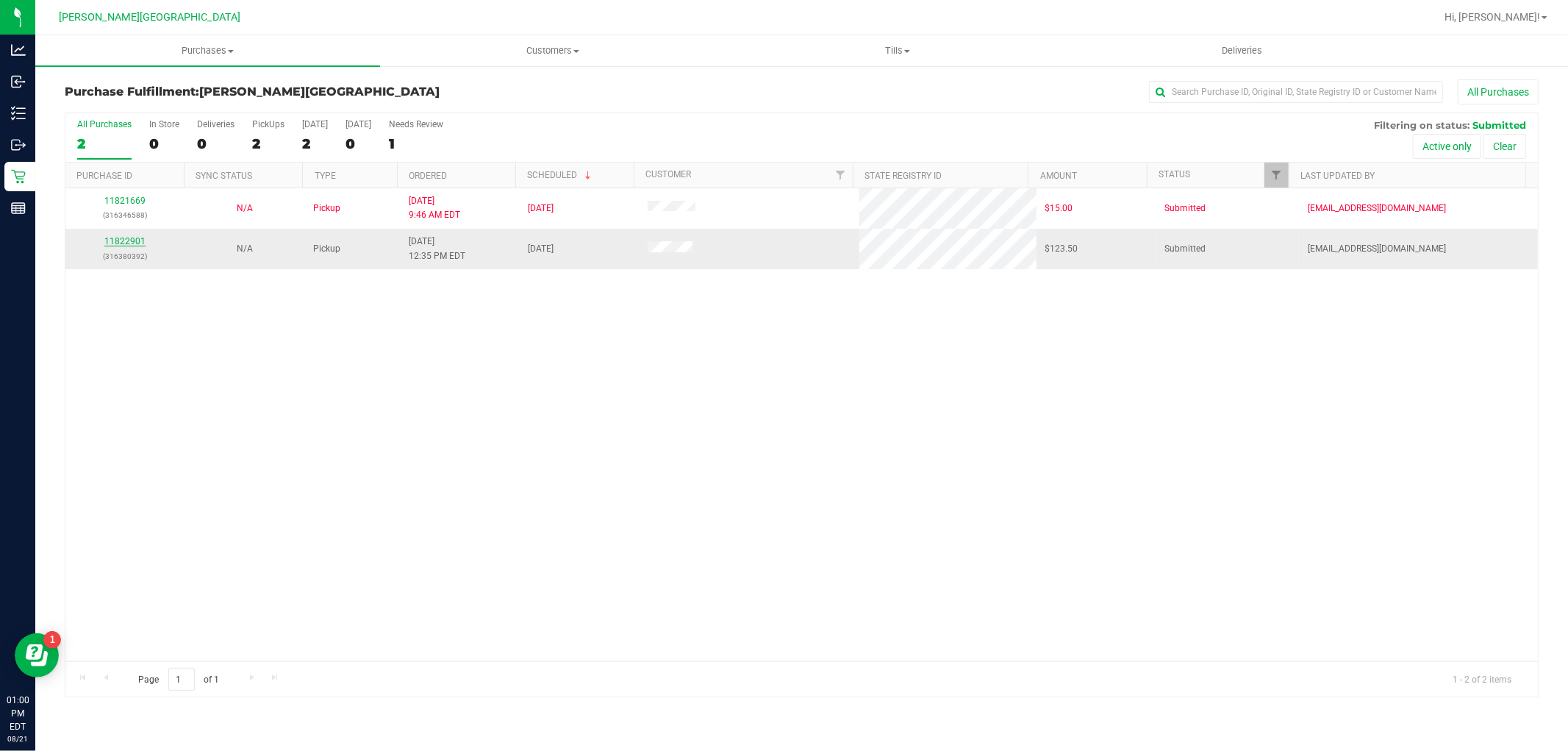
click at [135, 243] on link "11822901" at bounding box center [125, 240] width 42 height 10
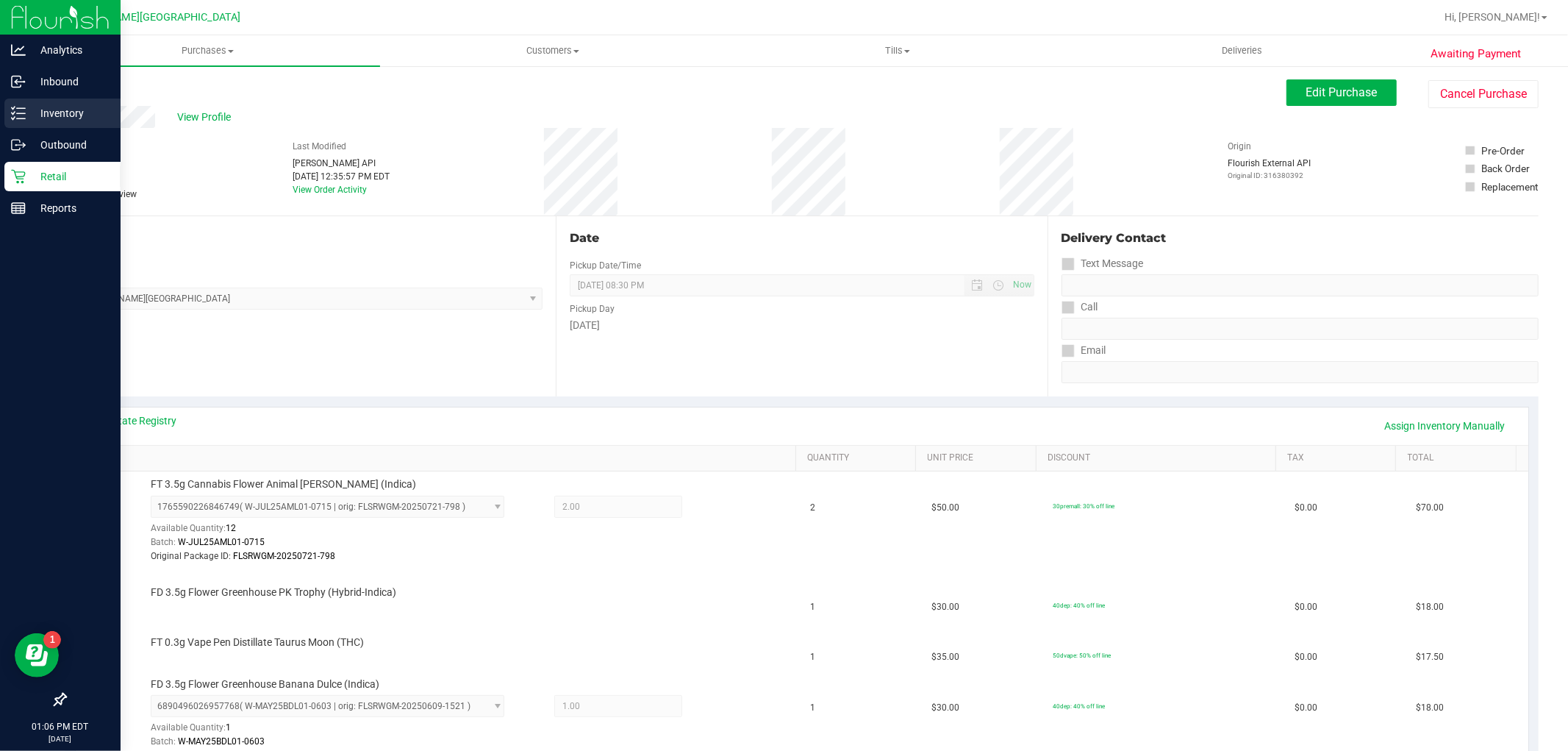
click at [23, 113] on line at bounding box center [20, 113] width 8 height 0
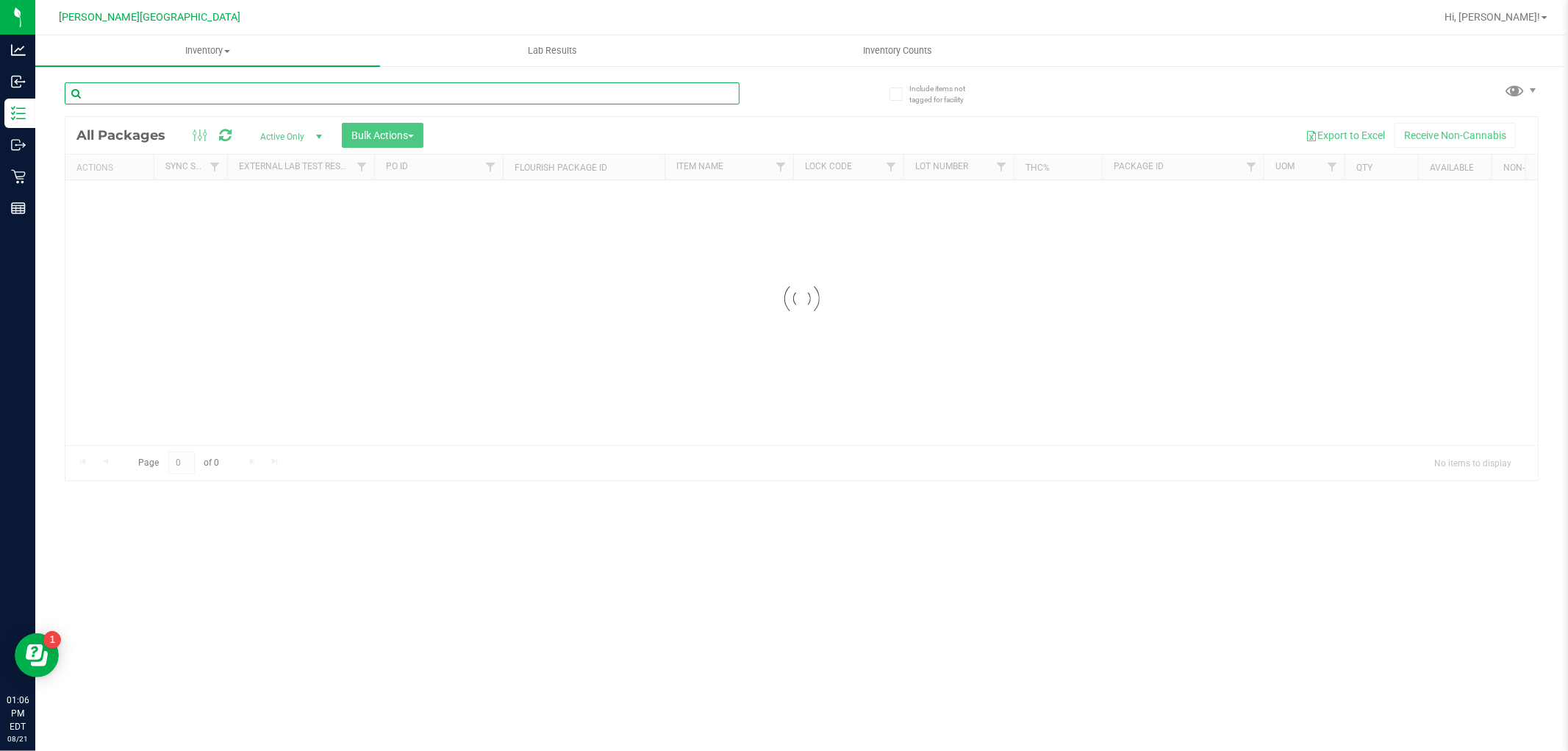
click at [242, 84] on input "text" at bounding box center [402, 93] width 675 height 22
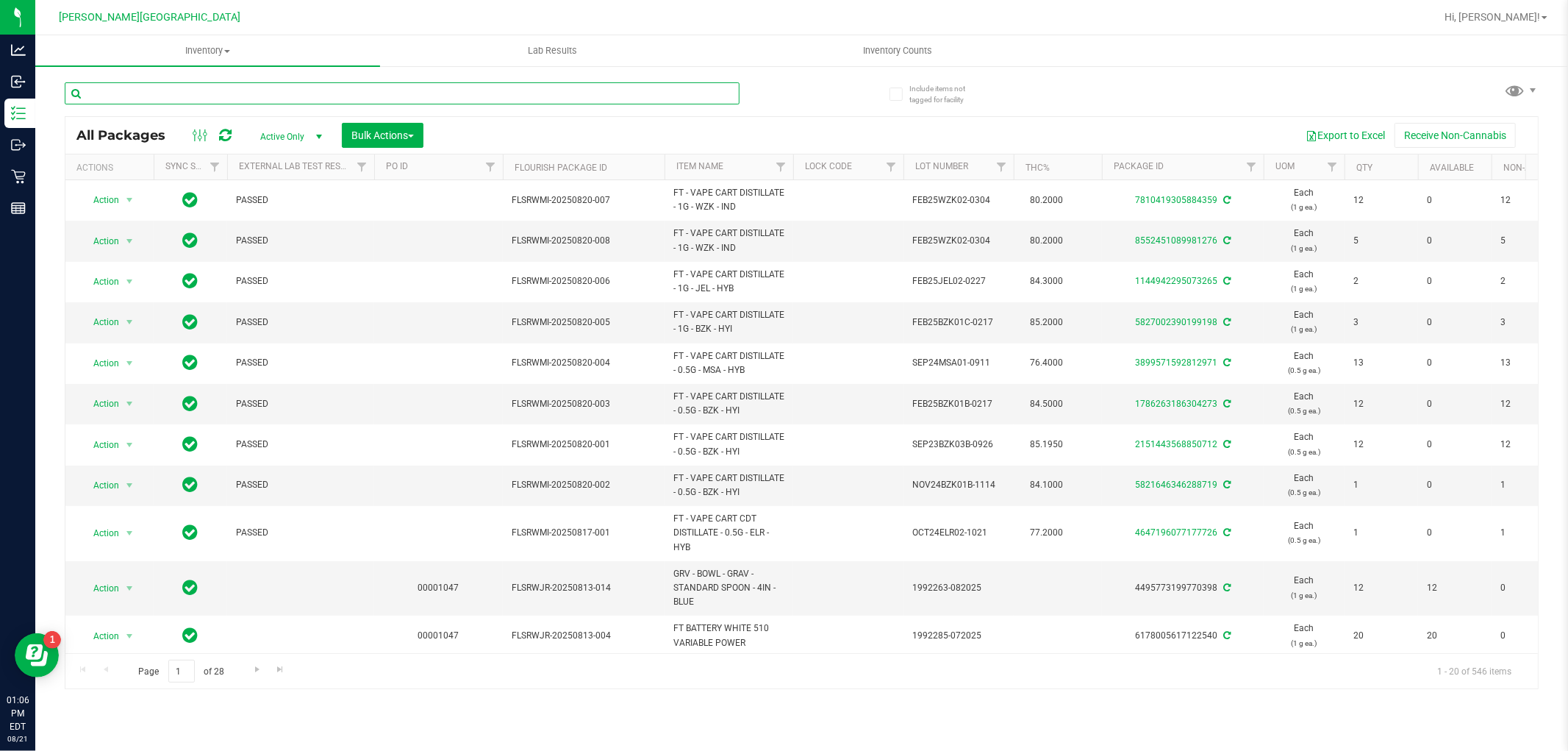
click at [248, 91] on input "text" at bounding box center [402, 93] width 675 height 22
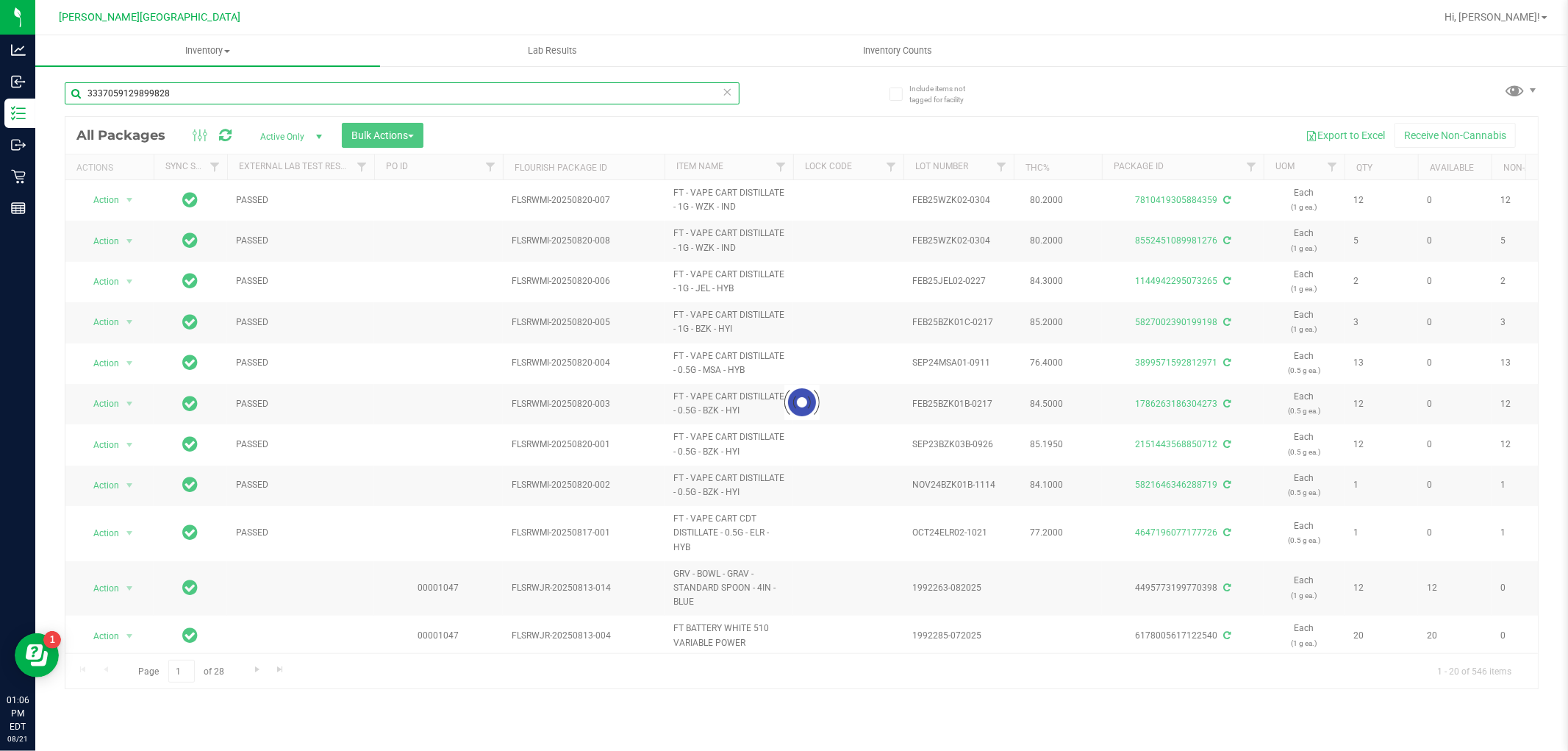
type input "3337059129899828"
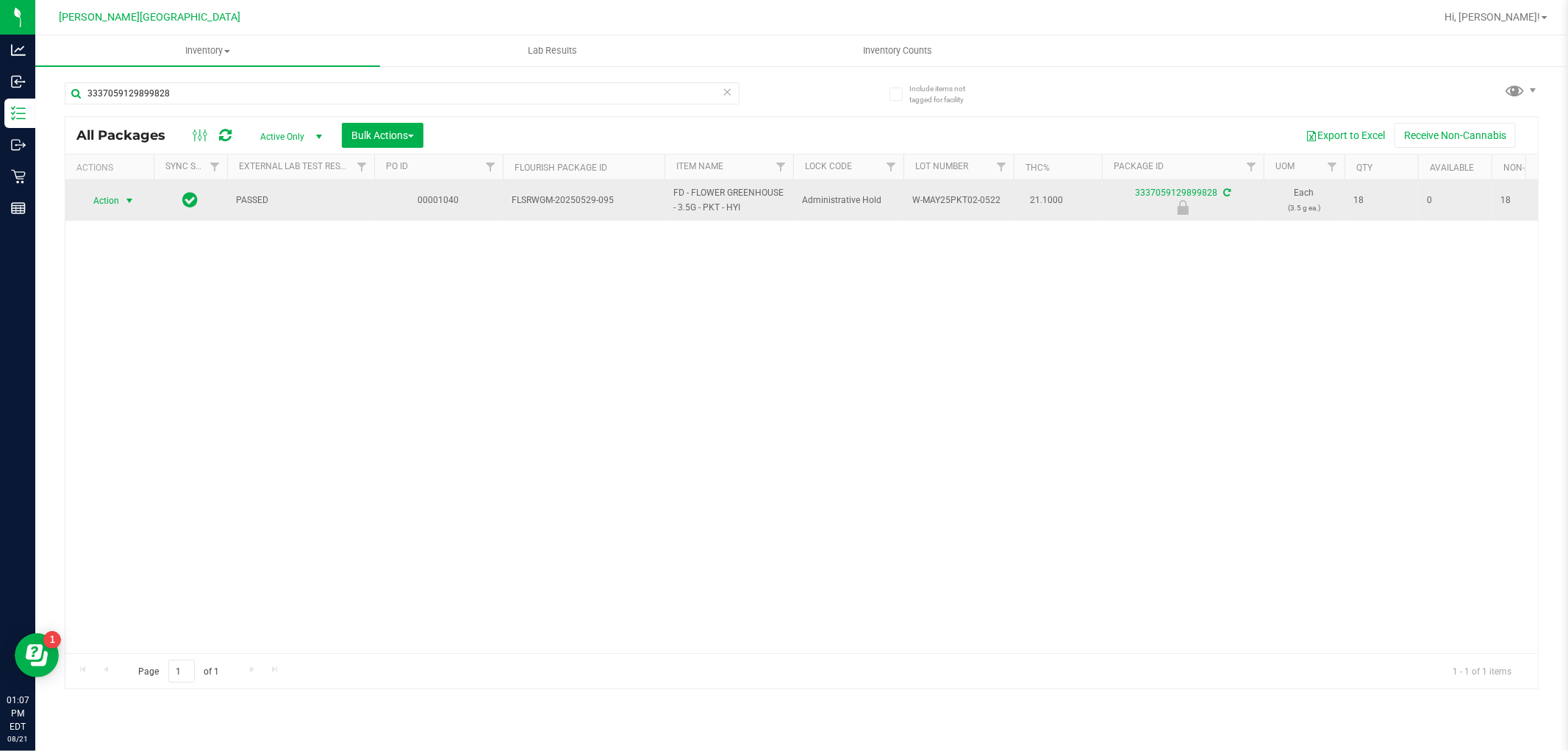
click at [110, 210] on span "Action" at bounding box center [100, 201] width 40 height 20
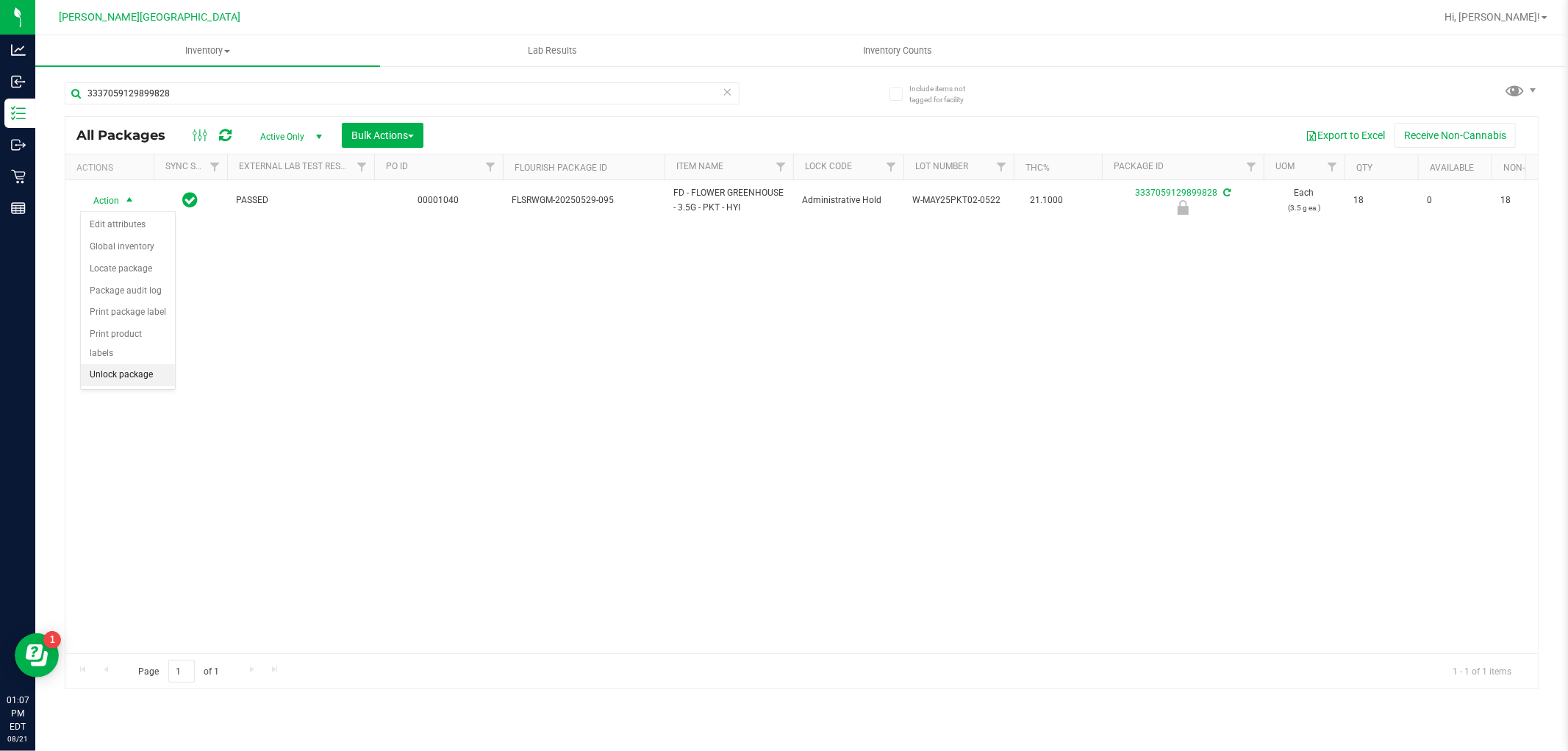
click at [153, 378] on li "Unlock package" at bounding box center [128, 375] width 94 height 22
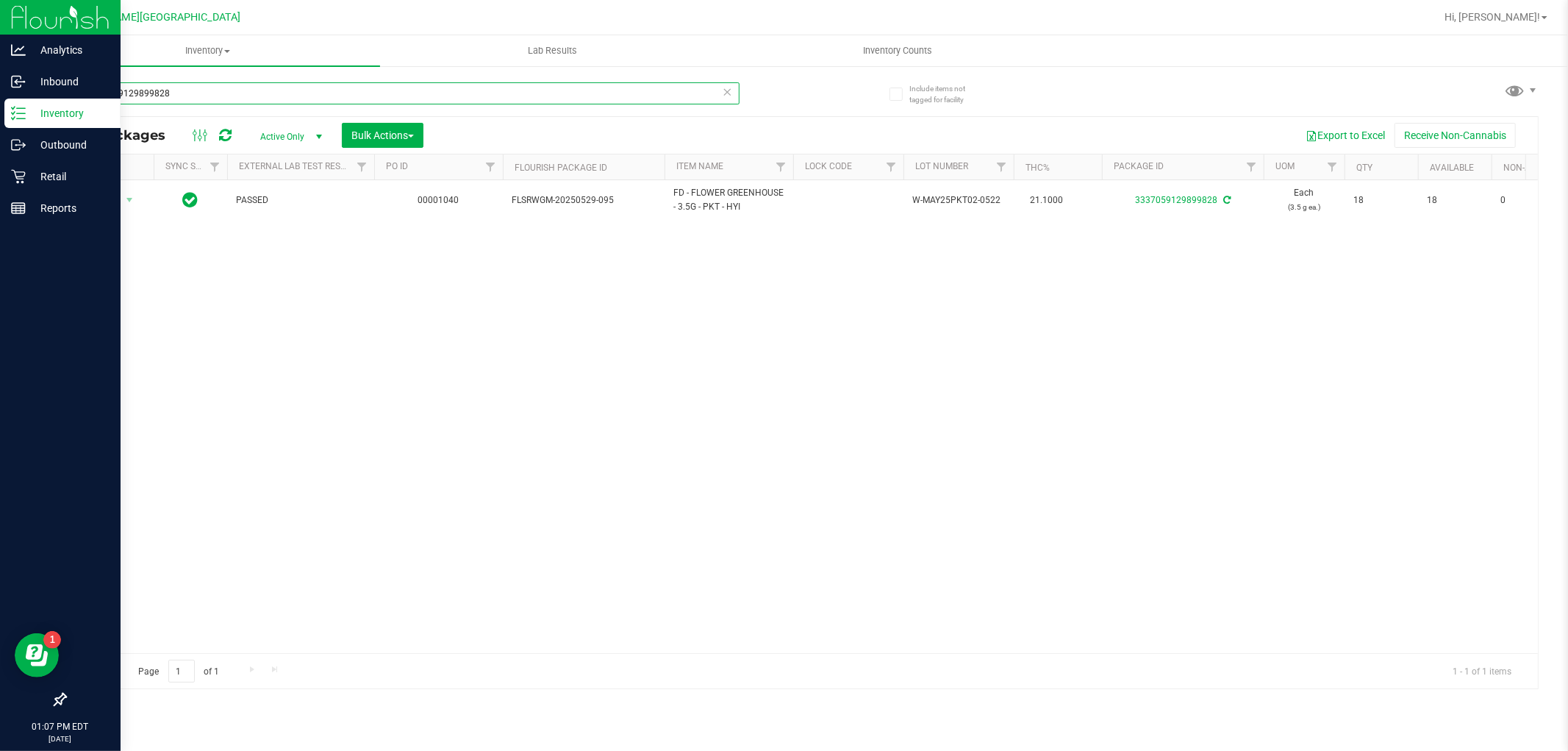
drag, startPoint x: 222, startPoint y: 93, endPoint x: 9, endPoint y: 119, distance: 214.6
click at [9, 119] on div "Analytics Inbound Inventory Outbound Retail Reports 01:07 PM EDT [DATE] 08/21 […" at bounding box center [784, 376] width 1568 height 751
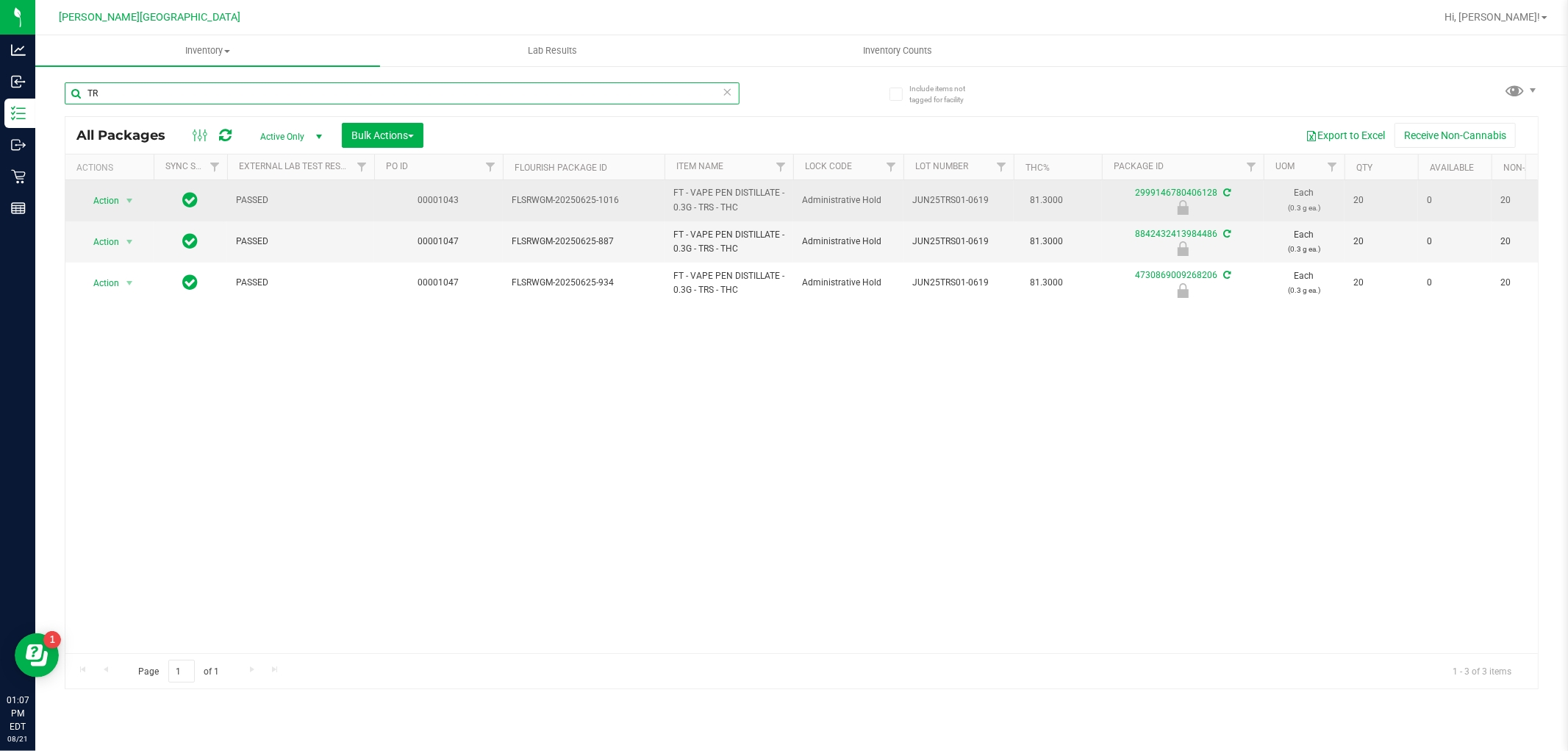
type input "T"
type input "3"
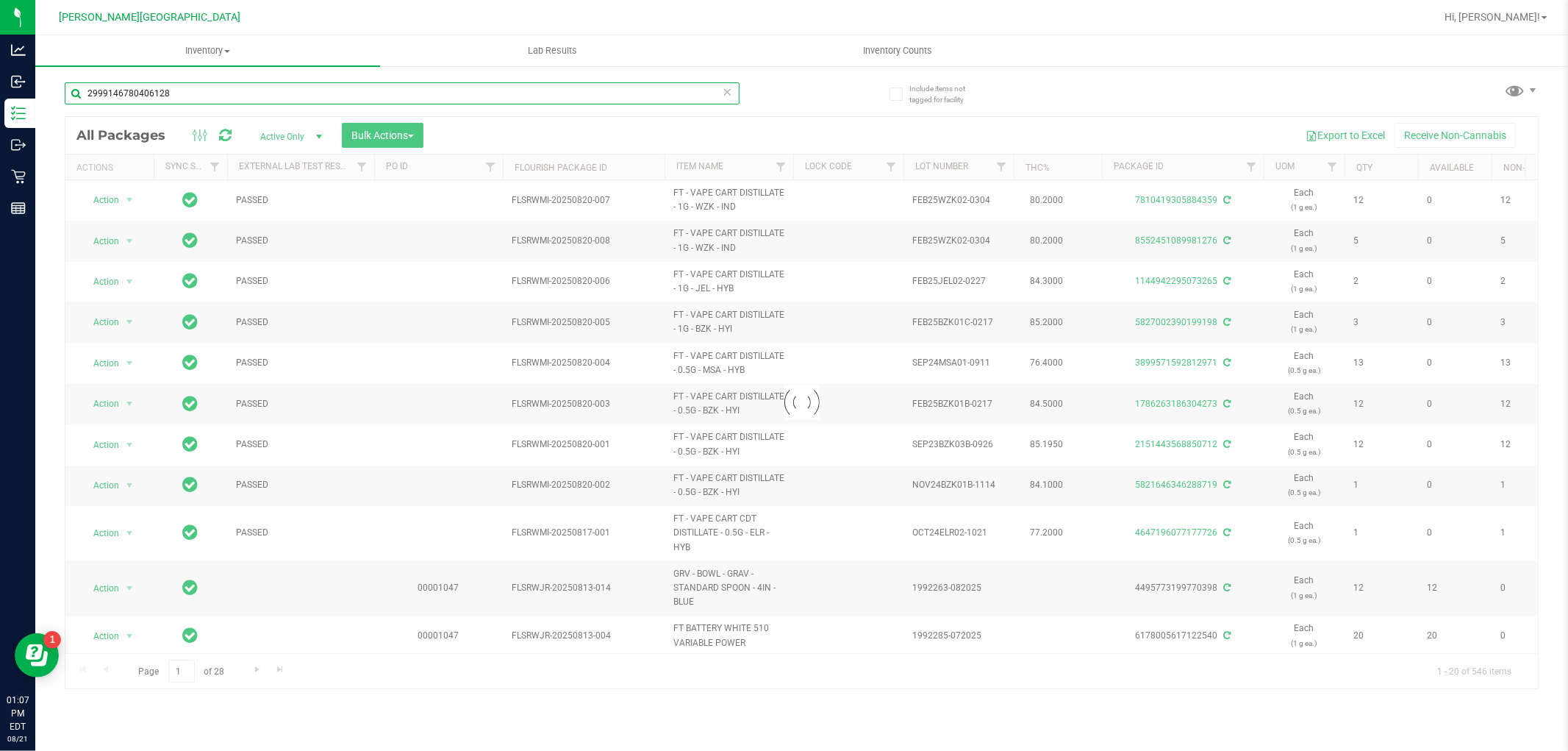
type input "2999146780406128"
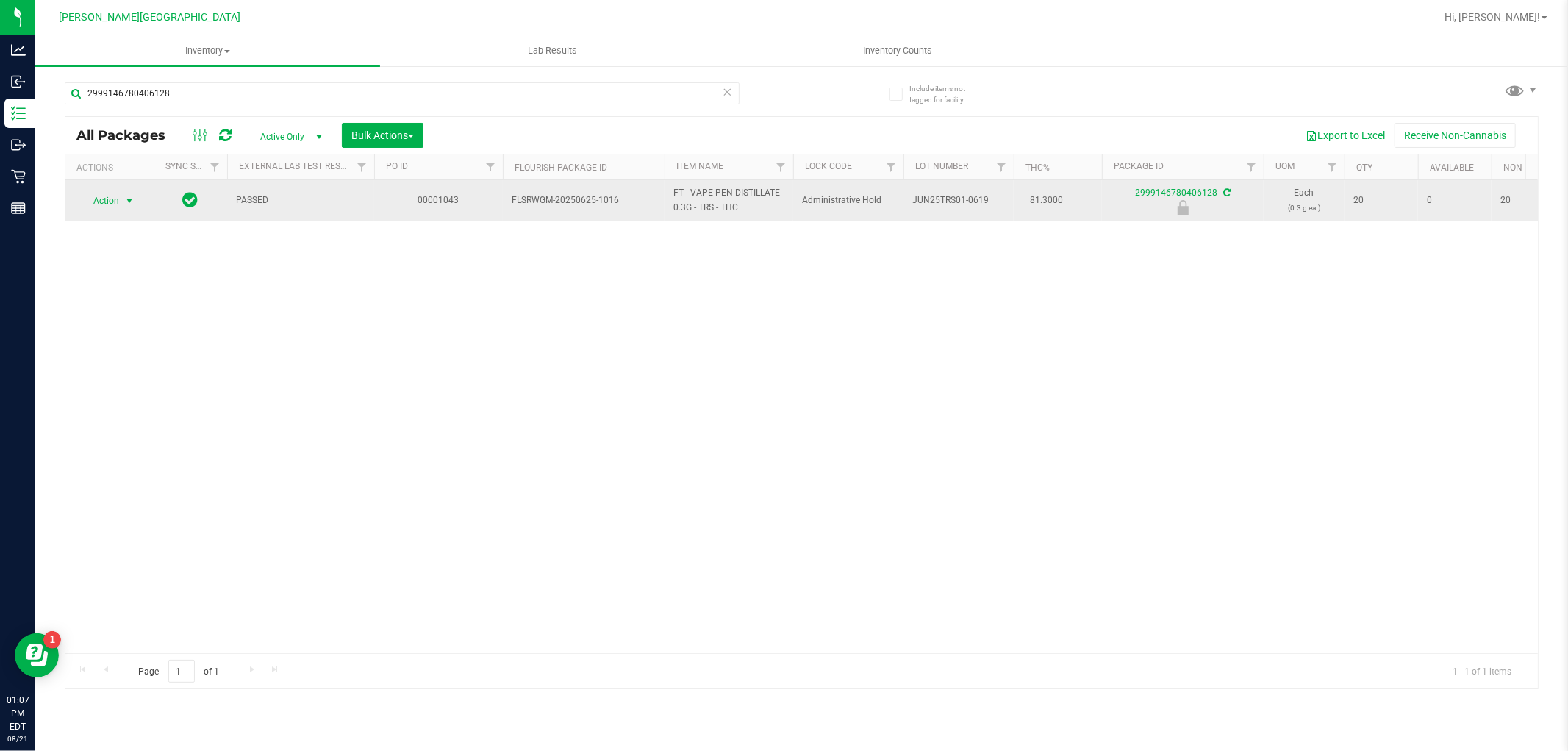
click at [130, 199] on span "select" at bounding box center [129, 201] width 12 height 12
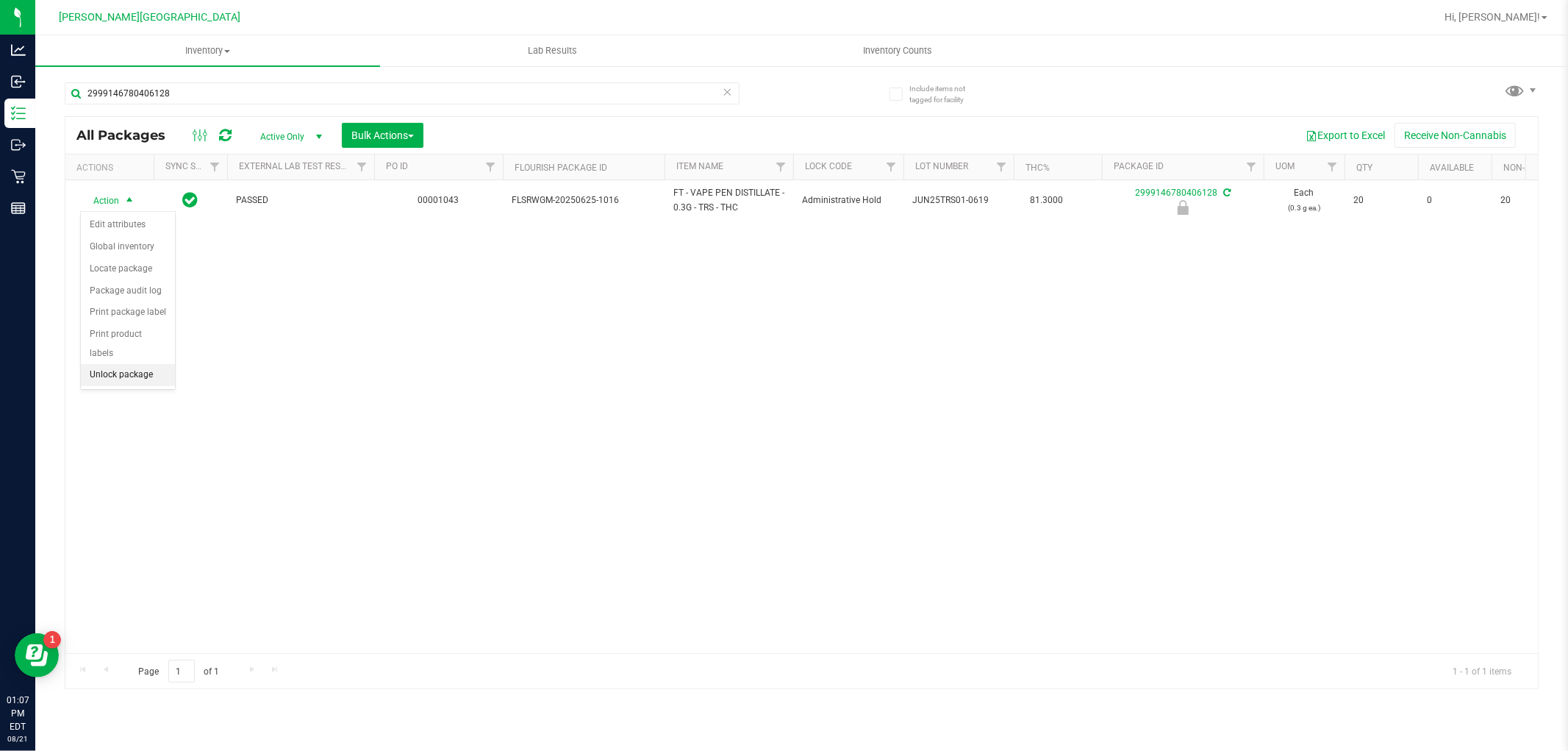
click at [153, 378] on li "Unlock package" at bounding box center [128, 375] width 94 height 22
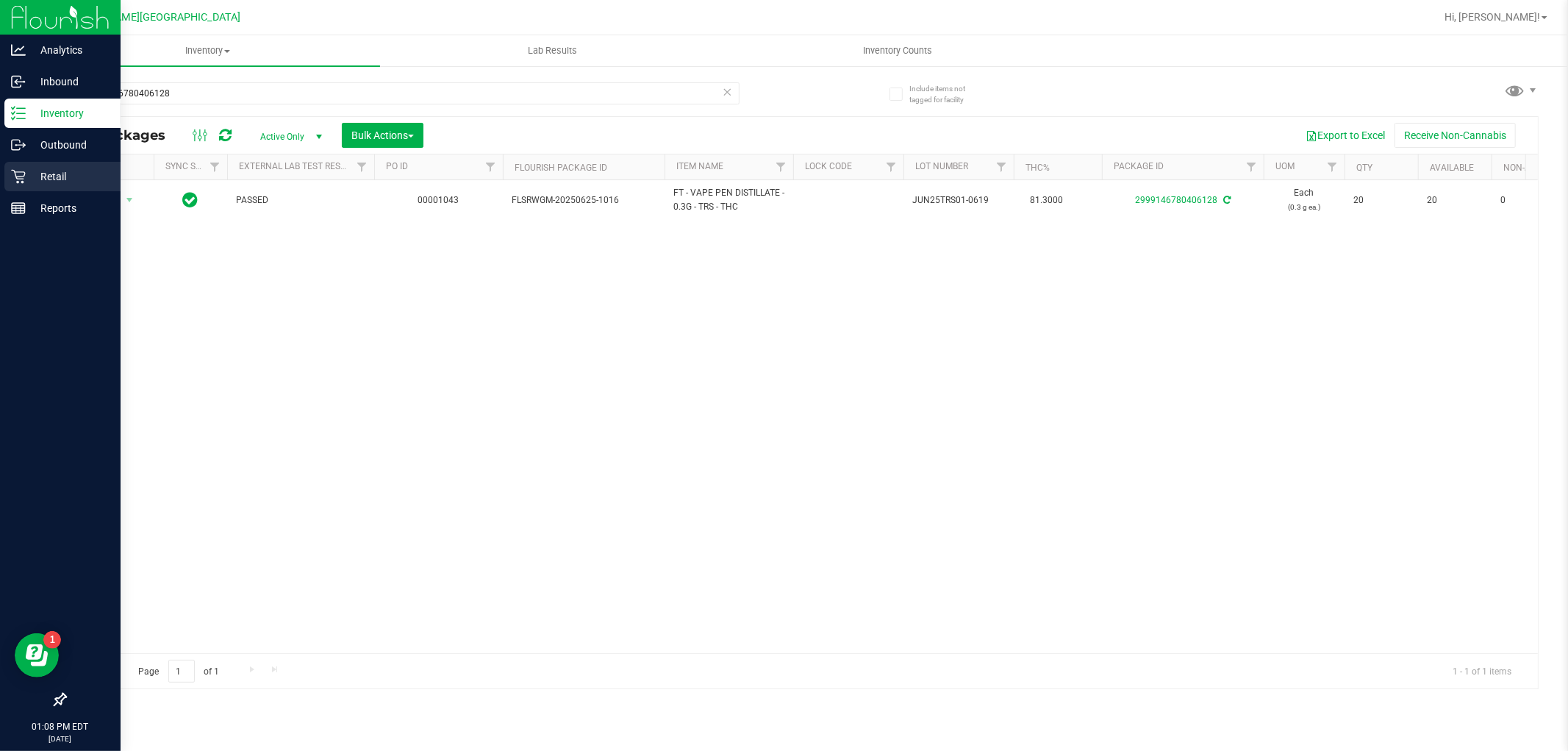
click at [39, 170] on p "Retail" at bounding box center [69, 176] width 88 height 18
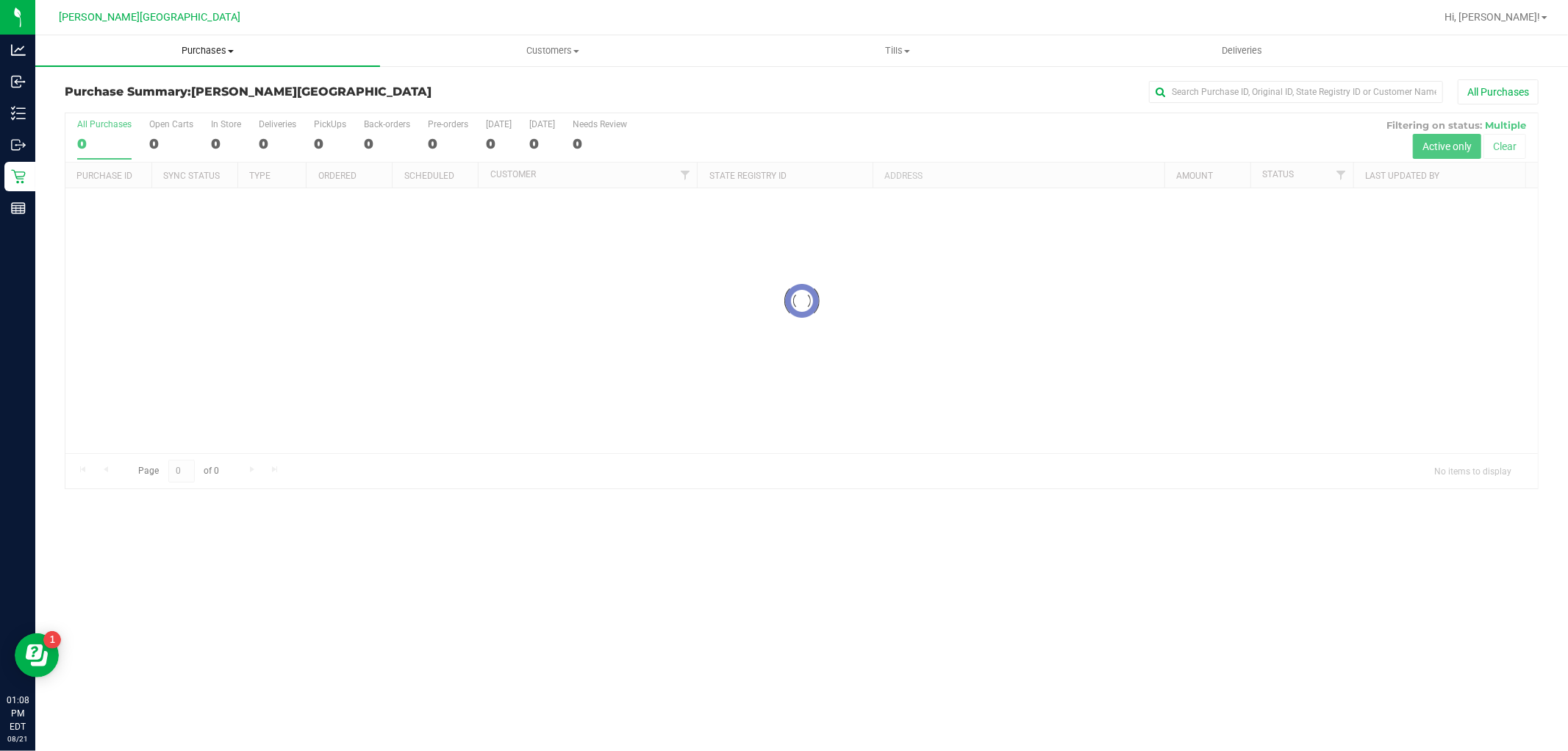
click at [214, 40] on uib-tab-heading "Purchases Summary of purchases Fulfillment All purchases" at bounding box center [207, 50] width 345 height 31
click at [134, 99] on li "Fulfillment" at bounding box center [207, 106] width 345 height 18
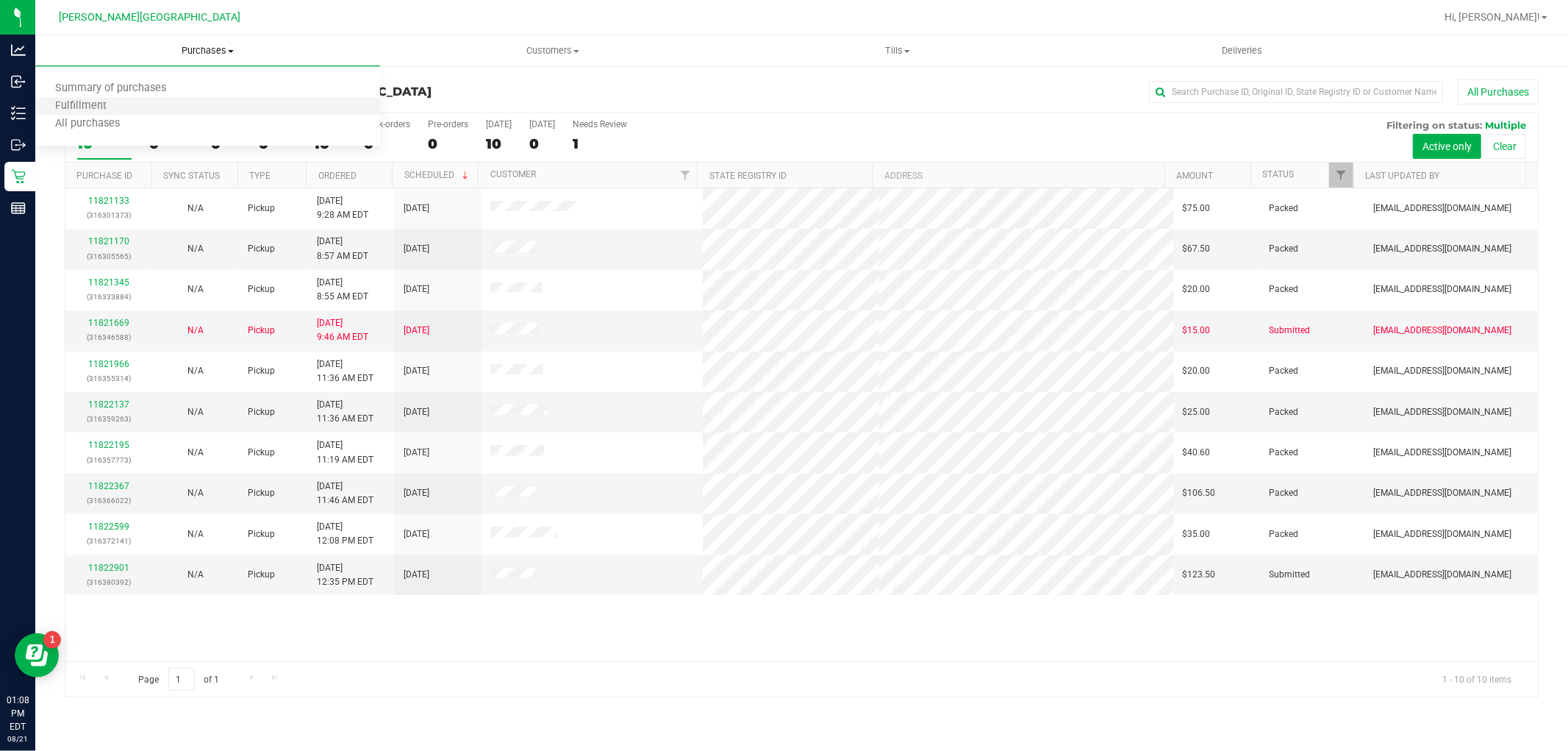
click at [137, 104] on li "Fulfillment" at bounding box center [207, 106] width 345 height 18
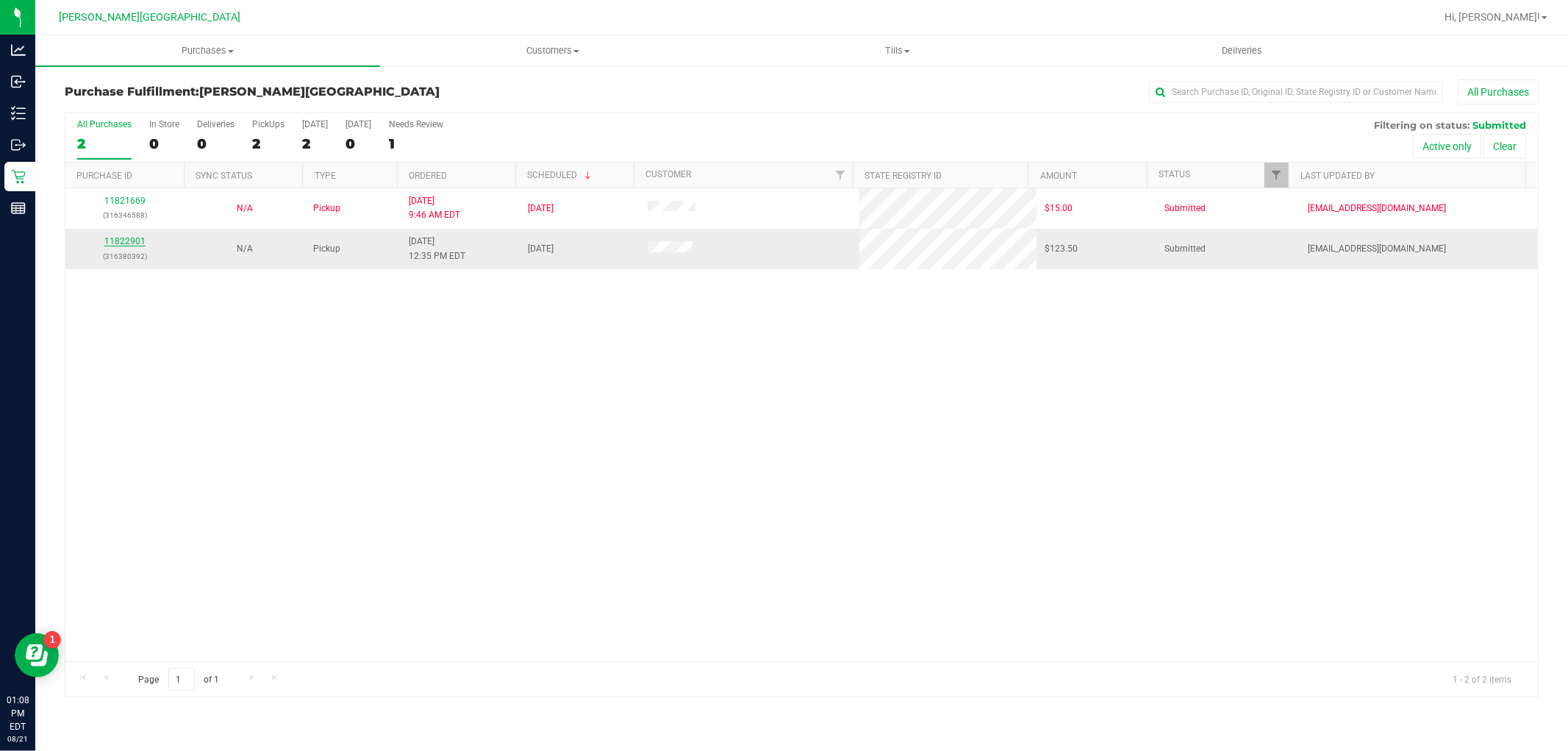
click at [138, 241] on link "11822901" at bounding box center [125, 240] width 42 height 10
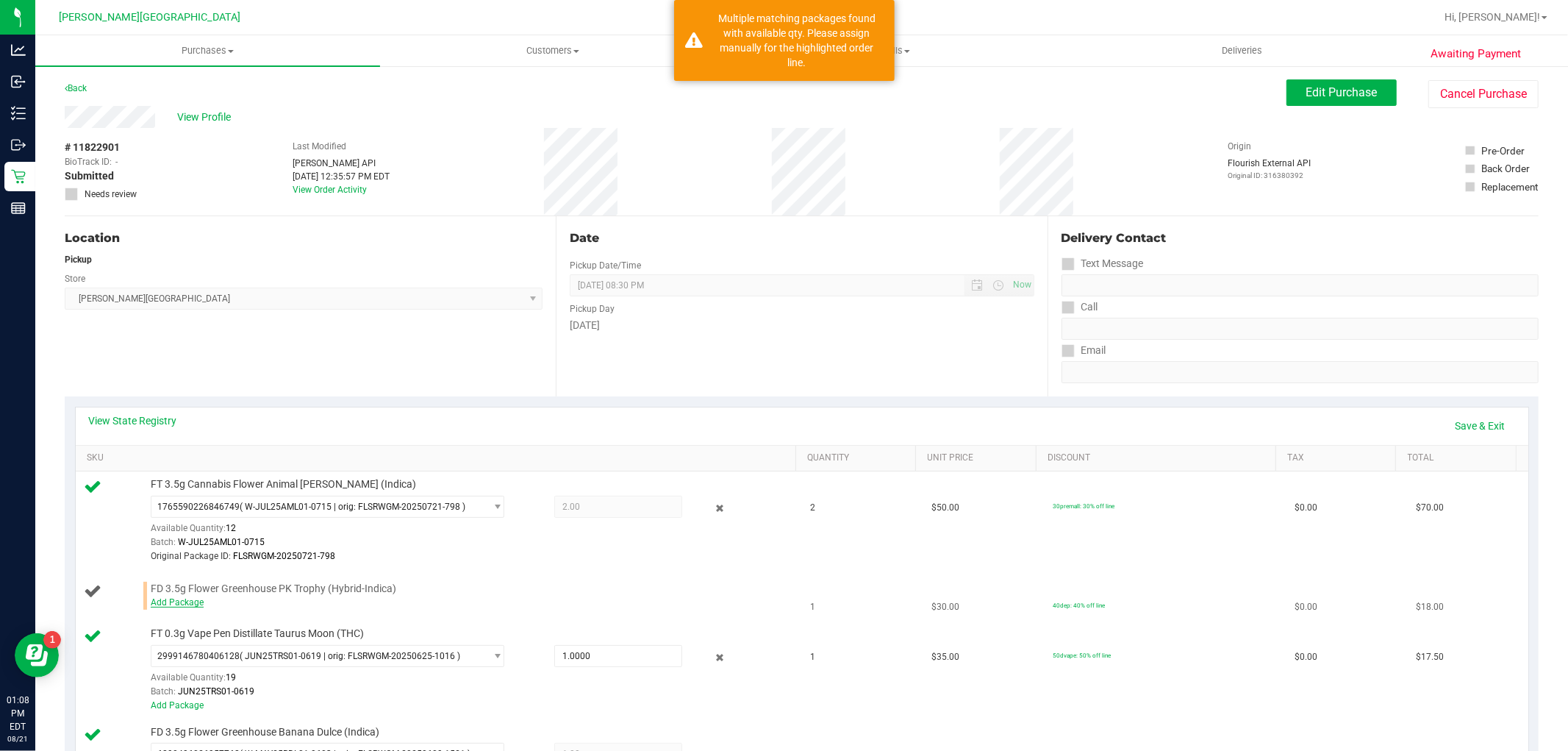
click at [180, 603] on link "Add Package" at bounding box center [177, 601] width 53 height 10
click at [217, 600] on span "Select Package" at bounding box center [318, 605] width 334 height 20
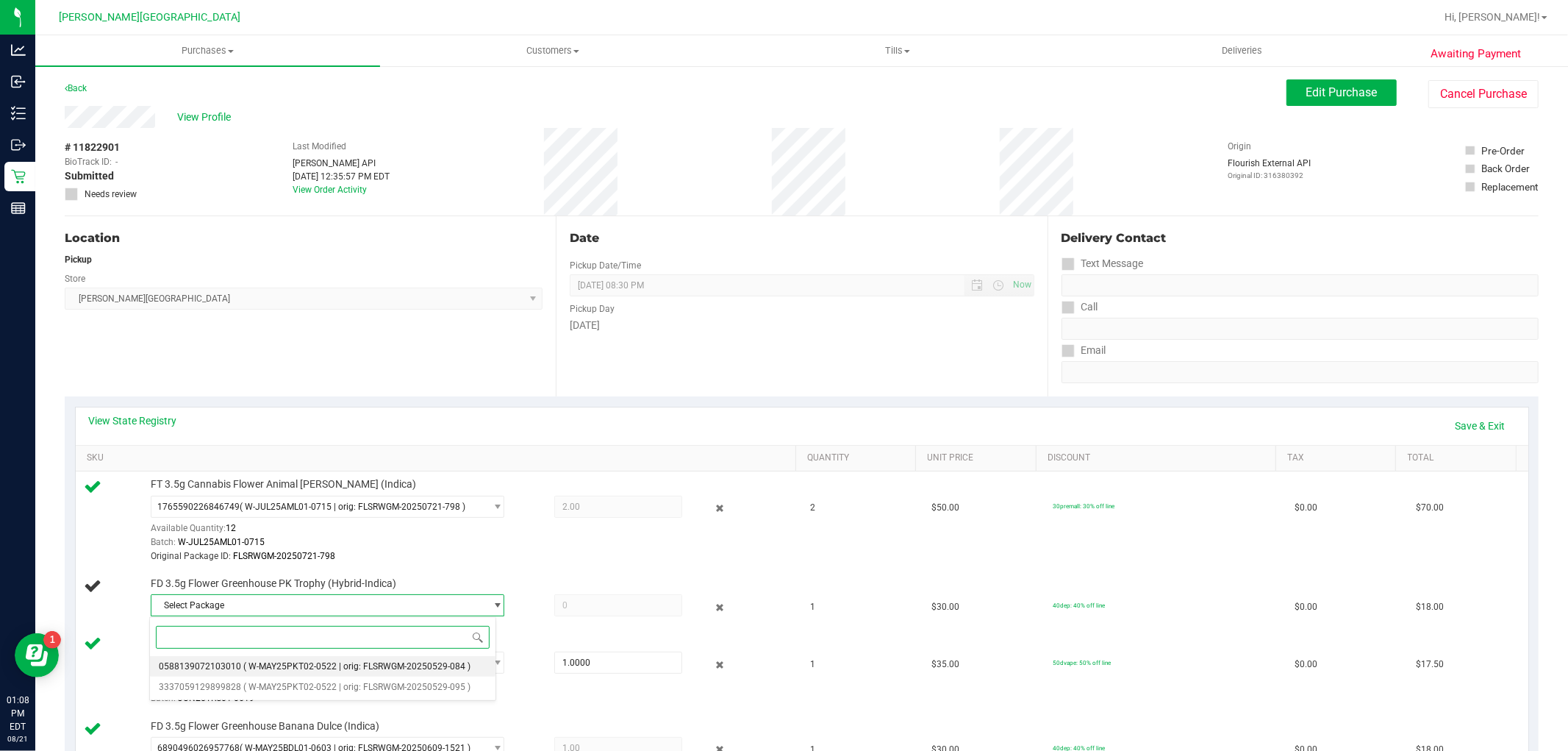
click at [347, 663] on span "( W-MAY25PKT02-0522 | orig: FLSRWGM-20250529-084 )" at bounding box center [357, 666] width 227 height 10
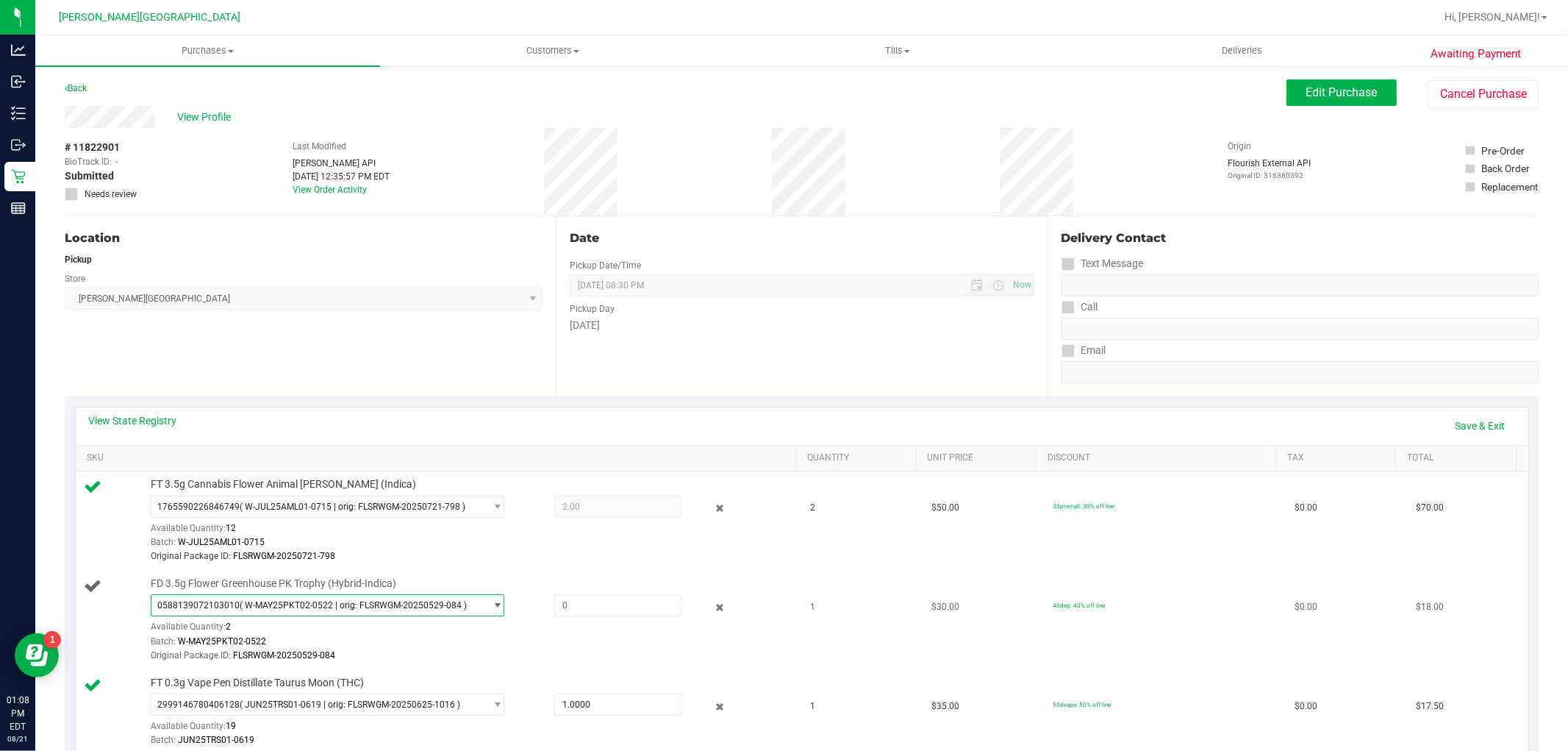
click at [318, 604] on span "( W-MAY25PKT02-0522 | orig: FLSRWGM-20250529-084 )" at bounding box center [353, 605] width 227 height 10
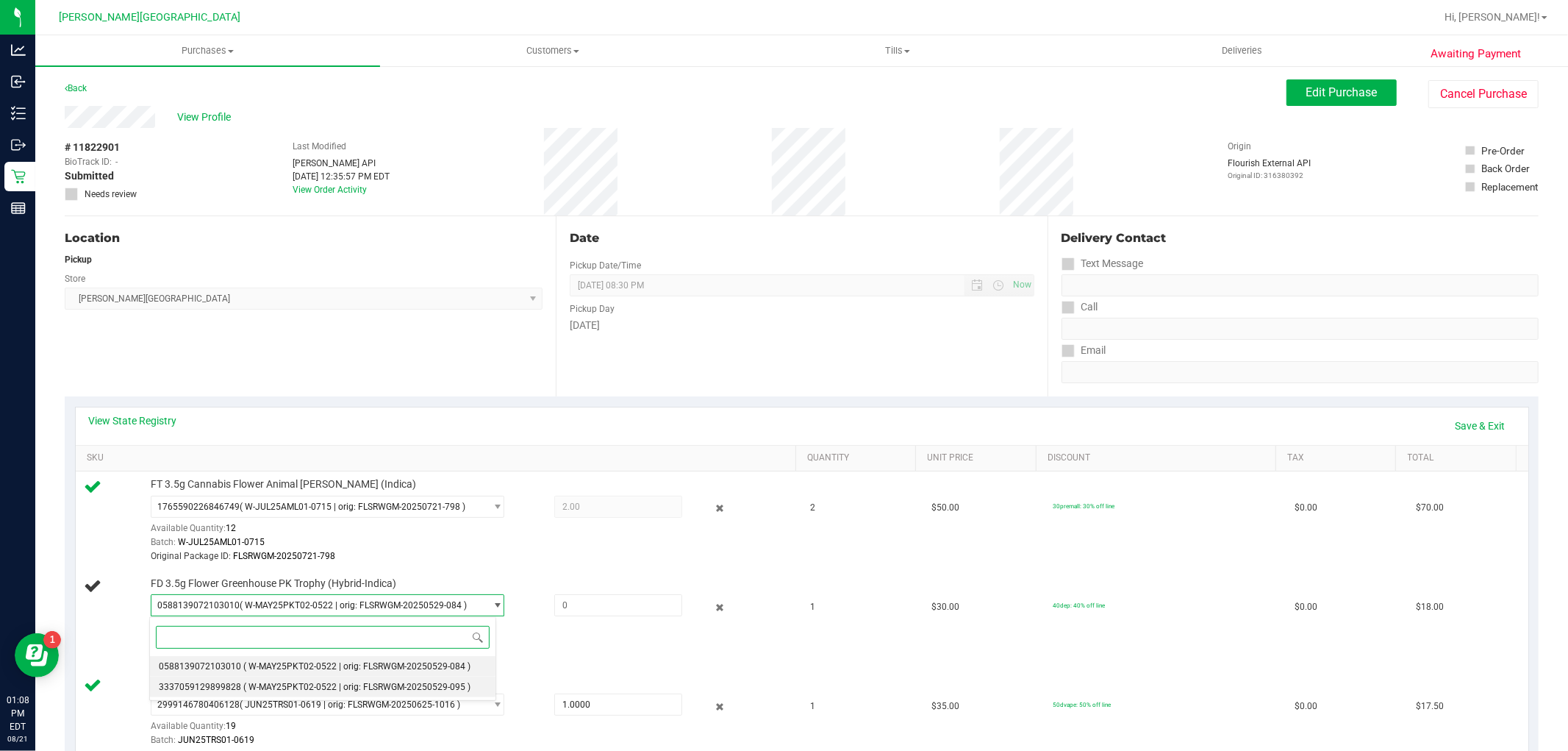
click at [267, 683] on span "( W-MAY25PKT02-0522 | orig: FLSRWGM-20250529-095 )" at bounding box center [357, 686] width 227 height 10
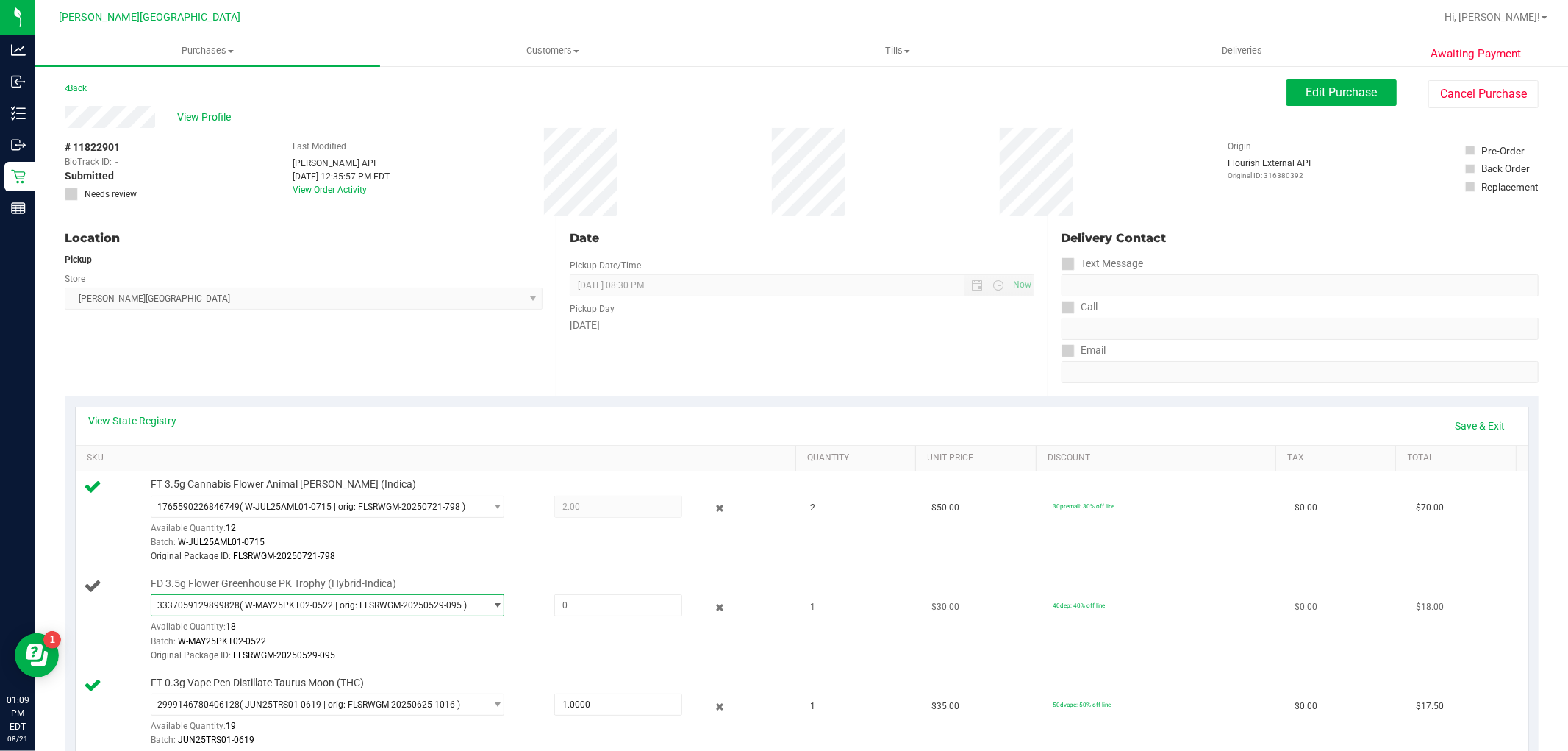
click at [484, 598] on span "select" at bounding box center [494, 605] width 18 height 20
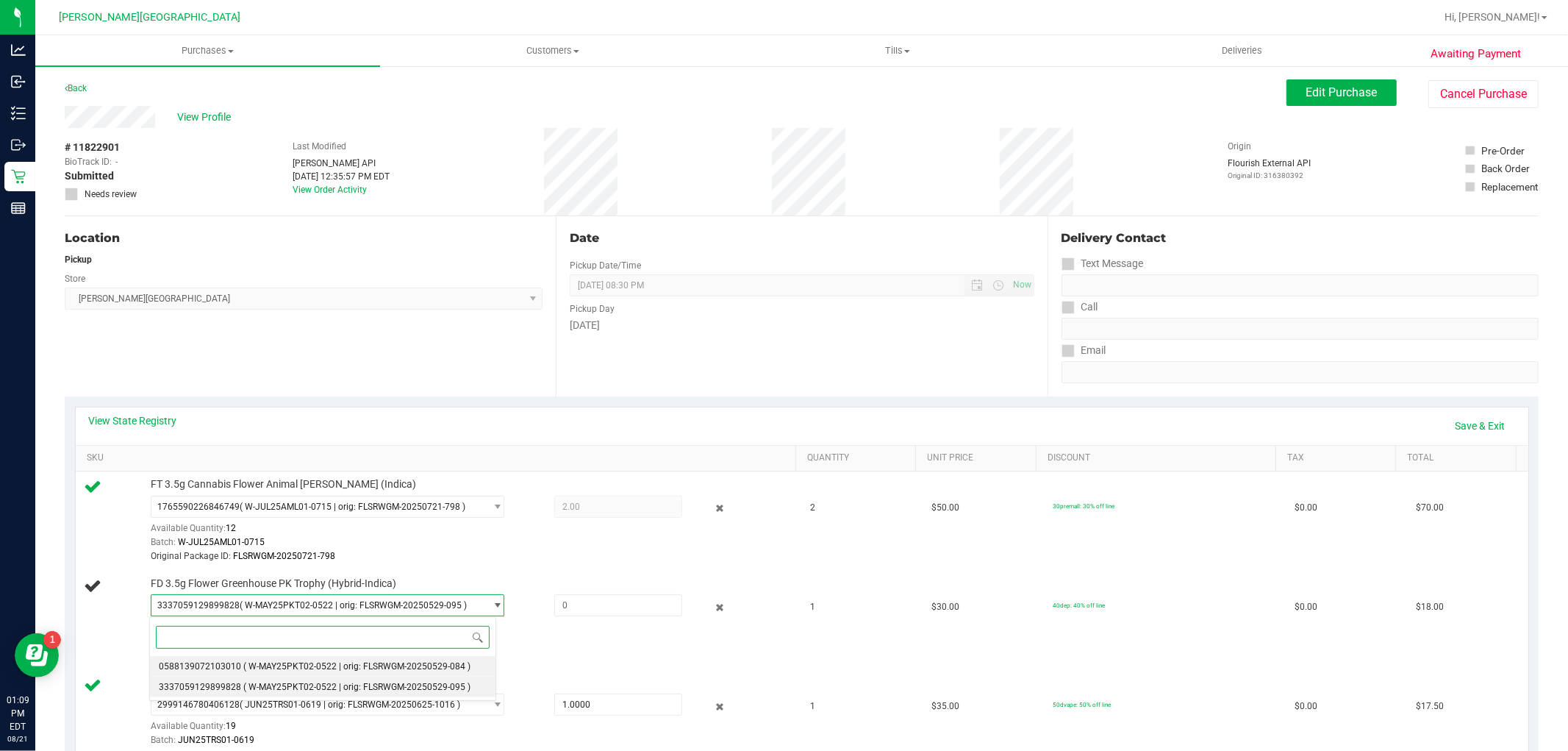
click at [416, 660] on li "0588139072103010 ( W-MAY25PKT02-0522 | orig: FLSRWGM-20250529-084 )" at bounding box center [323, 666] width 346 height 20
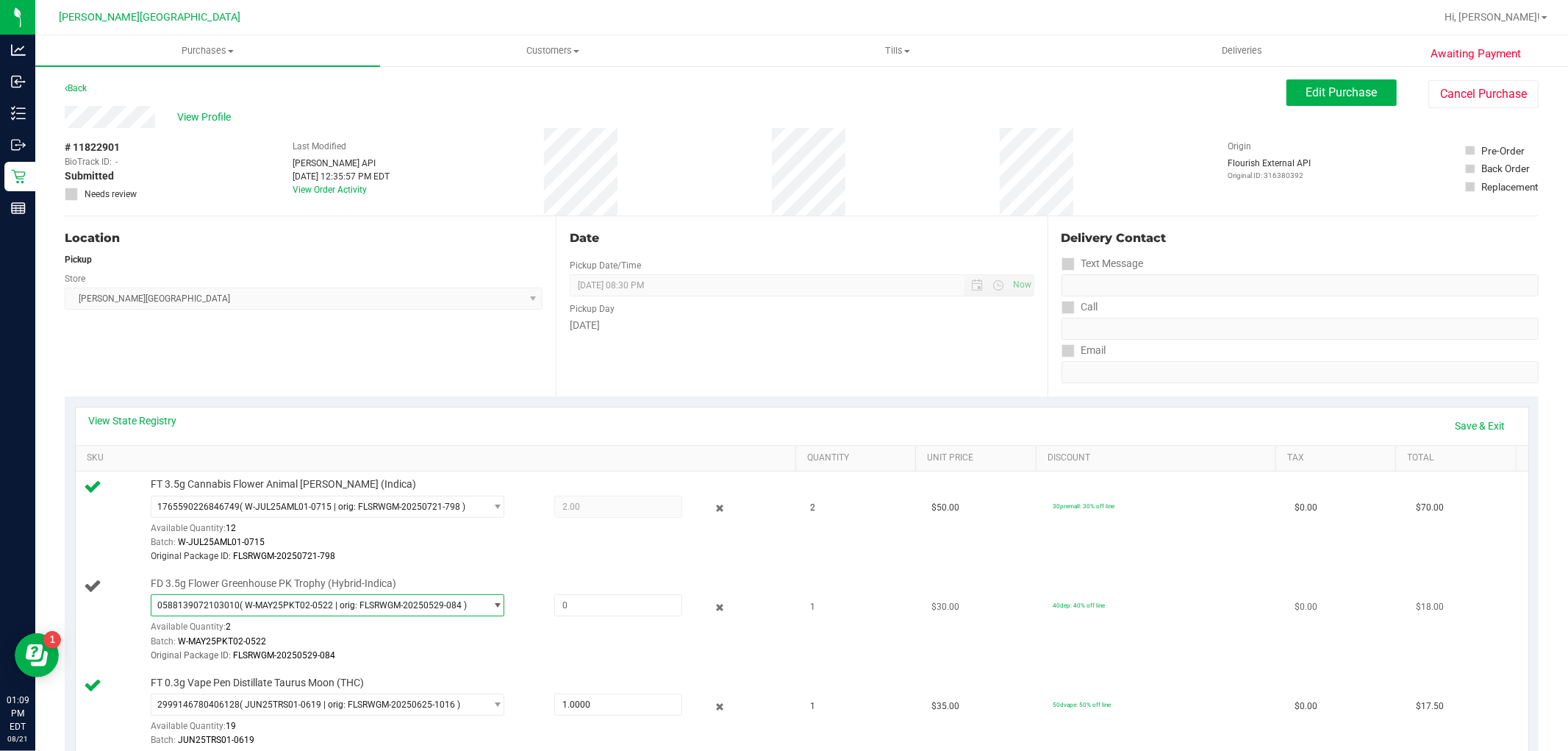
click at [395, 608] on span "( W-MAY25PKT02-0522 | orig: FLSRWGM-20250529-084 )" at bounding box center [353, 605] width 227 height 10
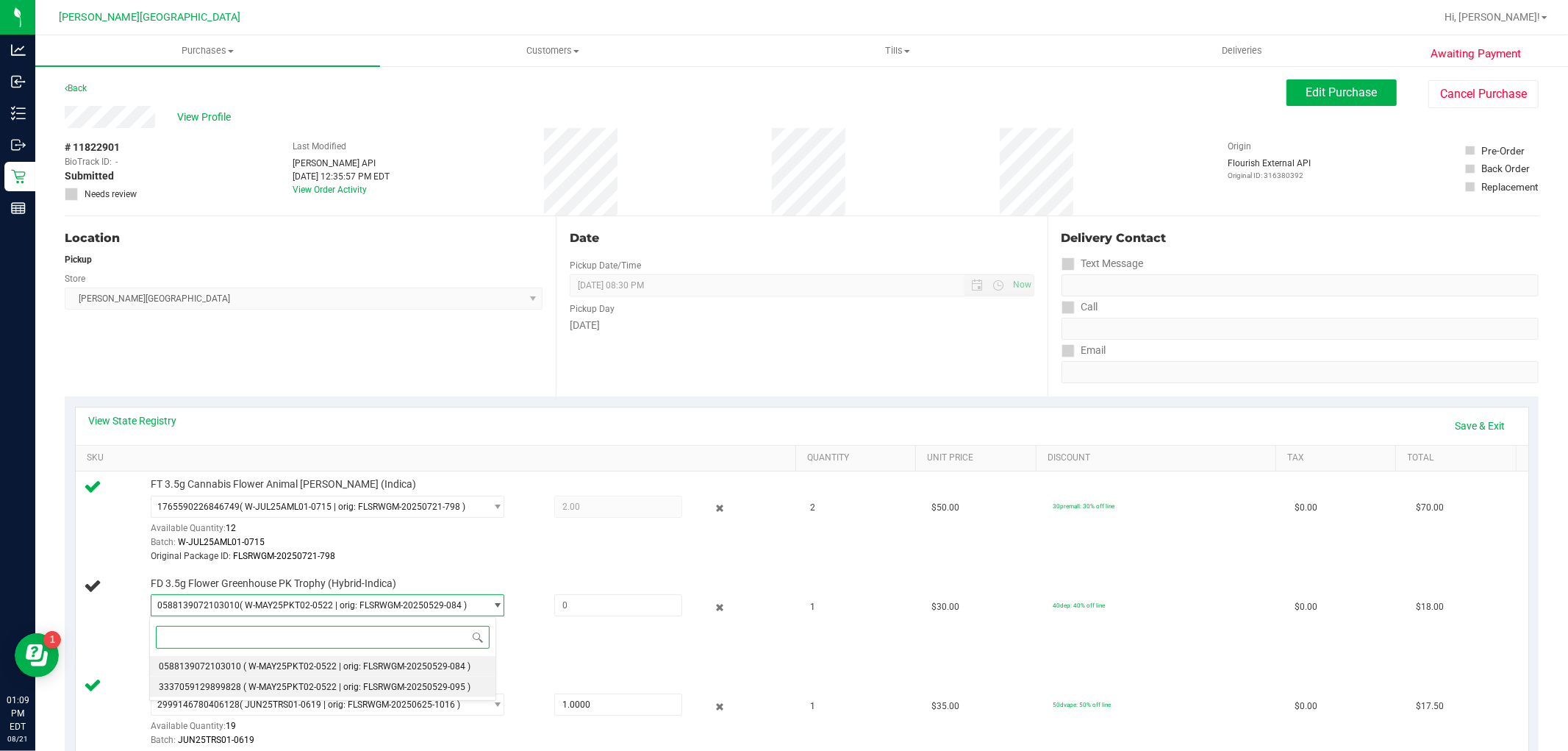
click at [378, 690] on span "( W-MAY25PKT02-0522 | orig: FLSRWGM-20250529-095 )" at bounding box center [357, 686] width 227 height 10
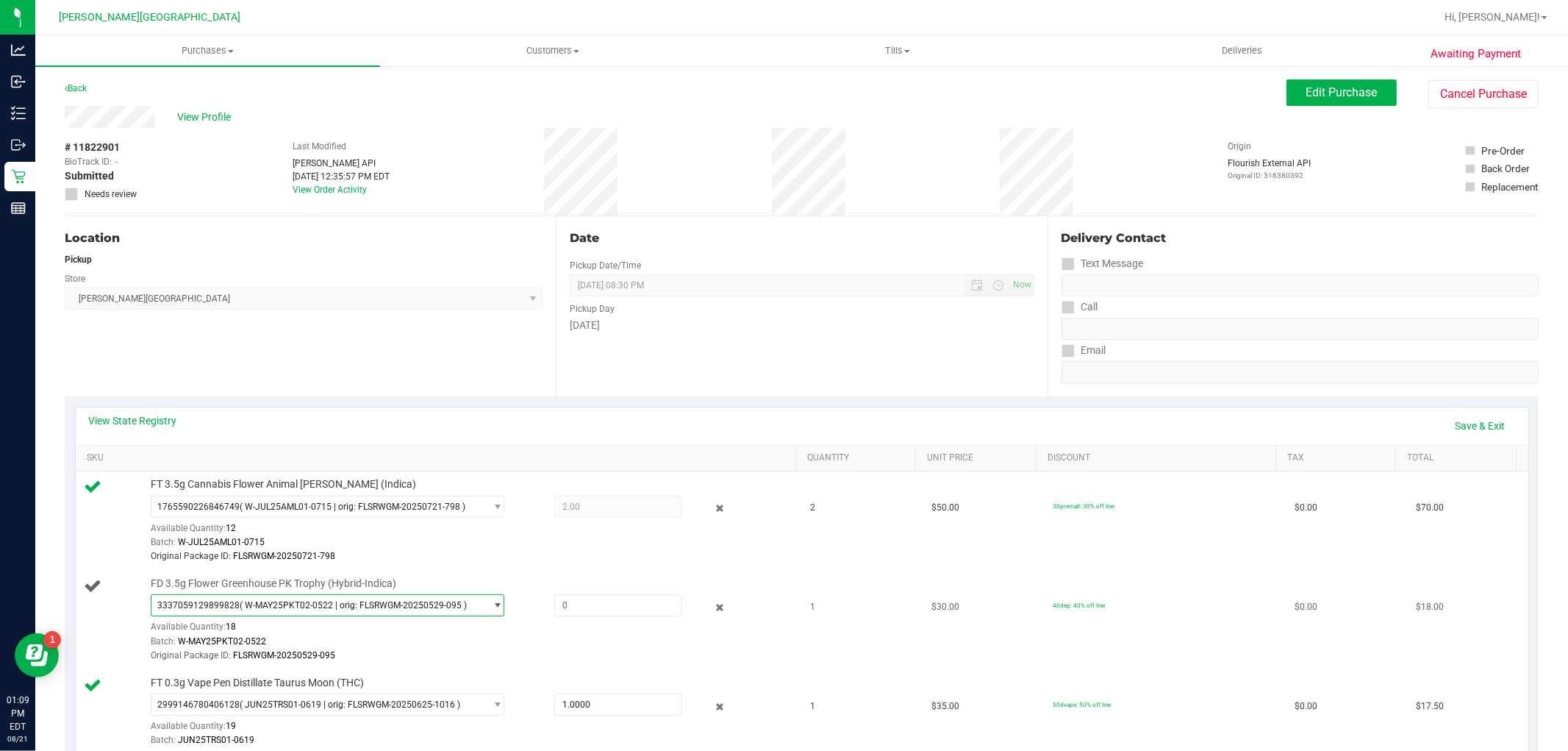
click at [380, 606] on span "( W-MAY25PKT02-0522 | orig: FLSRWGM-20250529-095 )" at bounding box center [353, 605] width 227 height 10
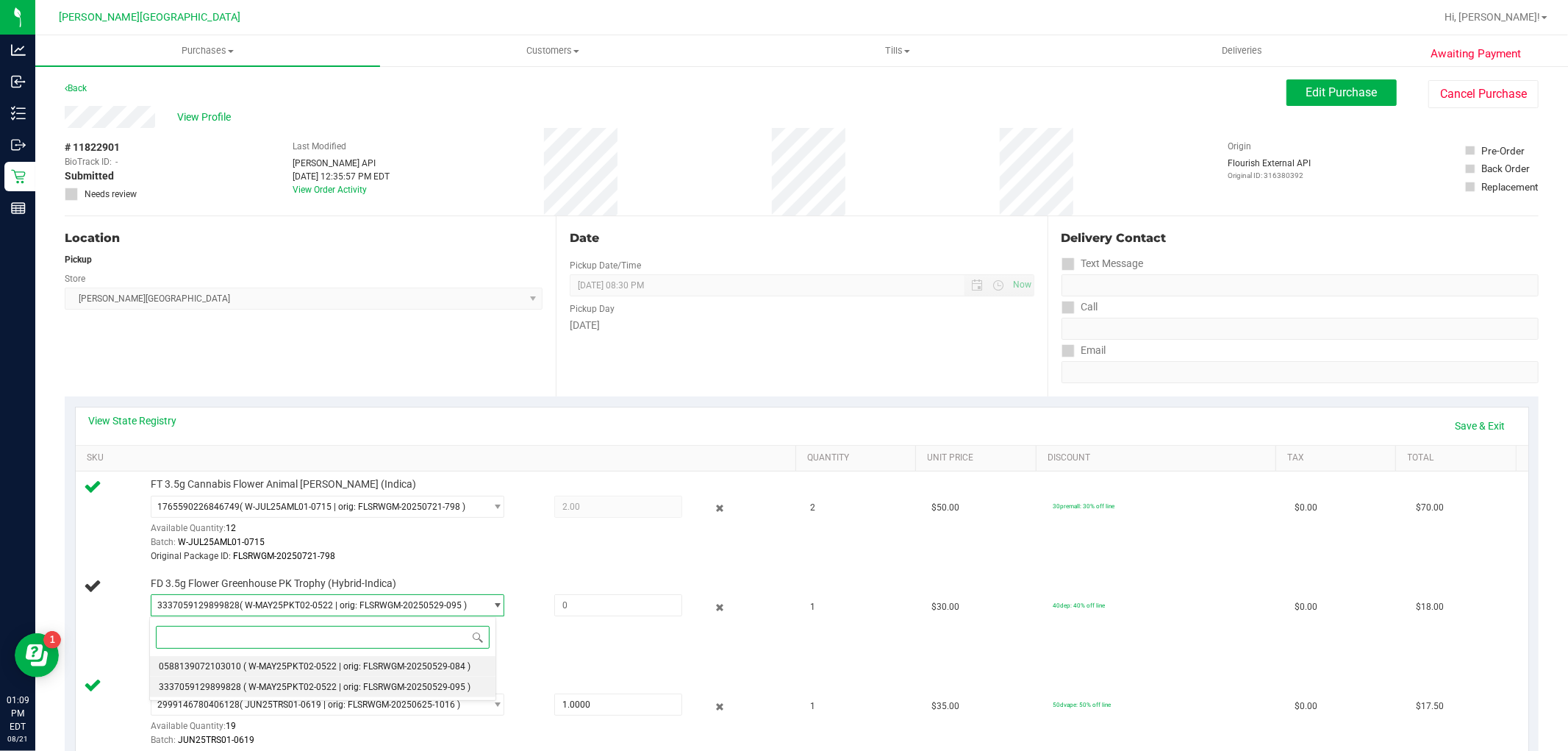
click at [365, 670] on span "( W-MAY25PKT02-0522 | orig: FLSRWGM-20250529-084 )" at bounding box center [357, 666] width 227 height 10
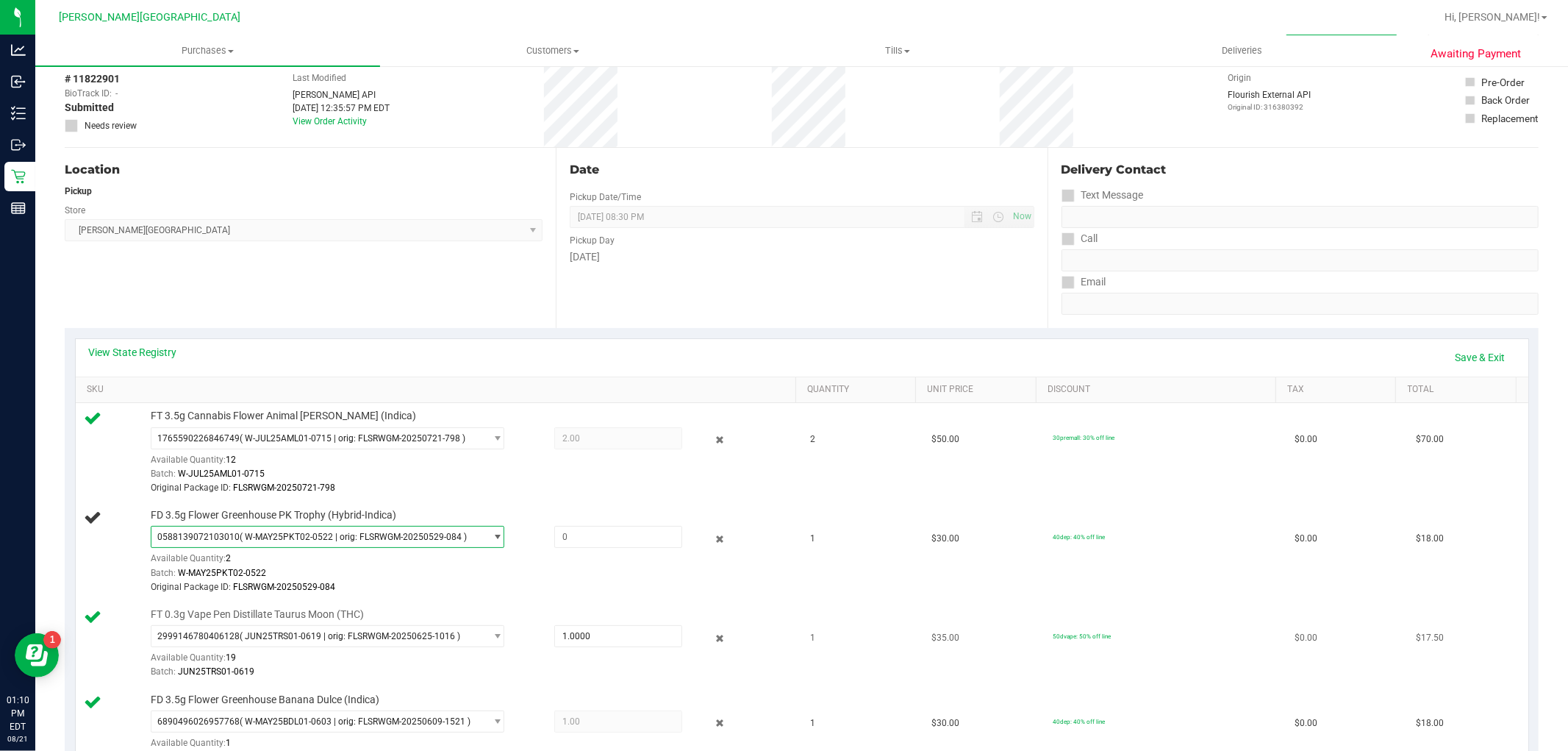
scroll to position [163, 0]
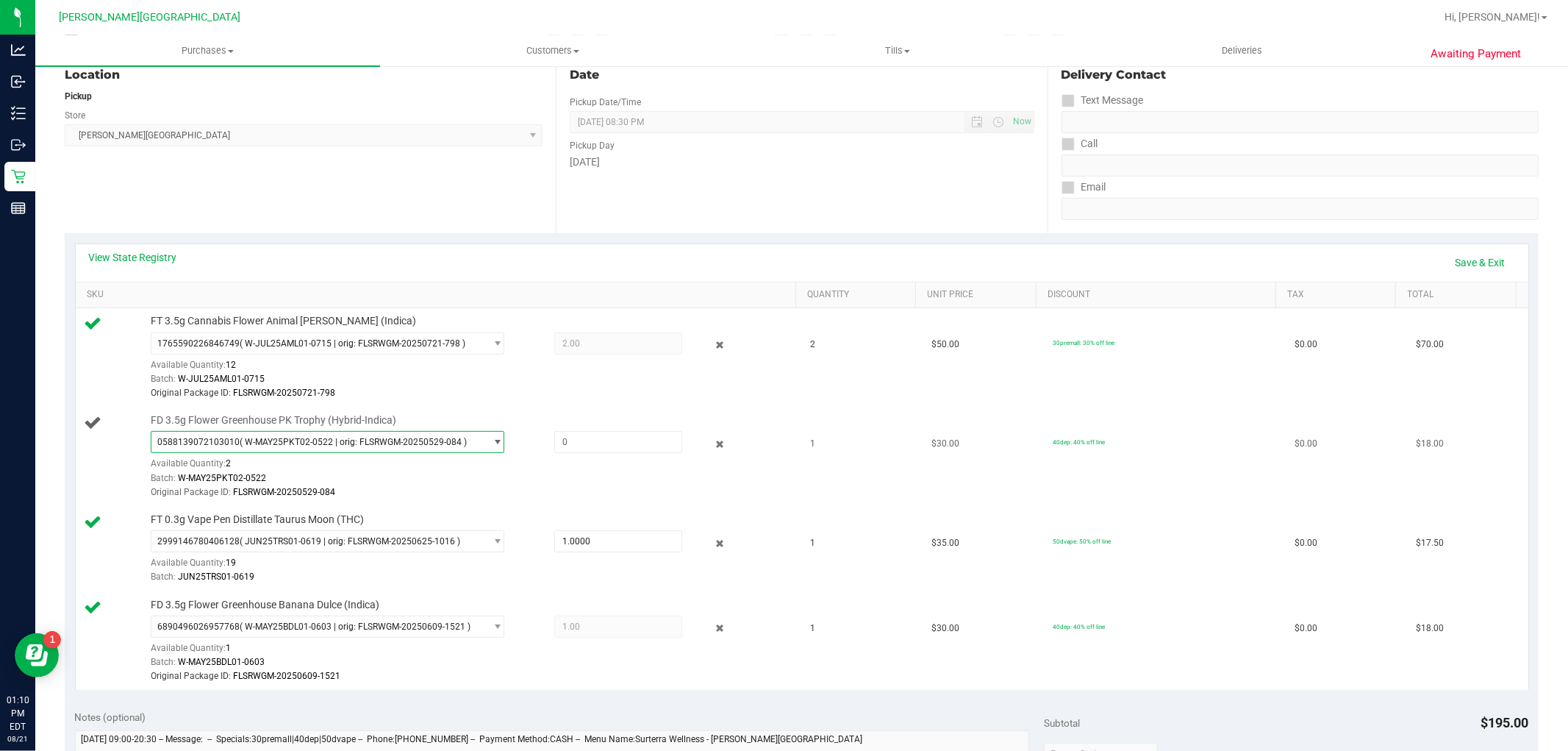
click at [492, 444] on span "select" at bounding box center [497, 441] width 11 height 12
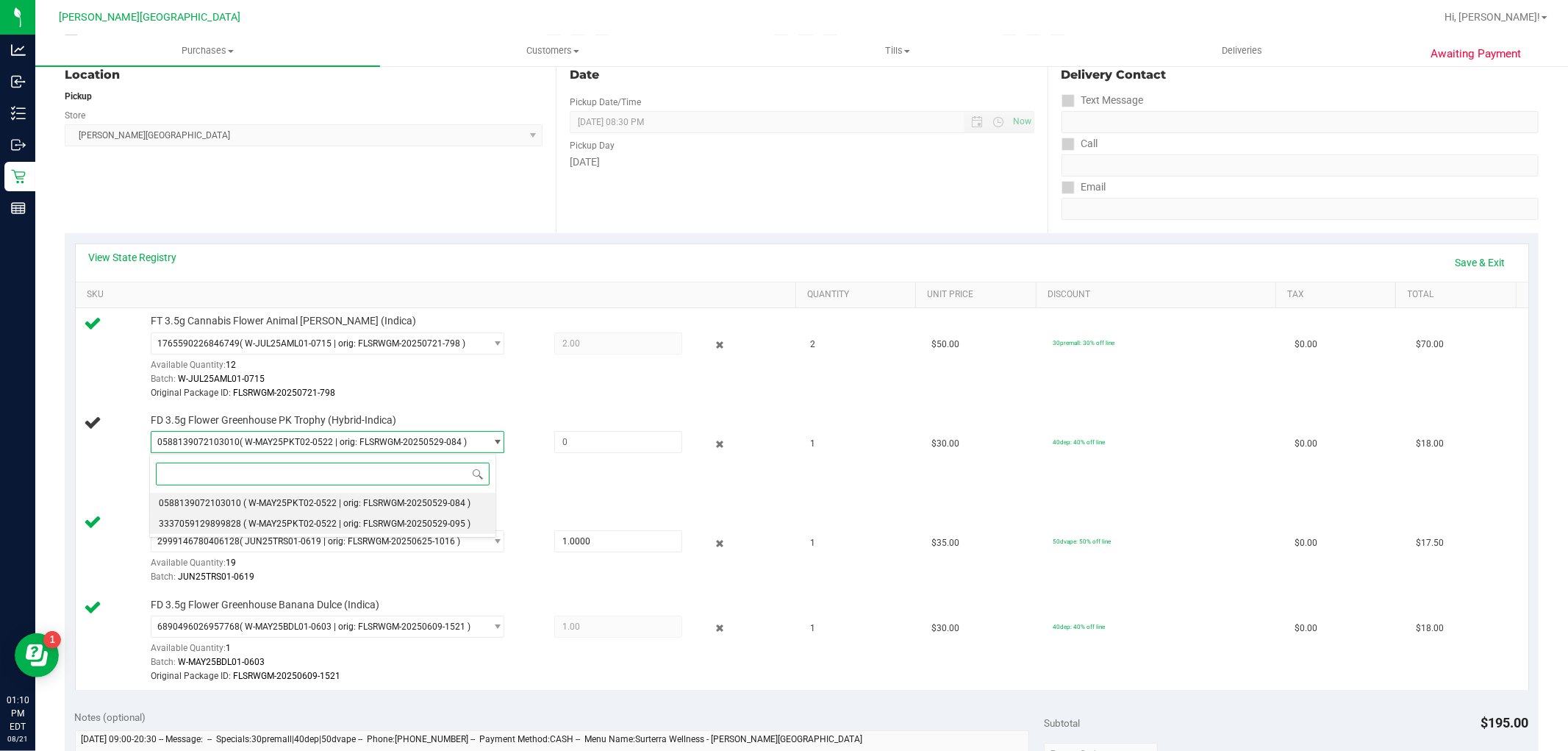
click at [361, 527] on span "( W-MAY25PKT02-0522 | orig: FLSRWGM-20250529-095 )" at bounding box center [357, 523] width 227 height 10
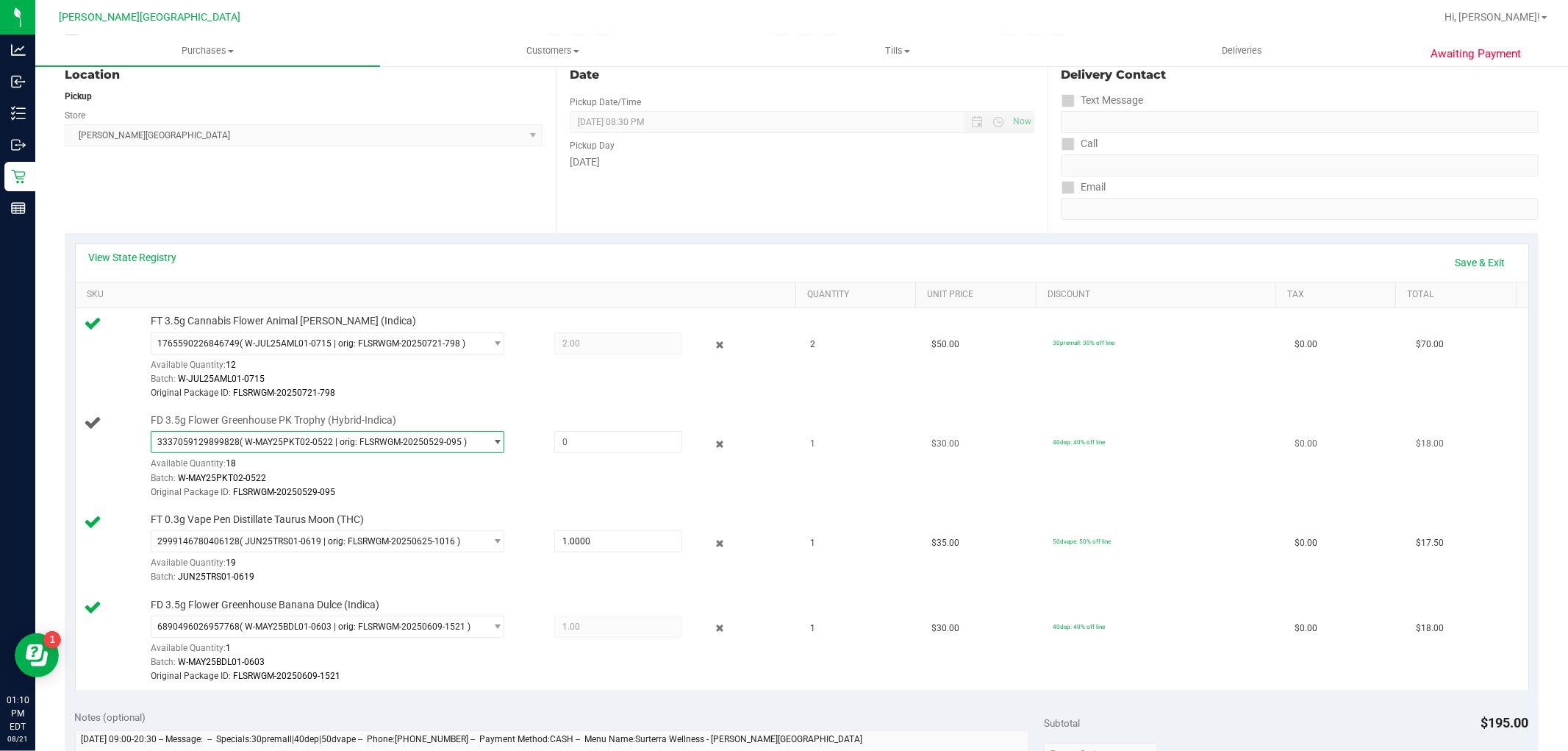
click at [422, 430] on div "FD 3.5g Flower Greenhouse PK Trophy (Hybrid-Indica) 3337059129899828 ( W-MAY25P…" at bounding box center [466, 457] width 645 height 87
click at [416, 444] on span "( W-MAY25PKT02-0522 | orig: FLSRWGM-20250529-095 )" at bounding box center [353, 441] width 227 height 10
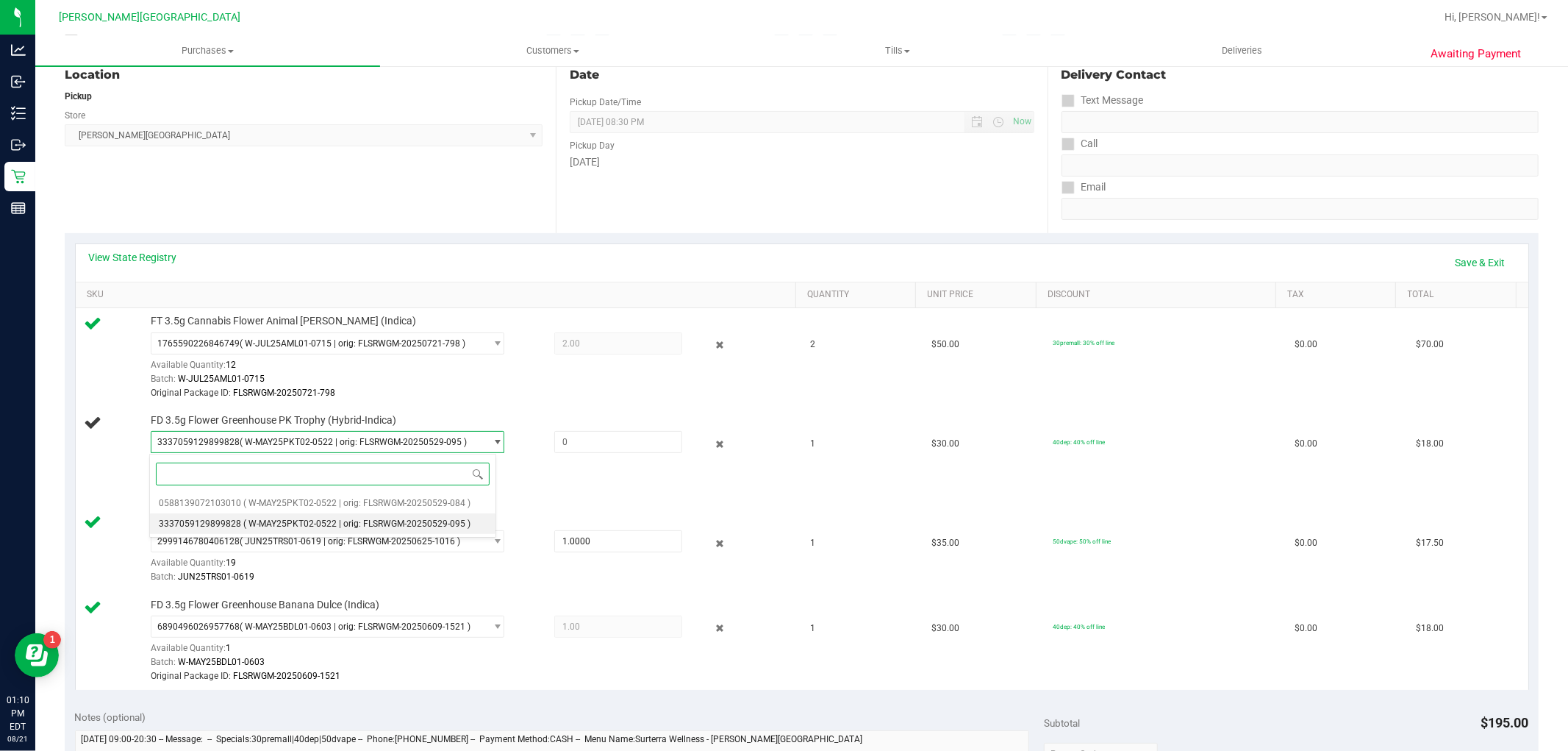
click at [332, 530] on li "3337059129899828 ( W-MAY25PKT02-0522 | orig: FLSRWGM-20250529-095 )" at bounding box center [323, 523] width 346 height 20
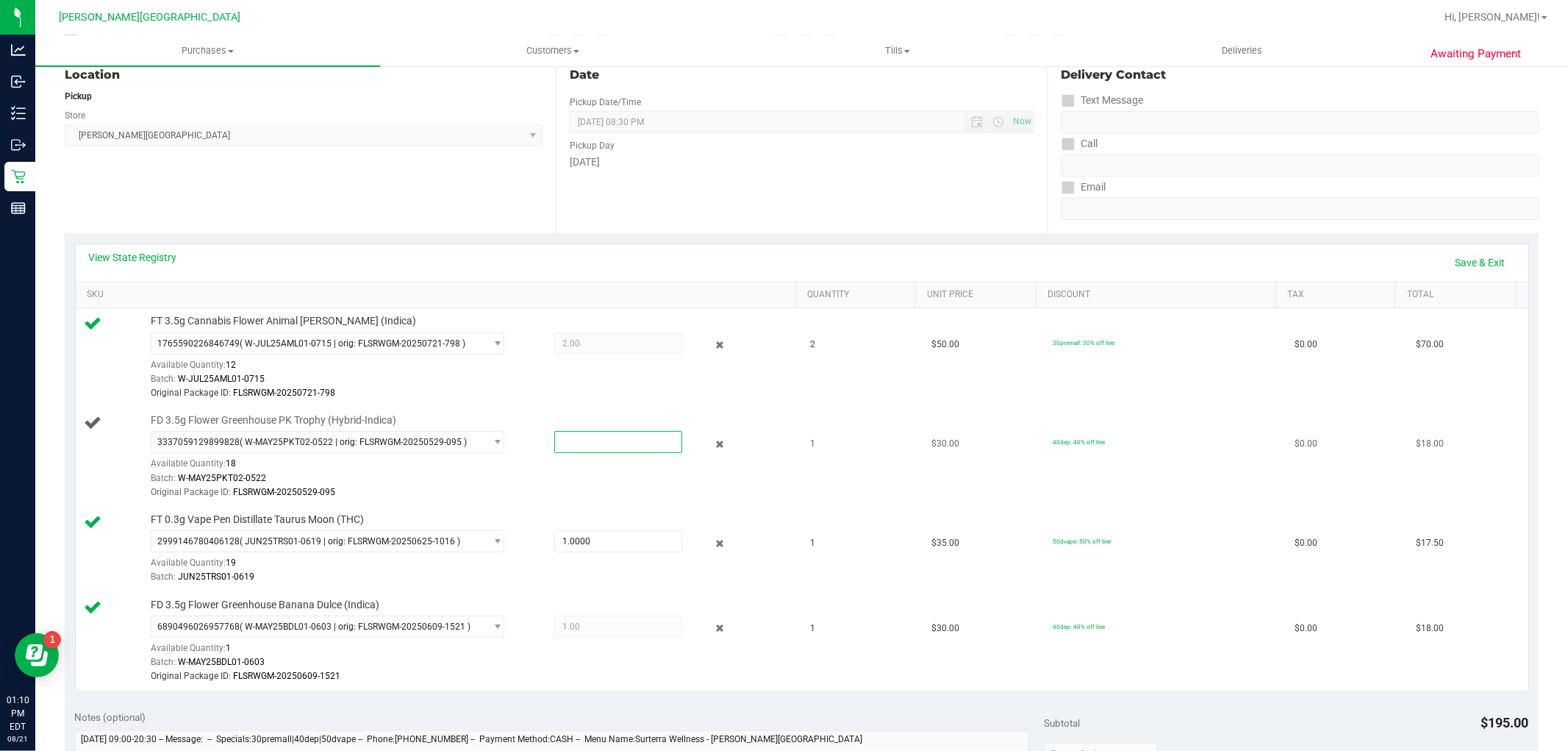
click at [596, 443] on span at bounding box center [618, 442] width 128 height 22
click at [492, 441] on span "select" at bounding box center [497, 441] width 11 height 12
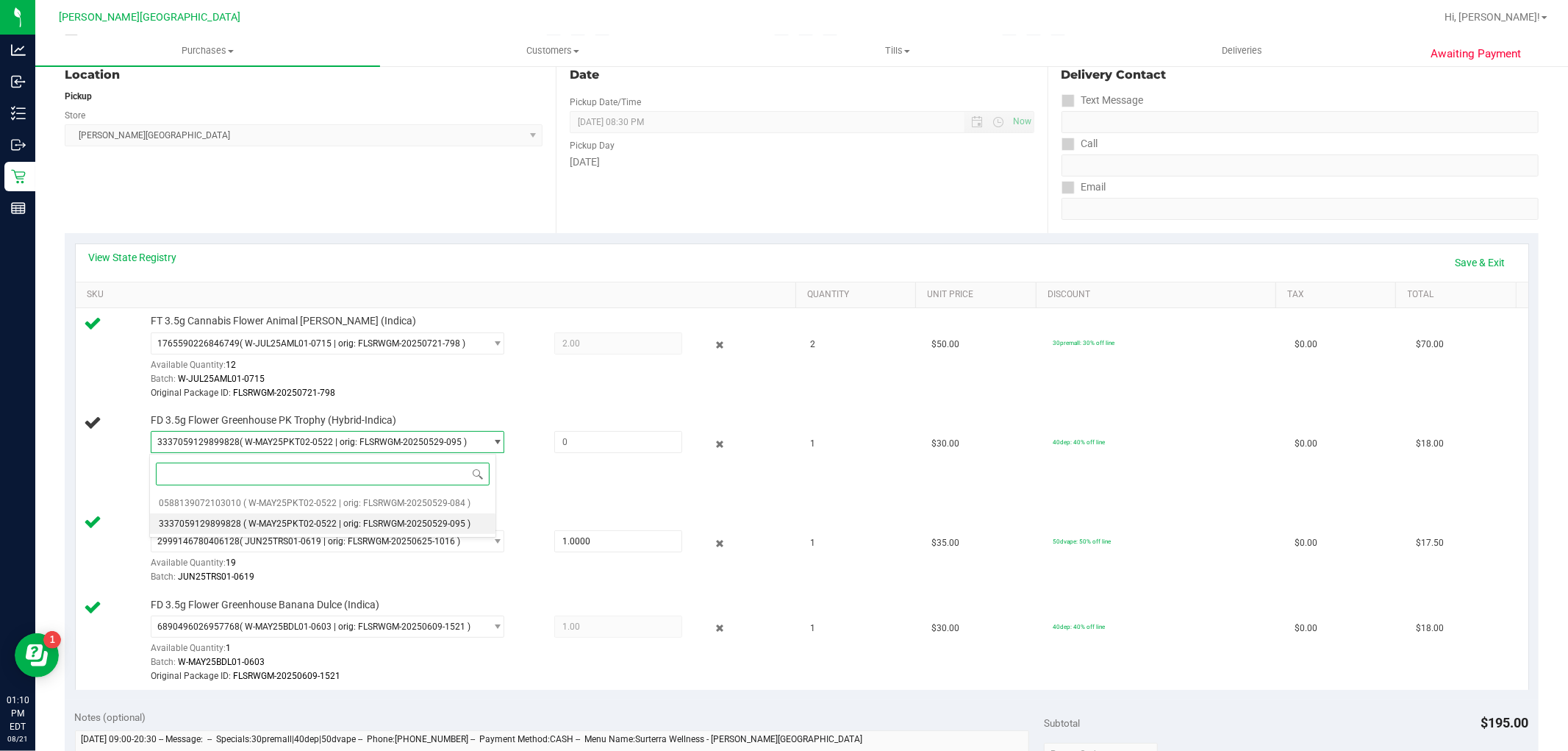
click at [244, 524] on span "( W-MAY25PKT02-0522 | orig: FLSRWGM-20250529-095 )" at bounding box center [357, 523] width 227 height 10
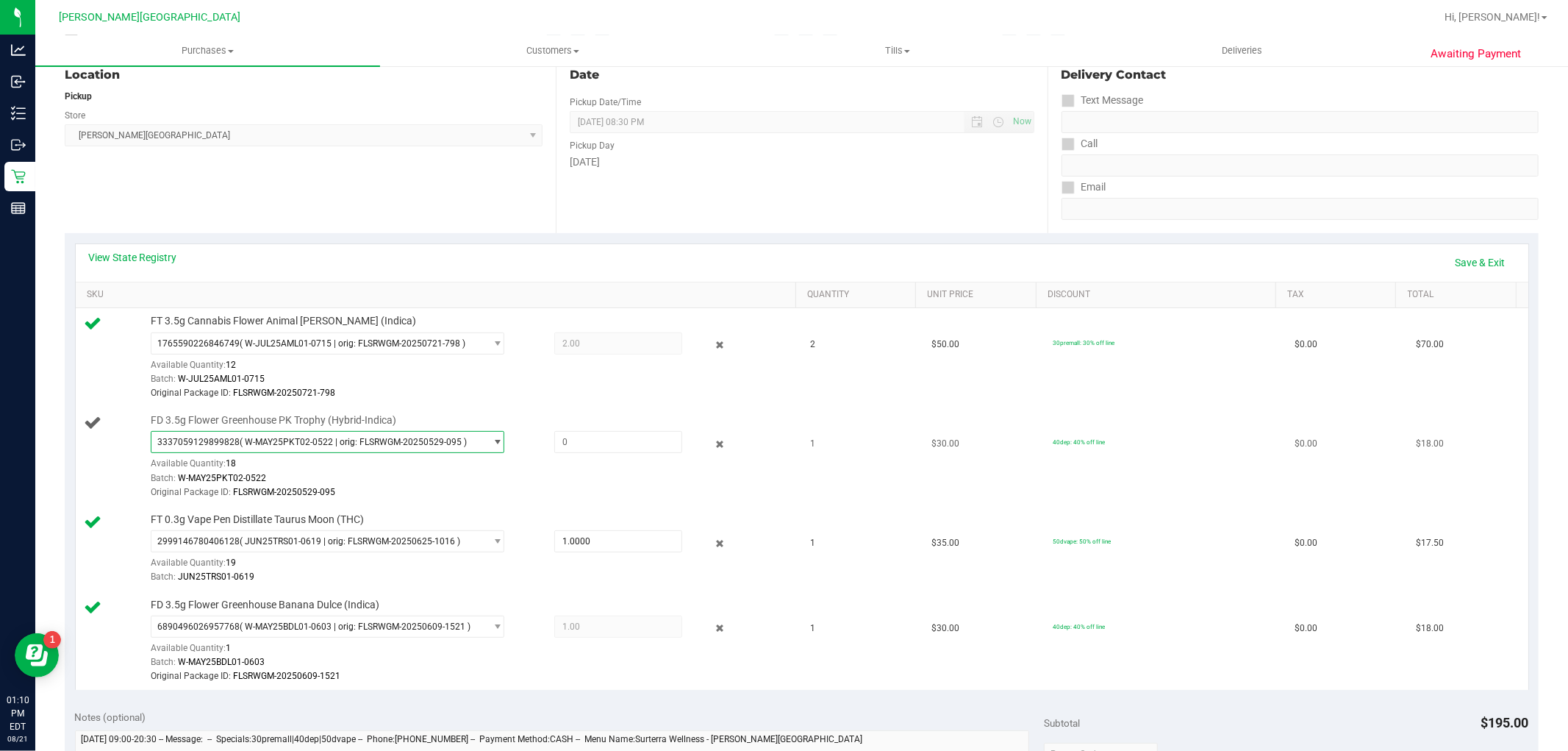
click at [337, 439] on span "( W-MAY25PKT02-0522 | orig: FLSRWGM-20250529-095 )" at bounding box center [353, 441] width 227 height 10
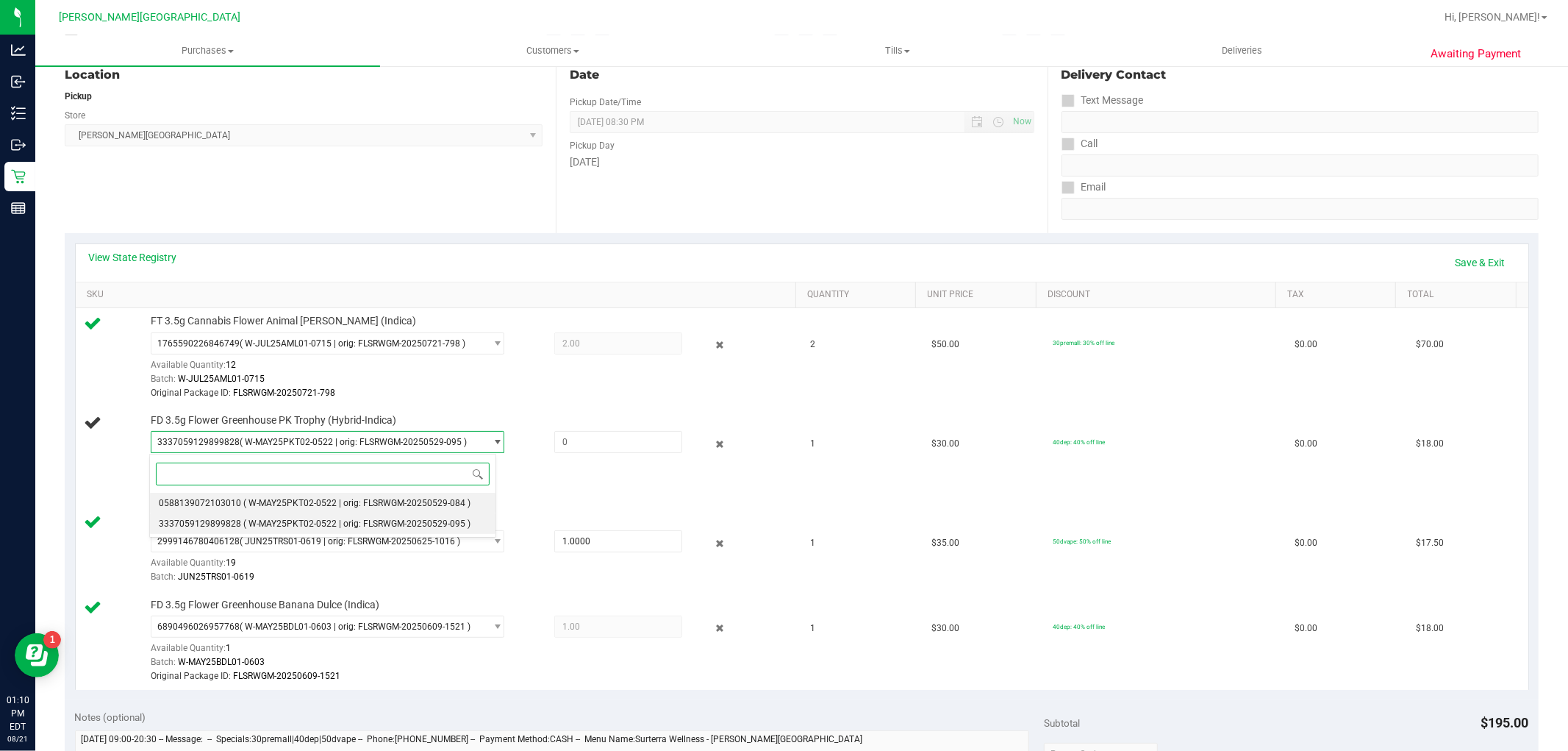
click at [297, 500] on span "( W-MAY25PKT02-0522 | orig: FLSRWGM-20250529-084 )" at bounding box center [357, 502] width 227 height 10
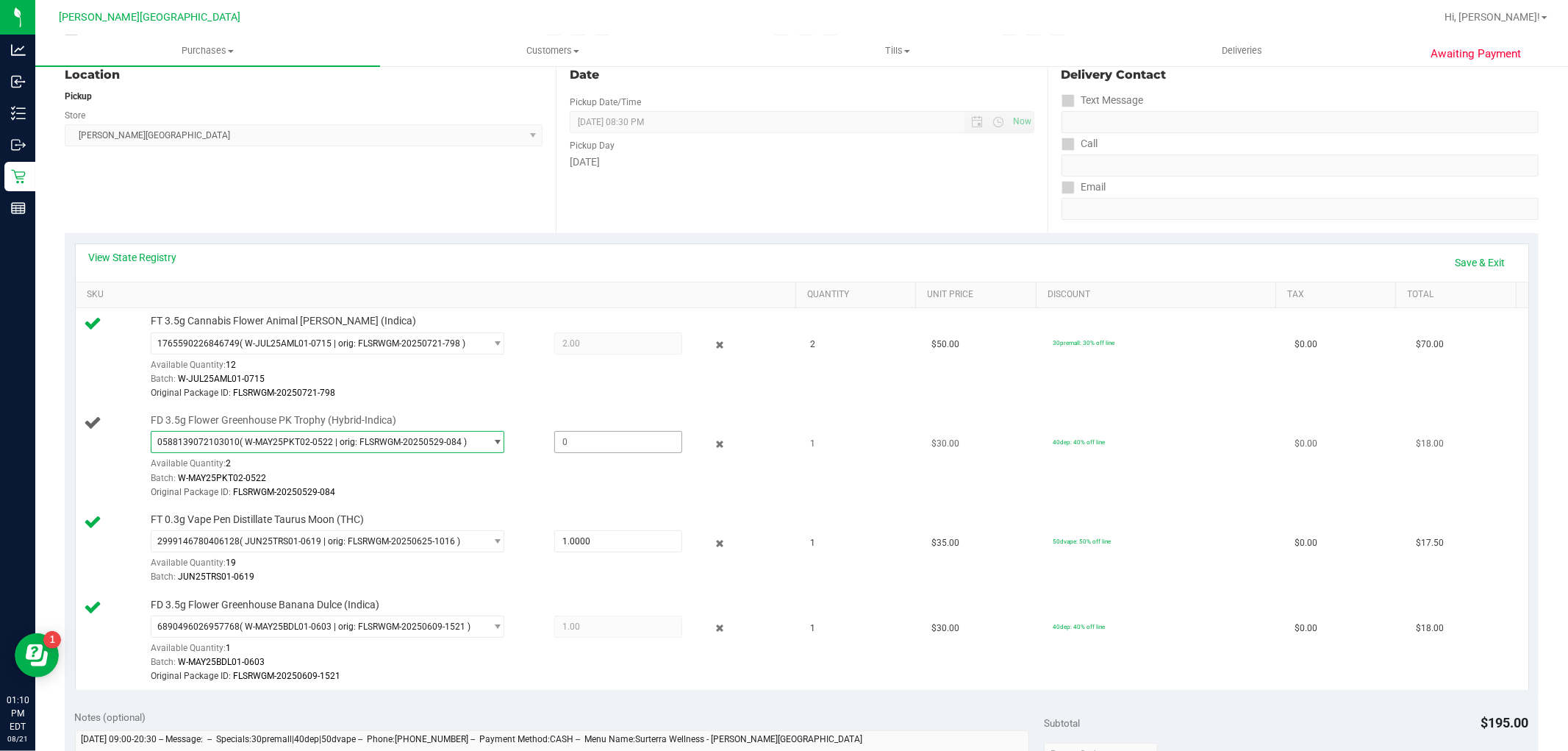
click at [606, 444] on span at bounding box center [618, 442] width 128 height 22
type input "1"
click at [775, 410] on td "FD 3.5g Flower Greenhouse PK Trophy (Hybrid-Indica) 0588139072103010 ( W-MAY25P…" at bounding box center [438, 456] width 726 height 99
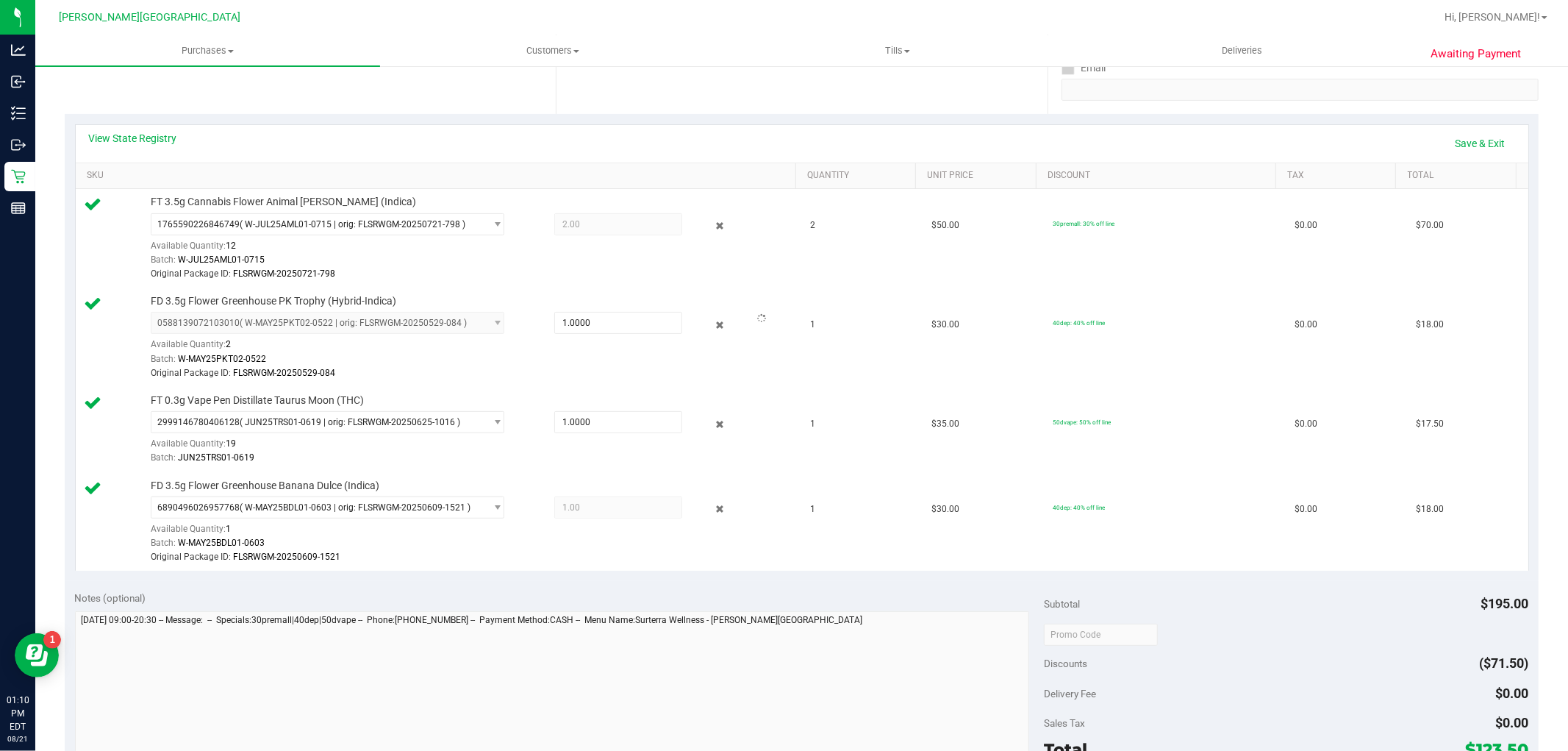
scroll to position [408, 0]
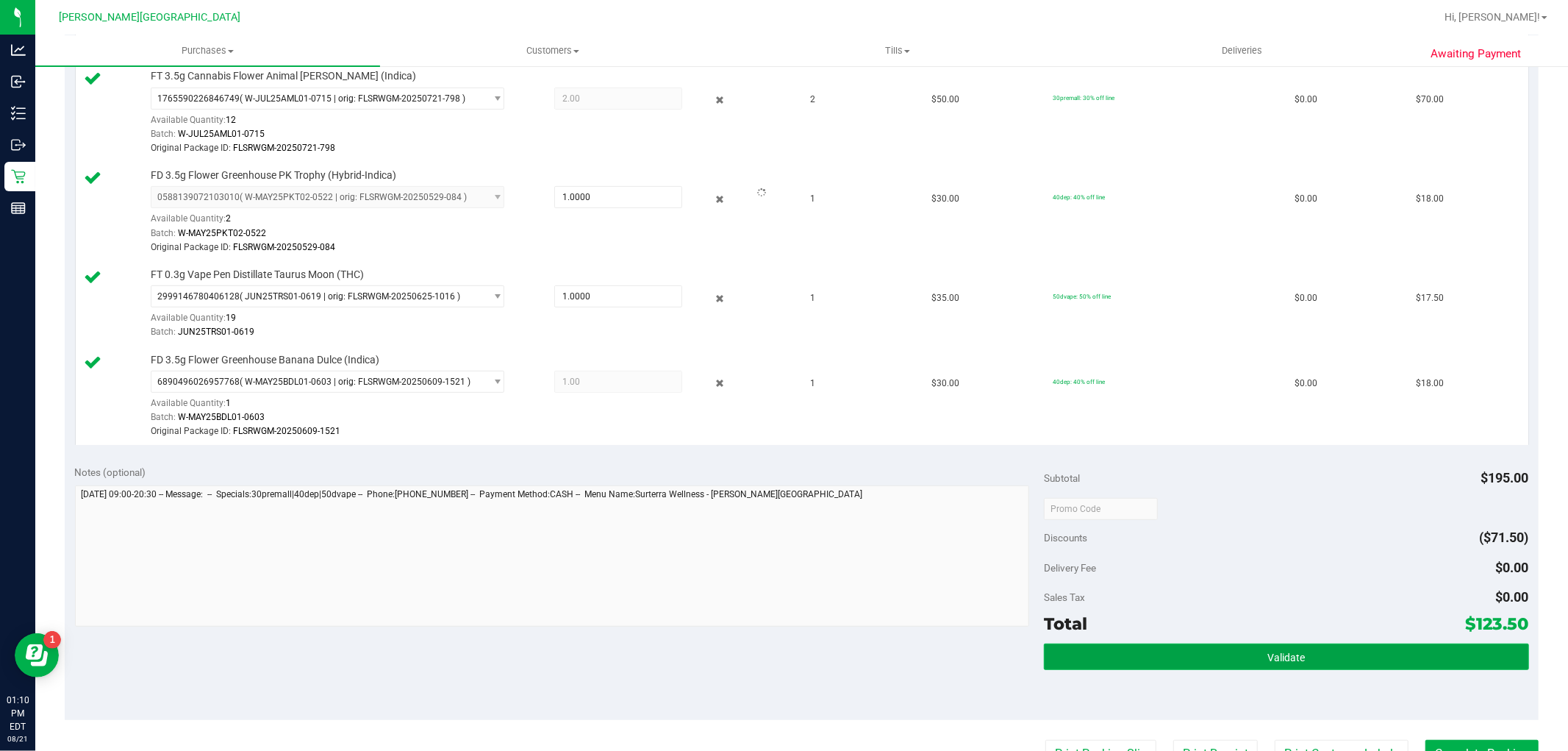
click at [1325, 651] on button "Validate" at bounding box center [1286, 657] width 484 height 27
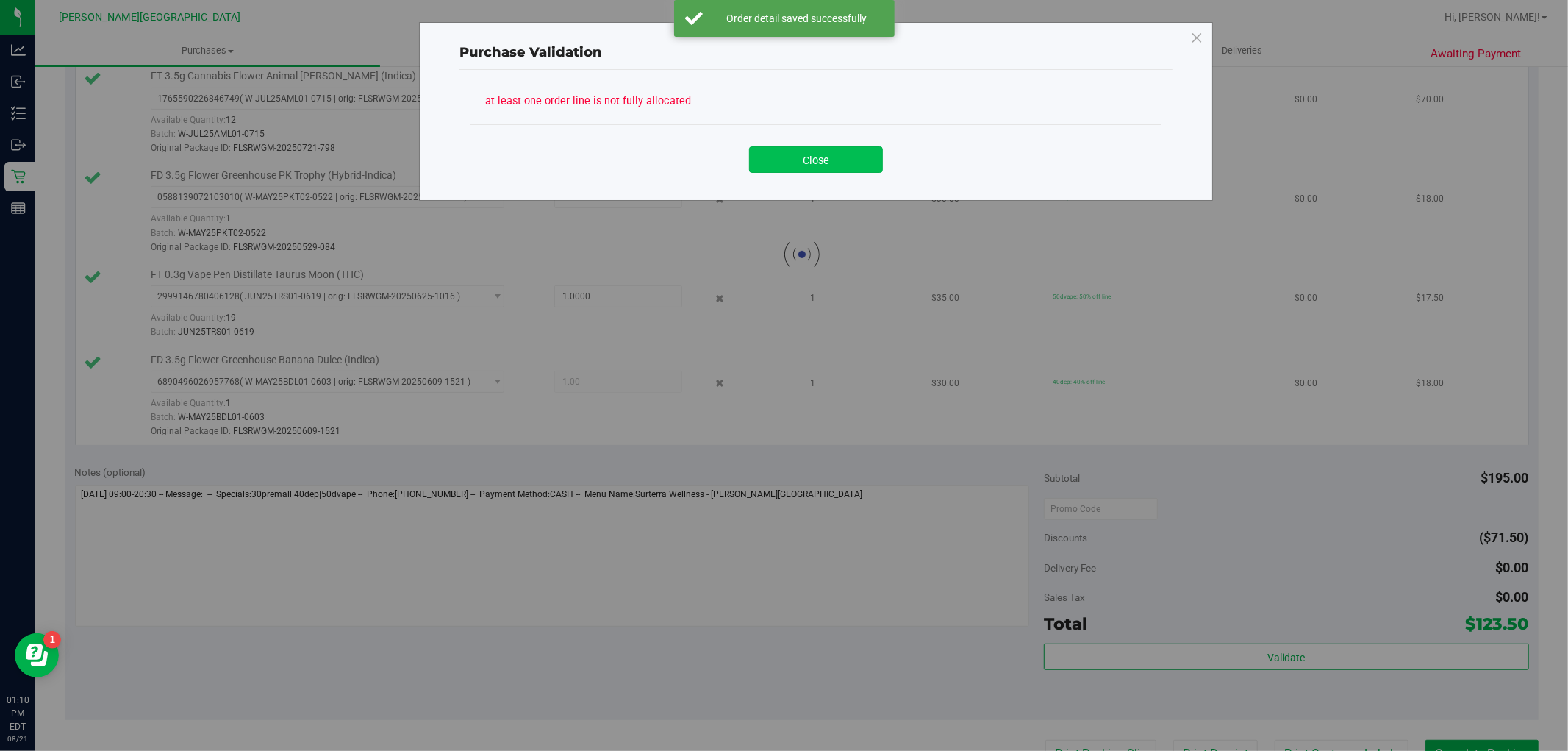
click at [839, 167] on button "Close" at bounding box center [815, 159] width 134 height 27
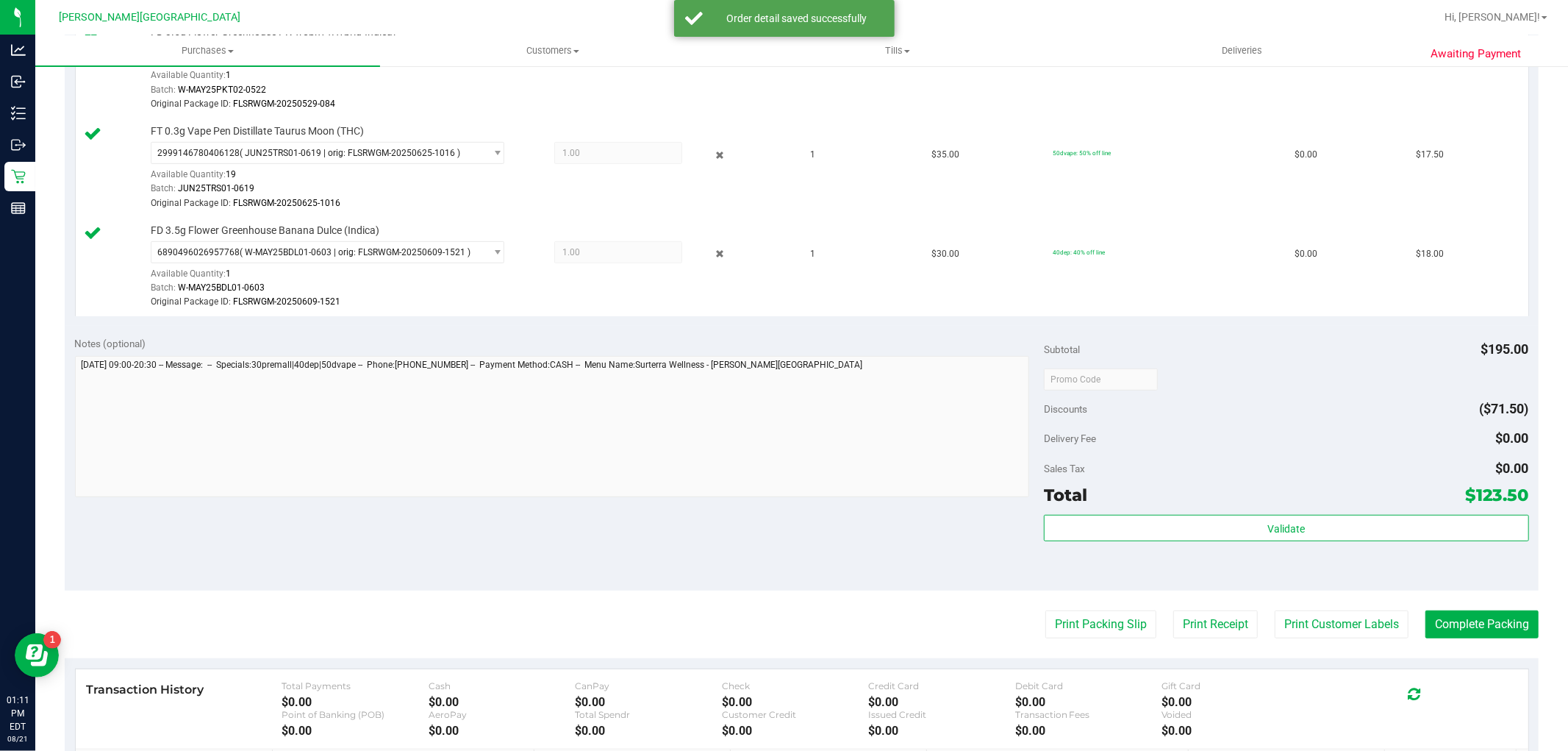
scroll to position [572, 0]
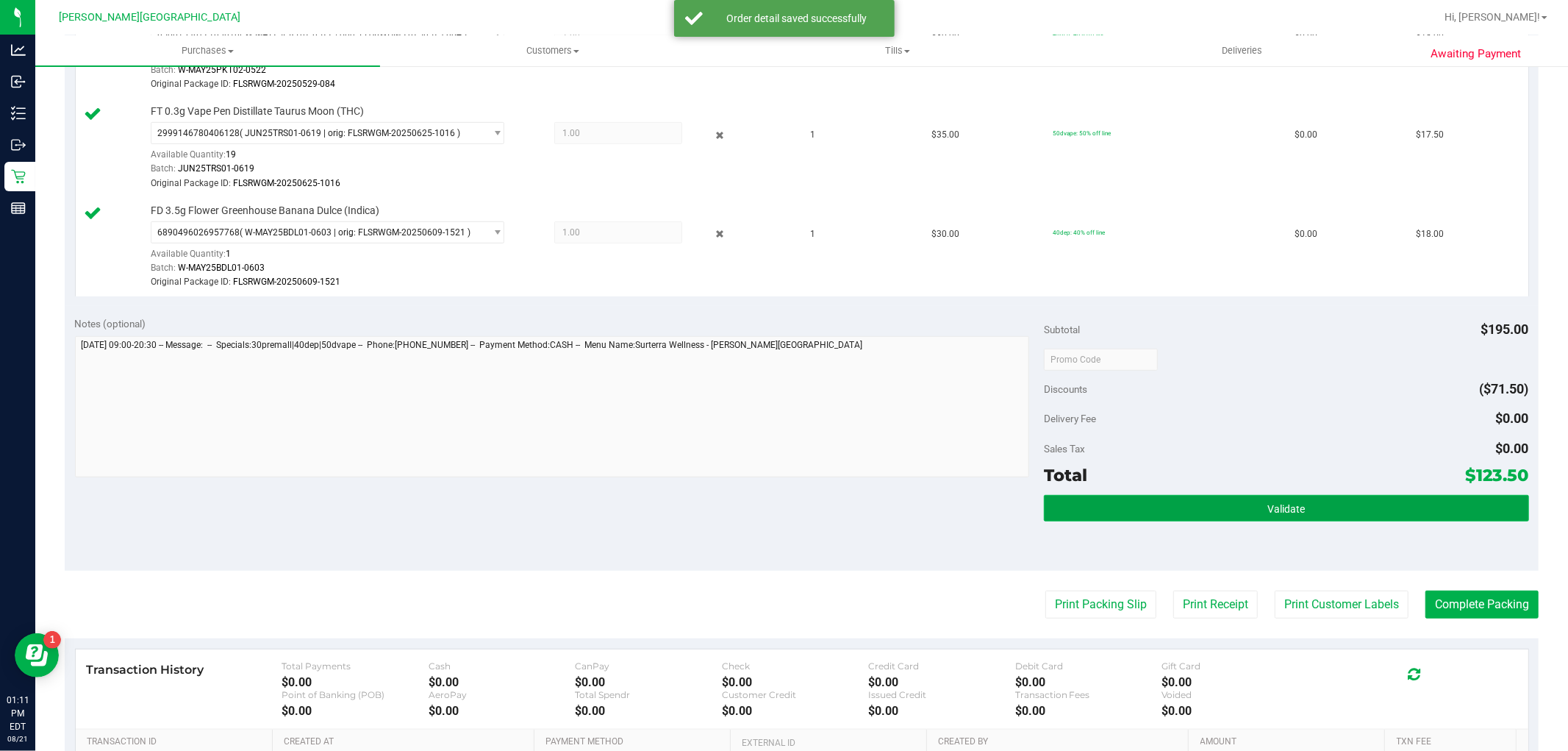
click at [1240, 497] on button "Validate" at bounding box center [1286, 508] width 484 height 27
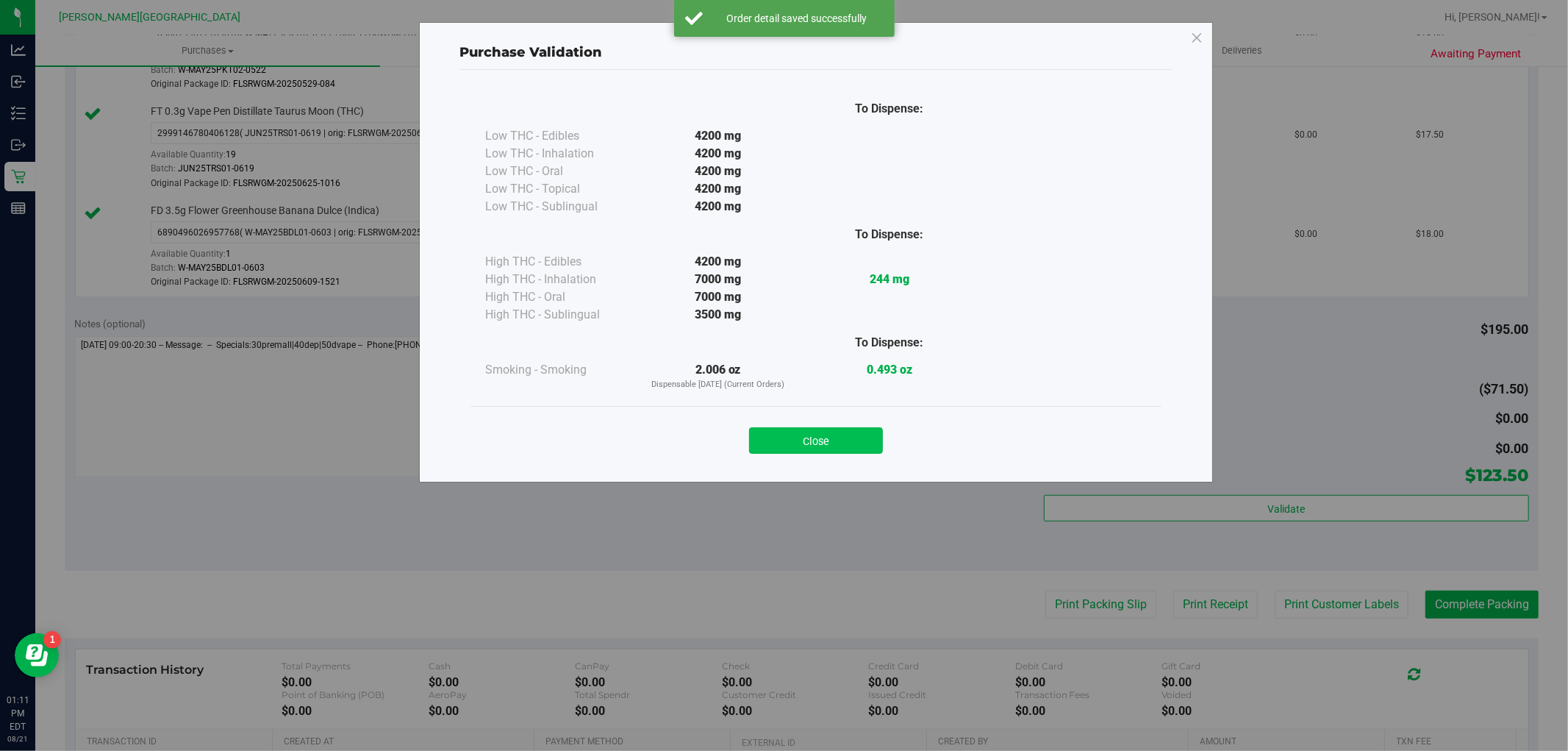
click at [842, 438] on button "Close" at bounding box center [815, 440] width 134 height 27
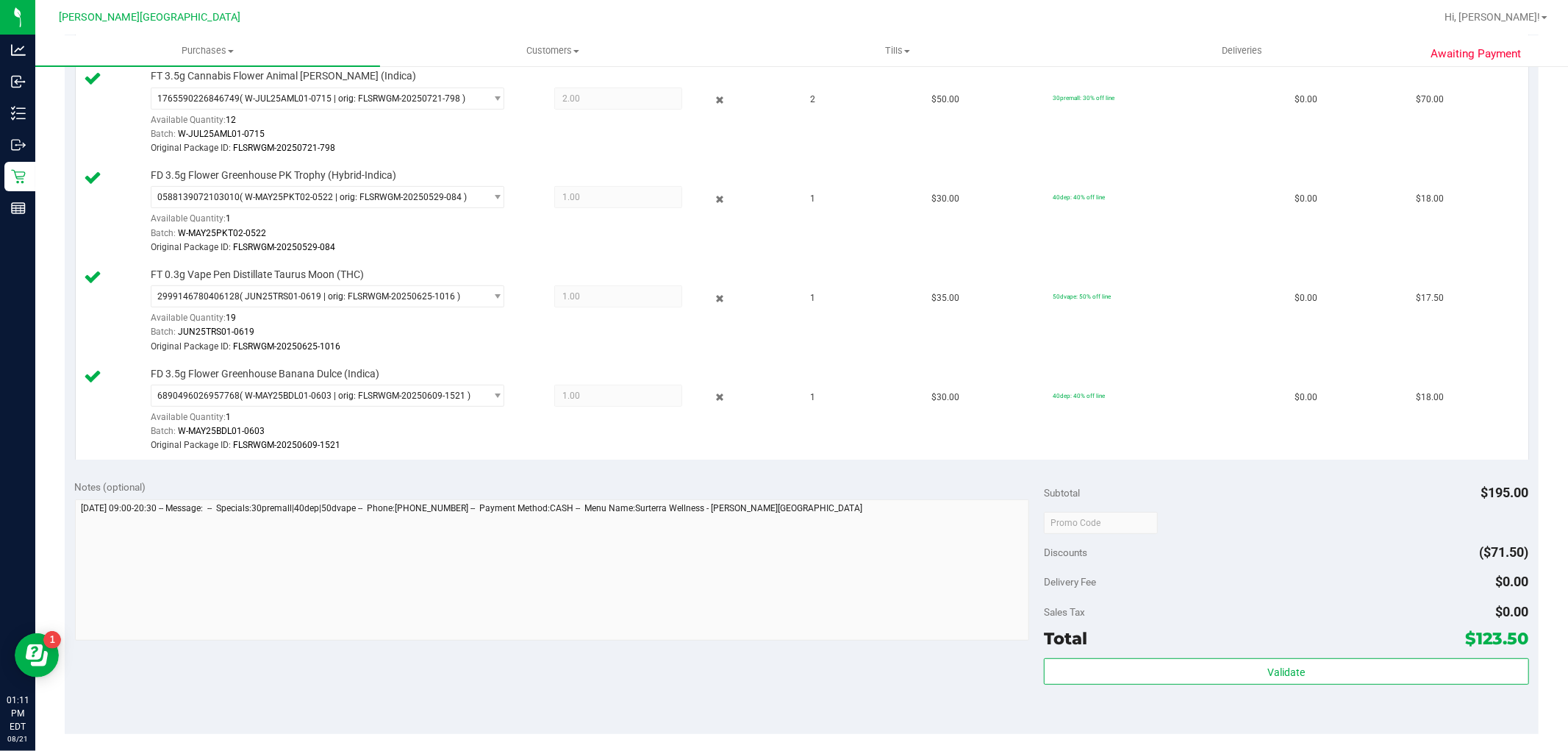
scroll to position [653, 0]
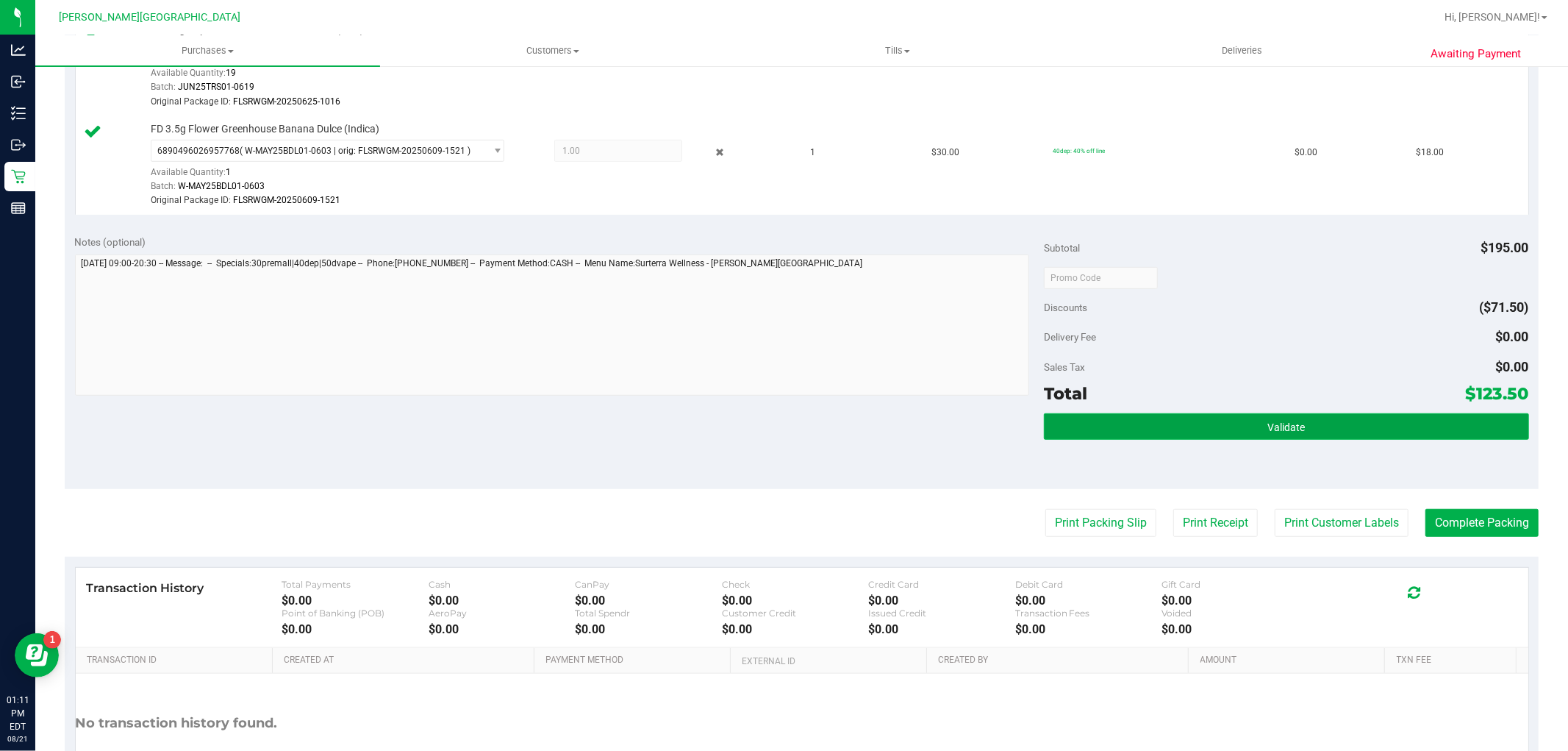
click at [1335, 432] on button "Validate" at bounding box center [1286, 426] width 484 height 27
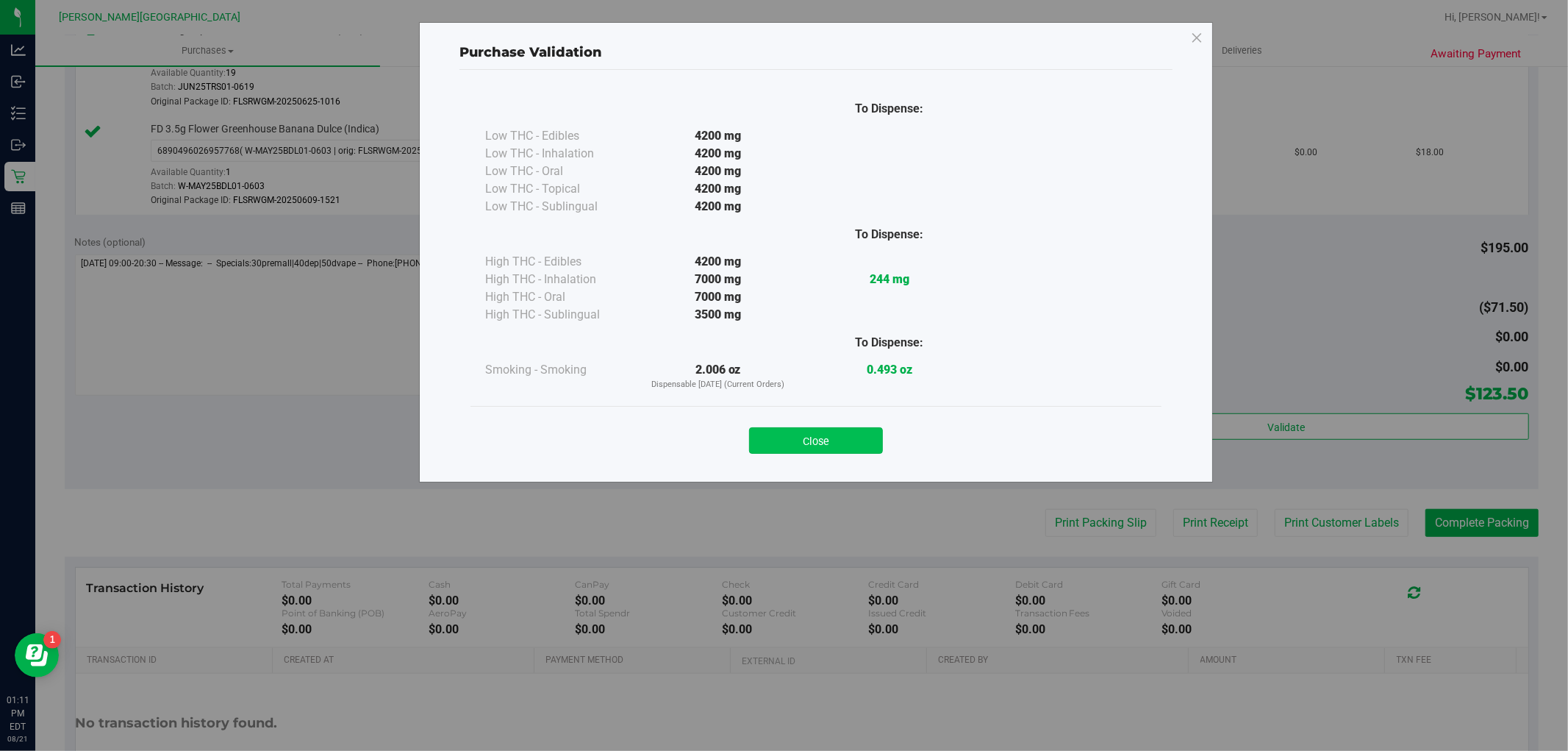
click at [827, 427] on button "Close" at bounding box center [815, 440] width 134 height 27
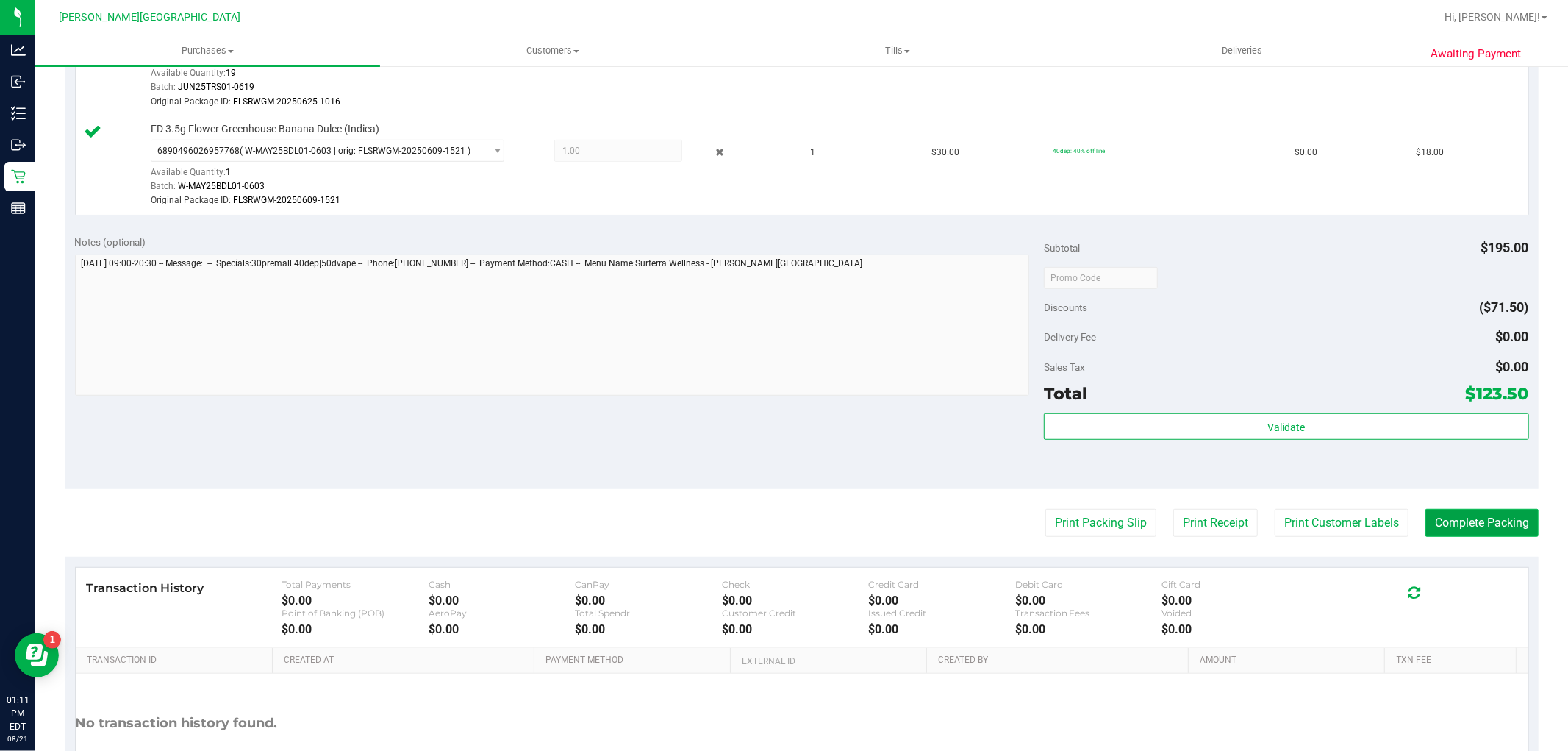
click at [1503, 518] on button "Complete Packing" at bounding box center [1481, 523] width 113 height 28
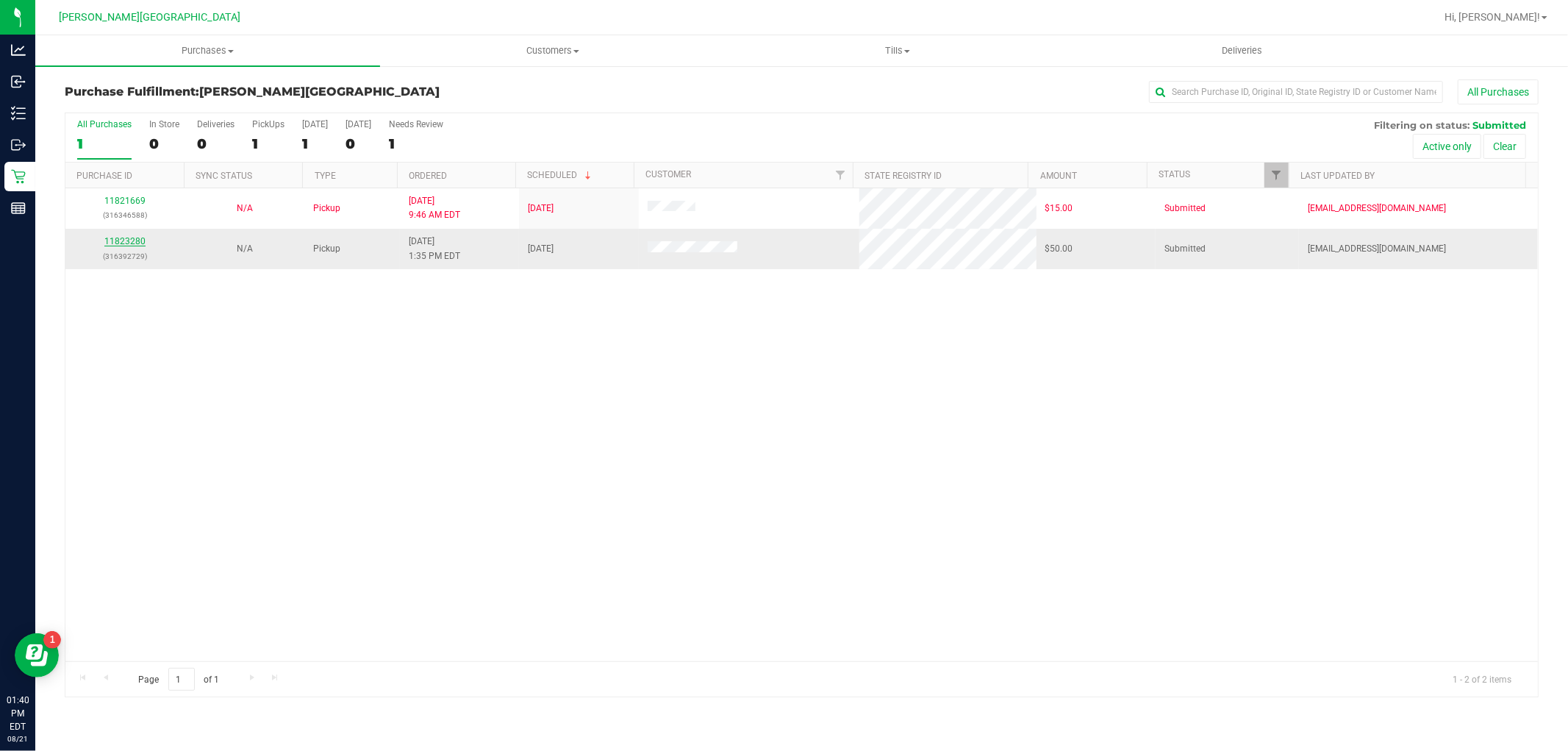
click at [141, 246] on link "11823280" at bounding box center [125, 240] width 42 height 10
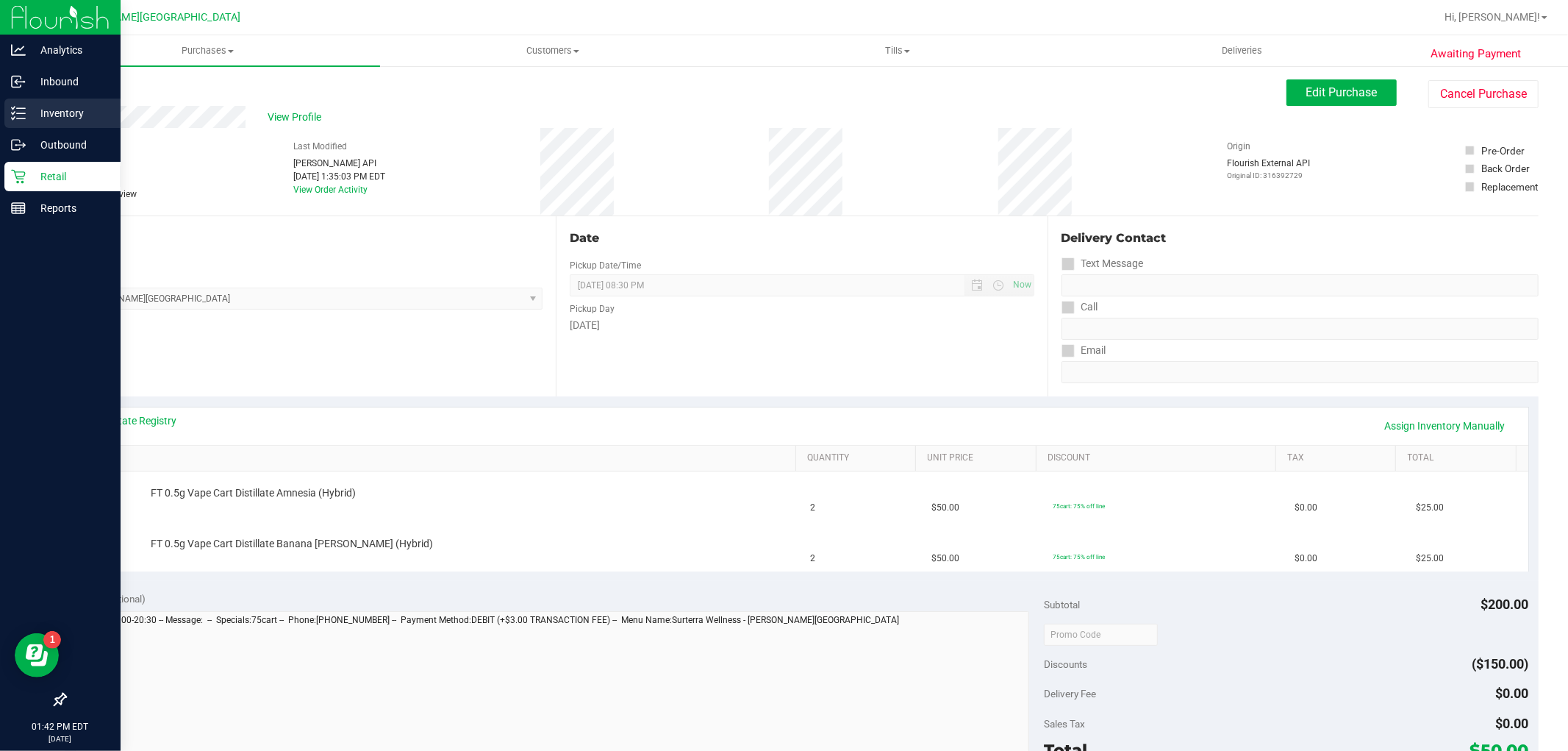
click at [64, 111] on p "Inventory" at bounding box center [69, 113] width 88 height 18
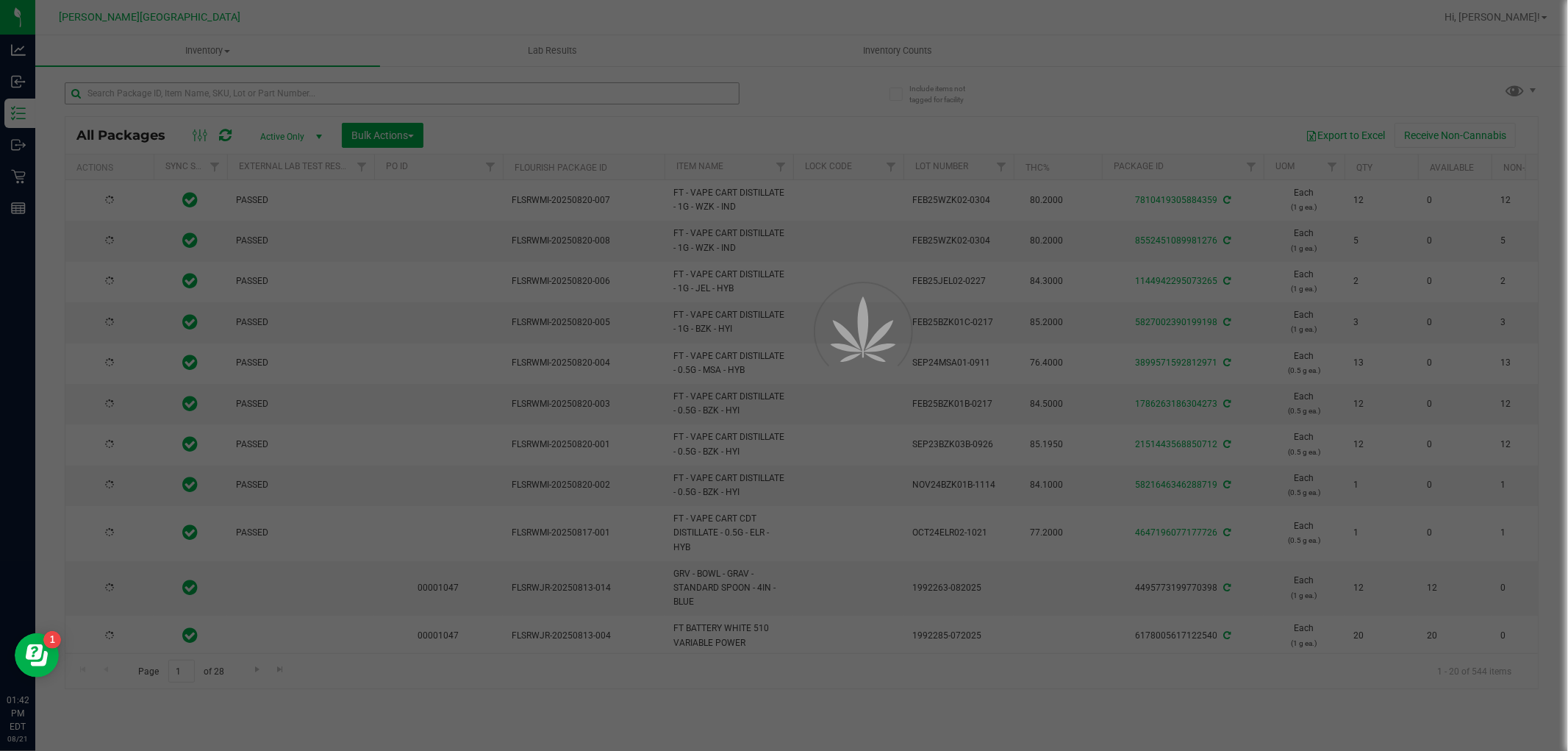
click at [225, 92] on div at bounding box center [784, 376] width 1568 height 751
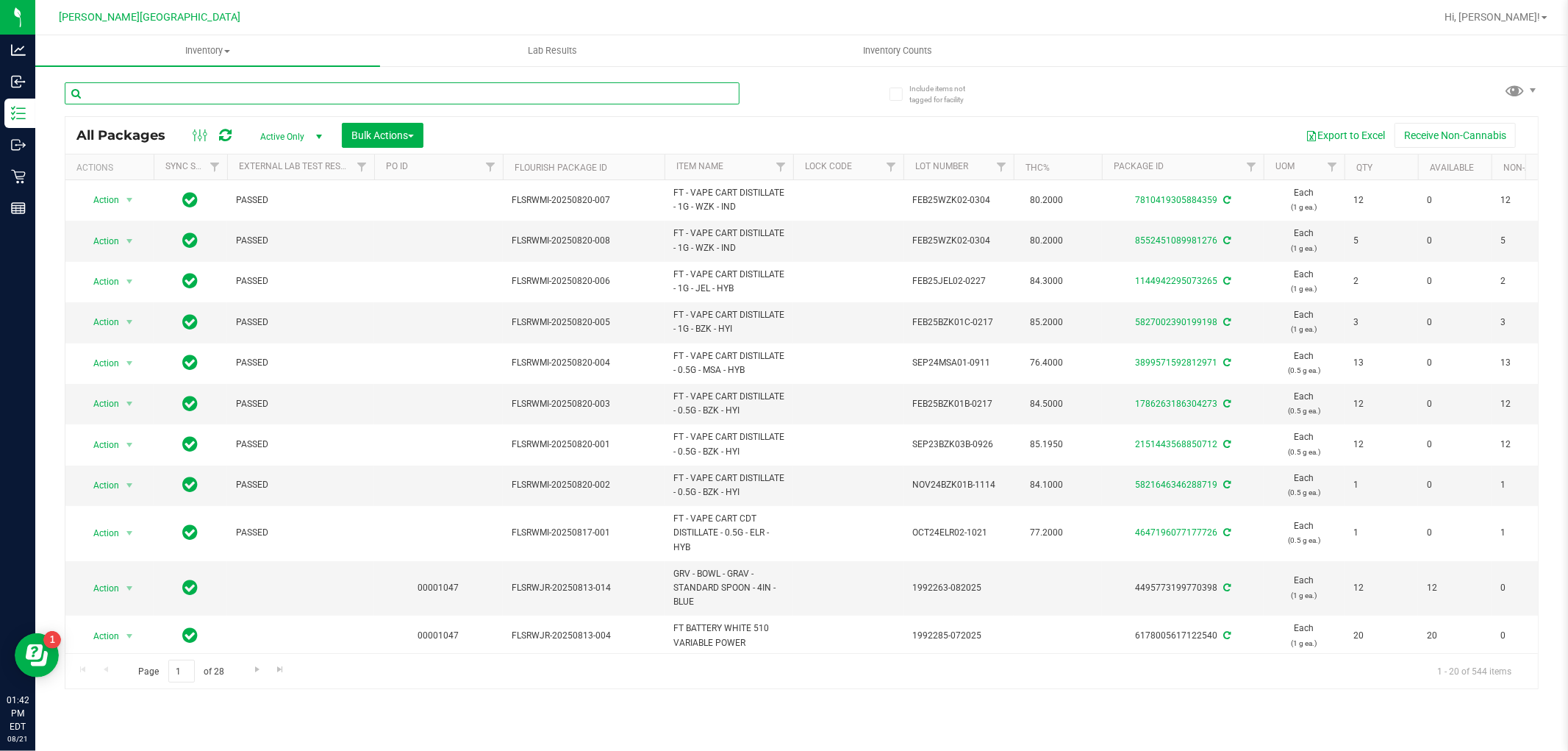
click at [226, 92] on input "text" at bounding box center [402, 93] width 675 height 22
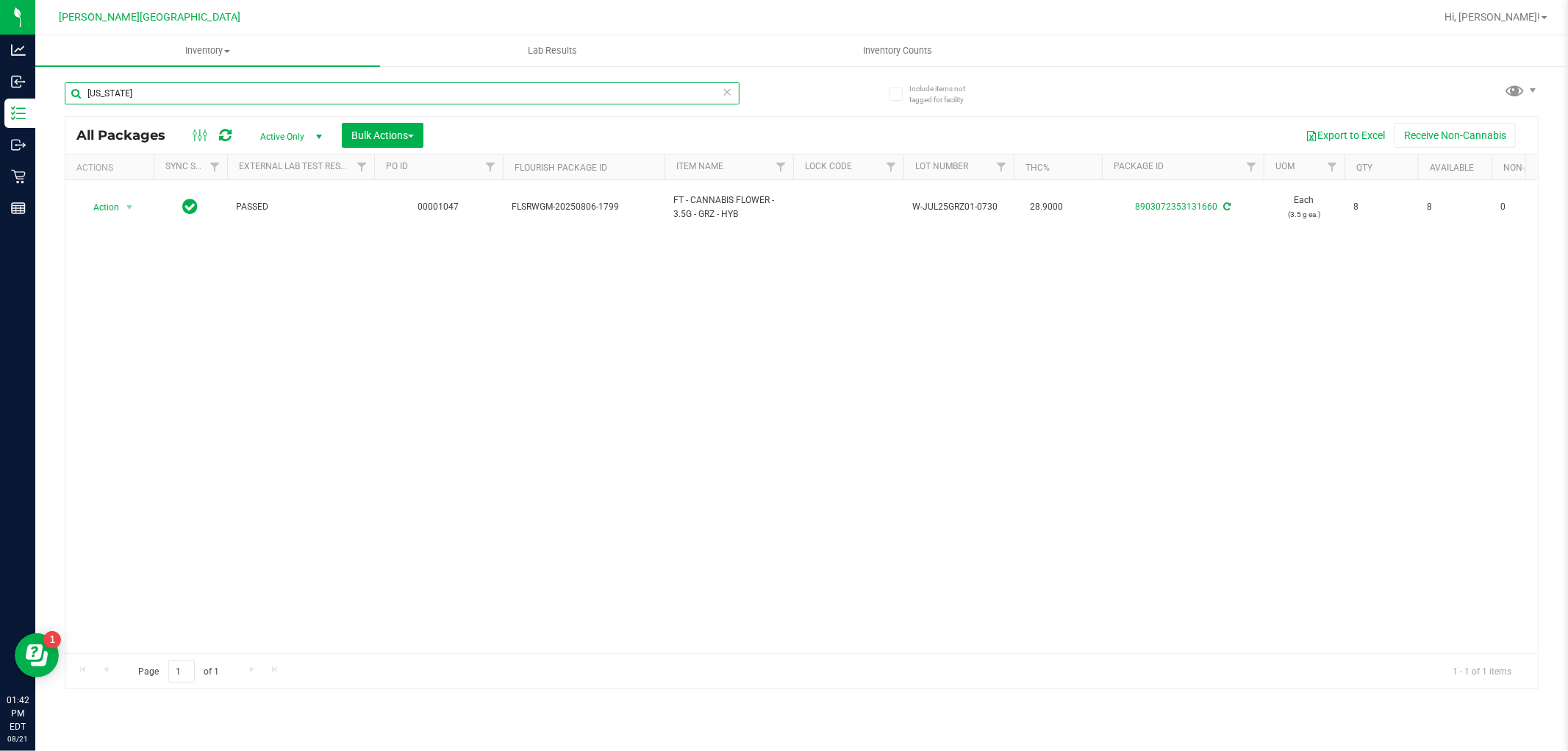
click at [525, 94] on input "[US_STATE]" at bounding box center [402, 93] width 675 height 22
type input "g"
type input "[PERSON_NAME]"
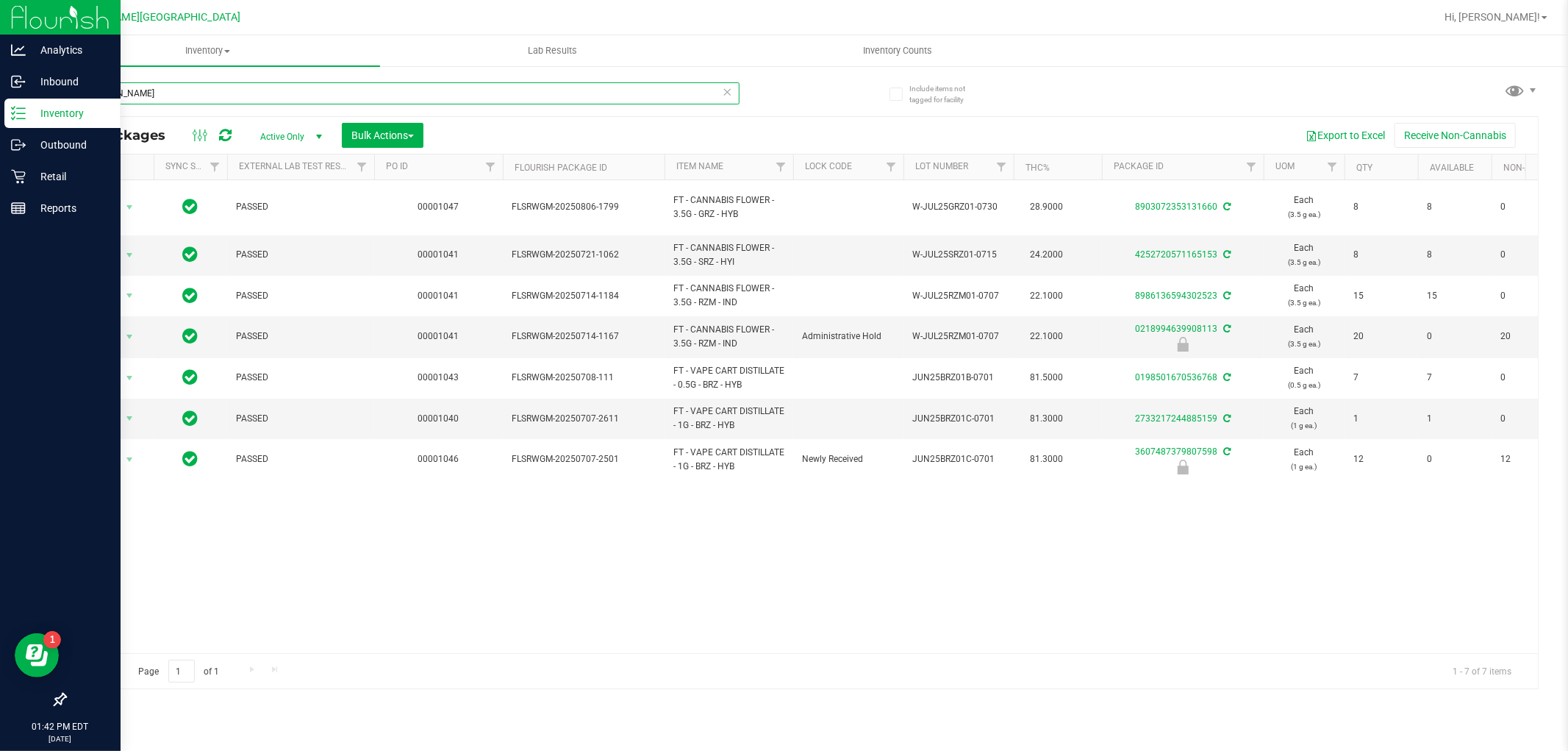
drag, startPoint x: 221, startPoint y: 84, endPoint x: 13, endPoint y: 105, distance: 209.1
click at [13, 105] on div "Analytics Inbound Inventory Outbound Retail Reports 01:42 PM EDT [DATE] 08/21 […" at bounding box center [784, 376] width 1568 height 751
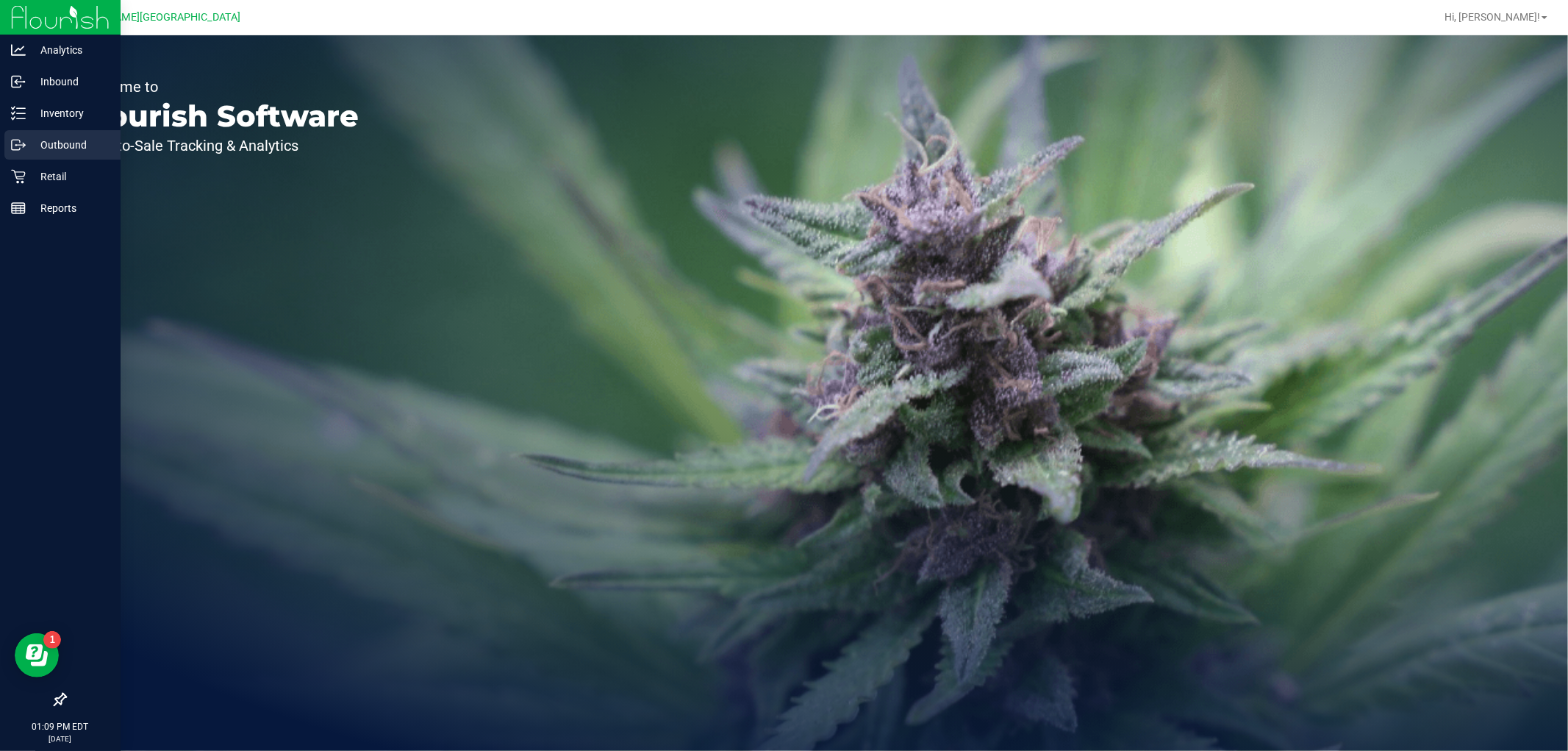
click at [67, 130] on div "Outbound" at bounding box center [63, 145] width 116 height 30
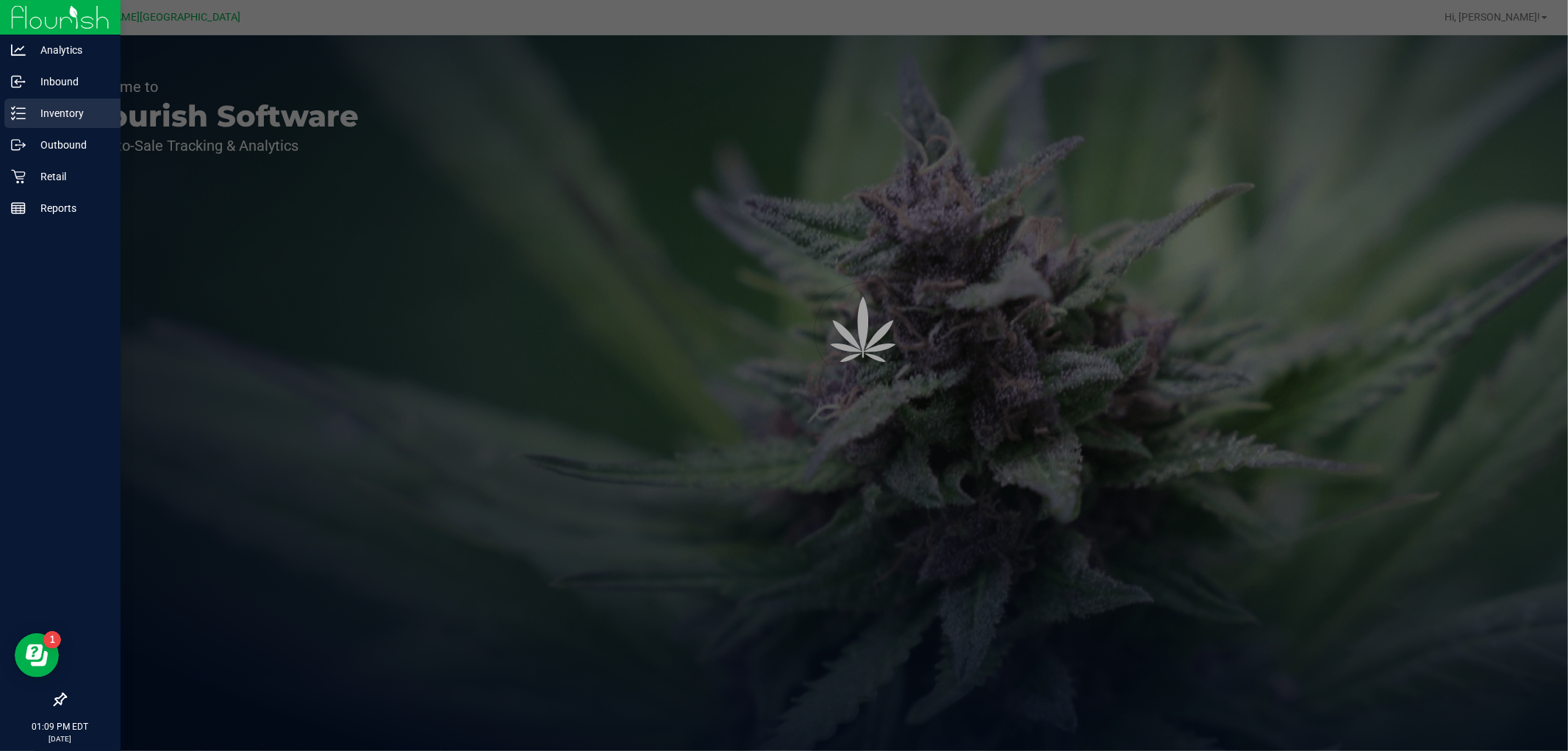
click at [70, 120] on p "Inventory" at bounding box center [69, 113] width 88 height 18
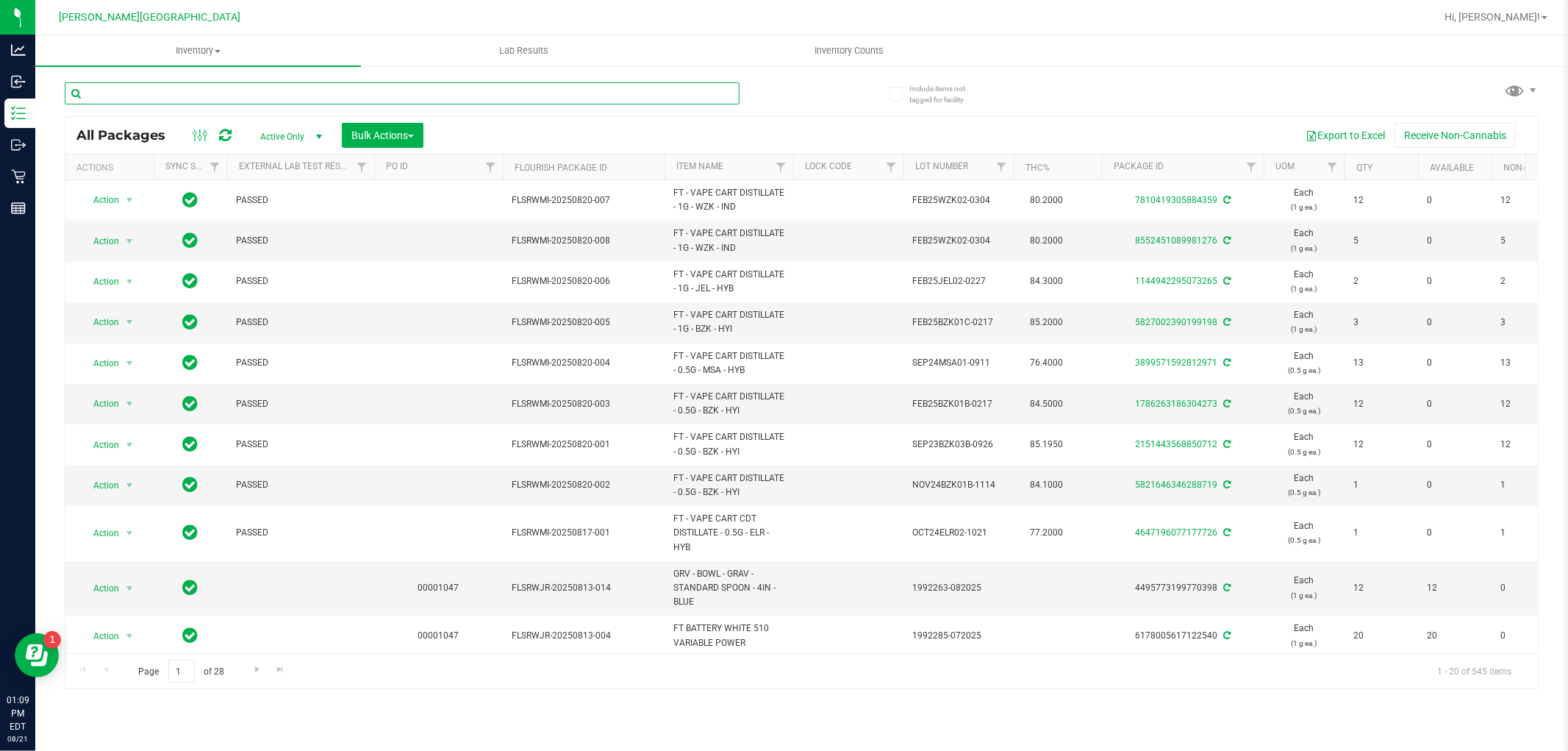
click at [268, 91] on input "text" at bounding box center [402, 93] width 675 height 22
type input "PKT"
